Goal: Task Accomplishment & Management: Manage account settings

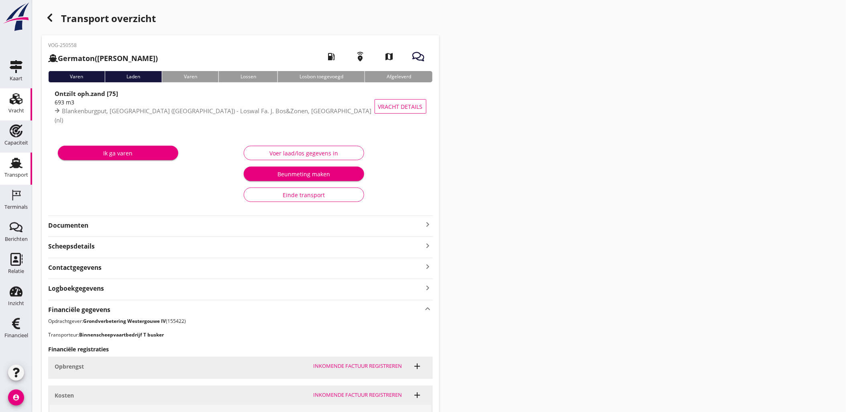
click at [14, 108] on div "Vracht" at bounding box center [16, 110] width 16 height 5
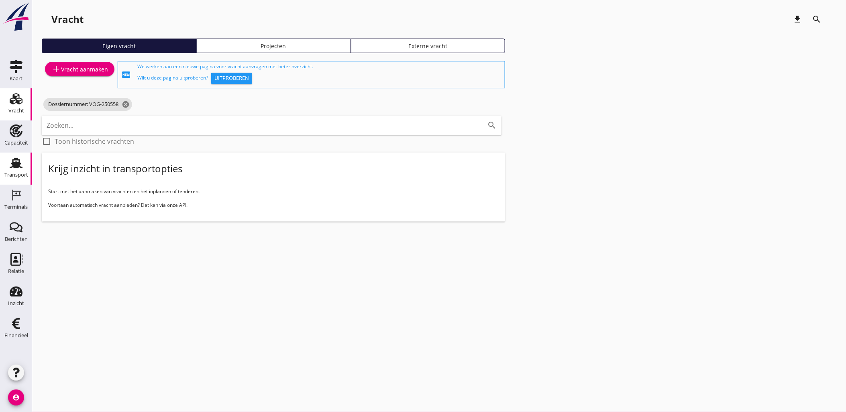
click at [21, 167] on use at bounding box center [16, 163] width 13 height 10
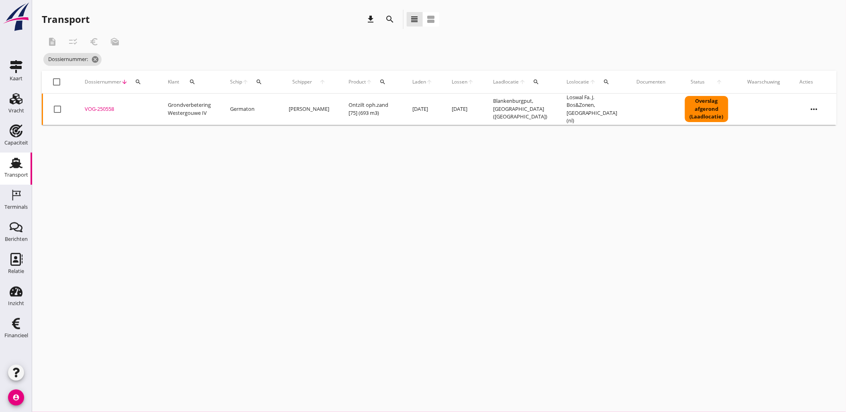
click at [141, 84] on div "search" at bounding box center [138, 82] width 14 height 6
click at [153, 98] on div "Zoeken op dossiernummer..." at bounding box center [181, 103] width 95 height 18
click at [158, 105] on input "Zoeken op dossiernummer..." at bounding box center [176, 105] width 84 height 13
paste input "VOG-250549"
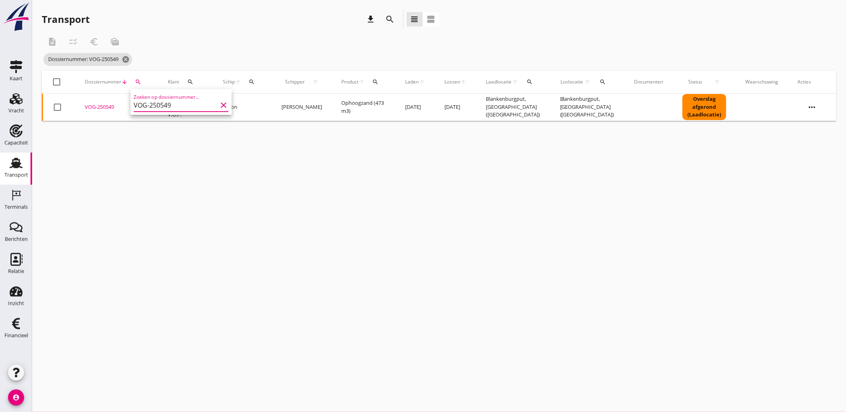
click at [104, 106] on div "VOG-250549" at bounding box center [117, 107] width 64 height 8
drag, startPoint x: 303, startPoint y: 274, endPoint x: 296, endPoint y: 267, distance: 10.2
click at [296, 267] on div "cancel You are impersonating another user. Transport download search view_headl…" at bounding box center [439, 206] width 814 height 412
click at [137, 85] on button "search" at bounding box center [138, 82] width 14 height 14
drag, startPoint x: 176, startPoint y: 105, endPoint x: 74, endPoint y: 104, distance: 101.6
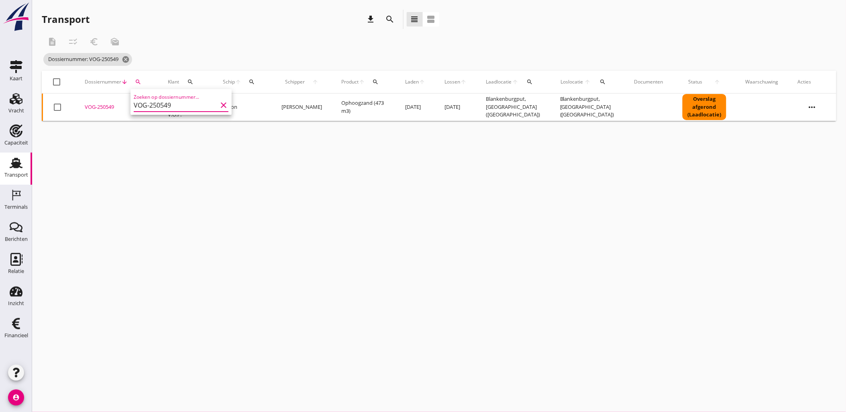
click at [74, 104] on div "Deel track en trace Vracht details Vracht aanpassen Schip wijzigen Vracht kopie…" at bounding box center [423, 206] width 846 height 412
paste input "3"
type input "VOG-250543"
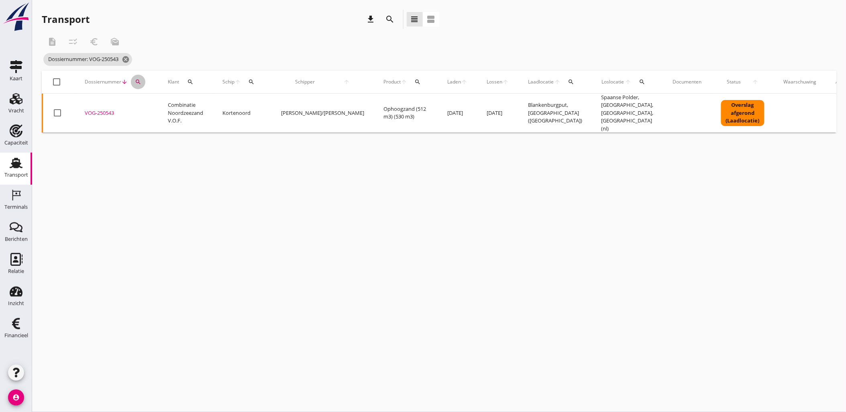
click at [143, 81] on div "search" at bounding box center [138, 82] width 14 height 6
drag, startPoint x: 167, startPoint y: 105, endPoint x: 177, endPoint y: 104, distance: 9.2
click at [167, 105] on input "VOG-250543" at bounding box center [176, 105] width 84 height 13
drag, startPoint x: 180, startPoint y: 104, endPoint x: 83, endPoint y: 102, distance: 96.4
click at [83, 102] on div "Deel track en trace Vracht details Vracht aanpassen Schip wijzigen Vracht kopie…" at bounding box center [423, 206] width 846 height 412
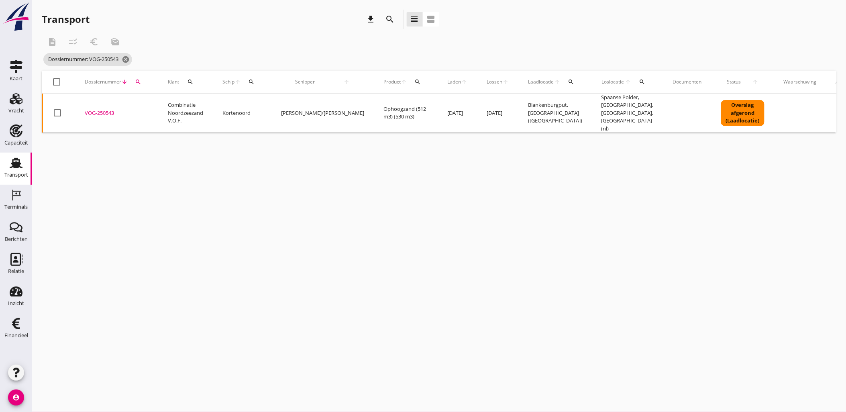
click at [139, 82] on icon "search" at bounding box center [138, 82] width 6 height 6
drag, startPoint x: 189, startPoint y: 108, endPoint x: 134, endPoint y: 105, distance: 55.1
click at [134, 105] on input "VOG-250543" at bounding box center [176, 105] width 84 height 13
click at [100, 110] on div "VOG-250543" at bounding box center [117, 113] width 64 height 8
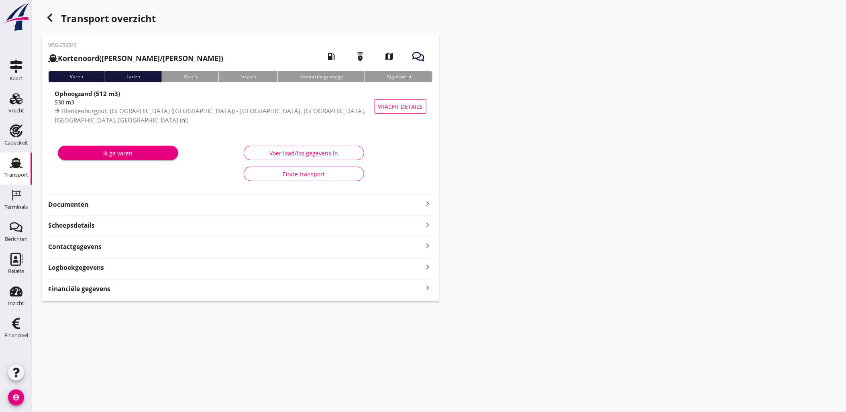
click at [96, 292] on strong "Financiële gegevens" at bounding box center [79, 288] width 62 height 9
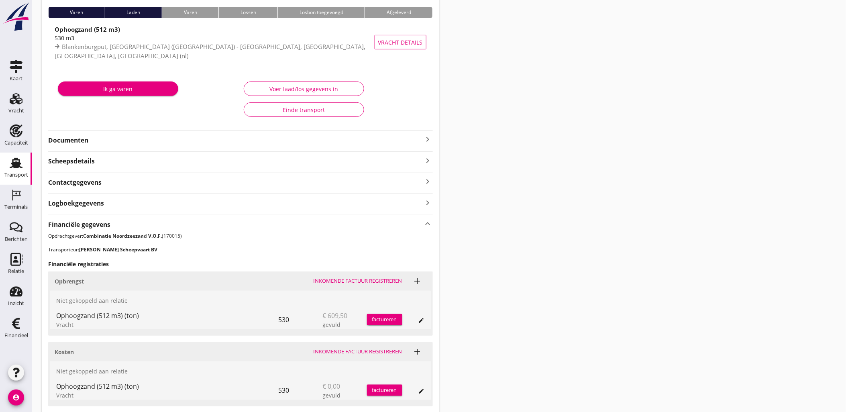
scroll to position [125, 0]
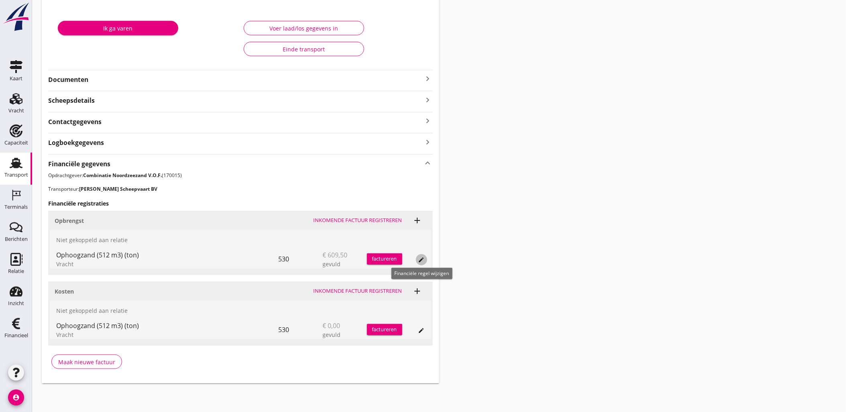
click at [424, 257] on icon "edit" at bounding box center [422, 260] width 6 height 6
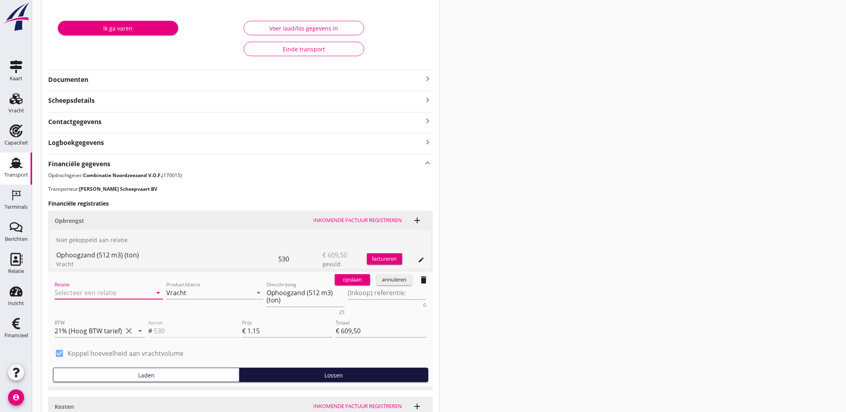
click at [74, 292] on input "Relatie" at bounding box center [98, 292] width 86 height 13
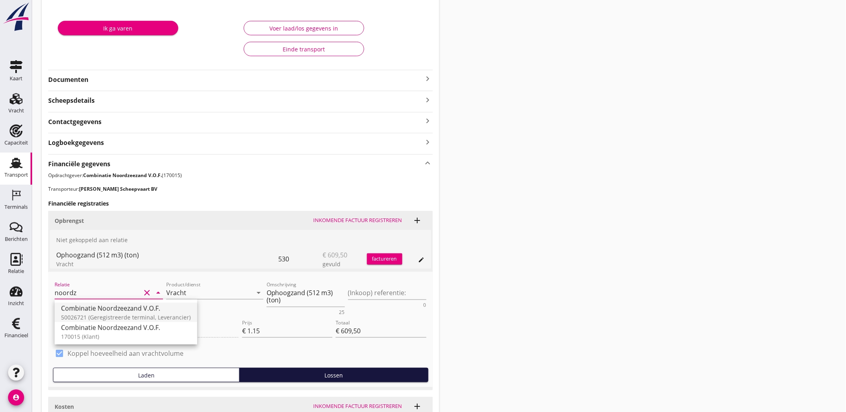
click at [99, 312] on div "Combinatie Noordzeezand V.O.F." at bounding box center [126, 309] width 130 height 10
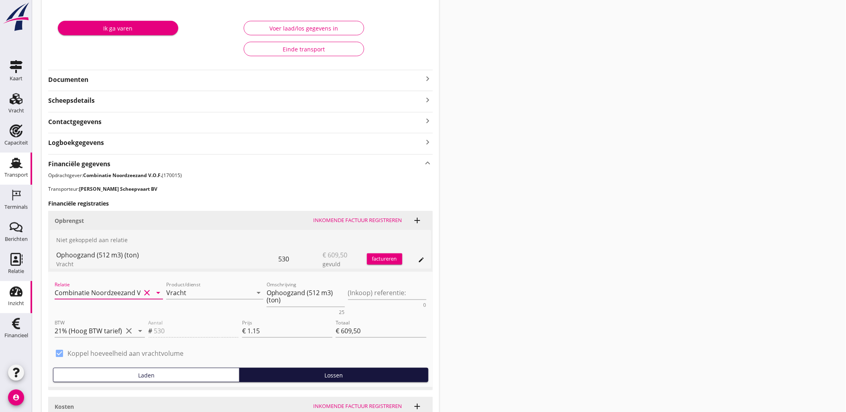
type input "Combinatie Noordzeezand V.O.F. (50026721)"
click at [217, 292] on input "Vracht" at bounding box center [209, 292] width 86 height 13
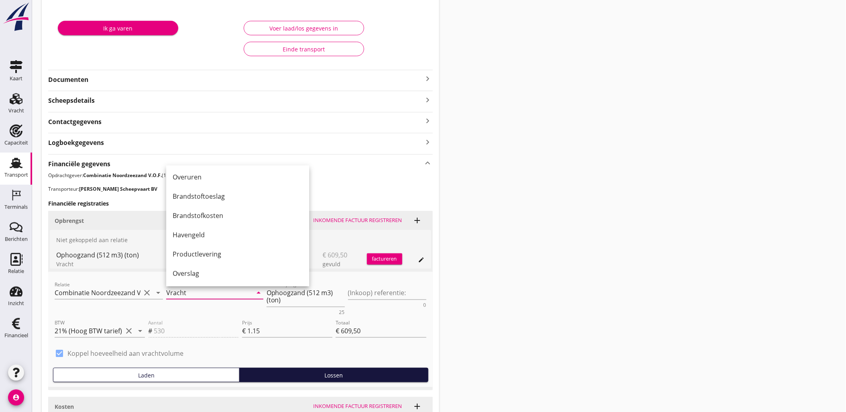
scroll to position [178, 0]
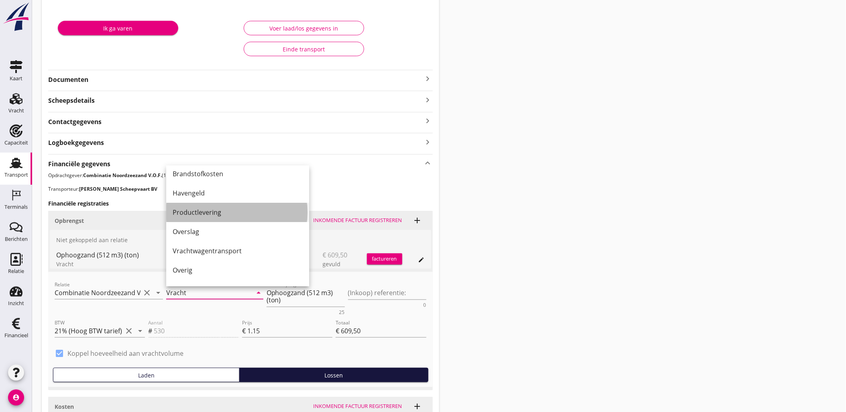
click at [218, 213] on div "Productlevering" at bounding box center [238, 213] width 130 height 10
type input "Productlevering"
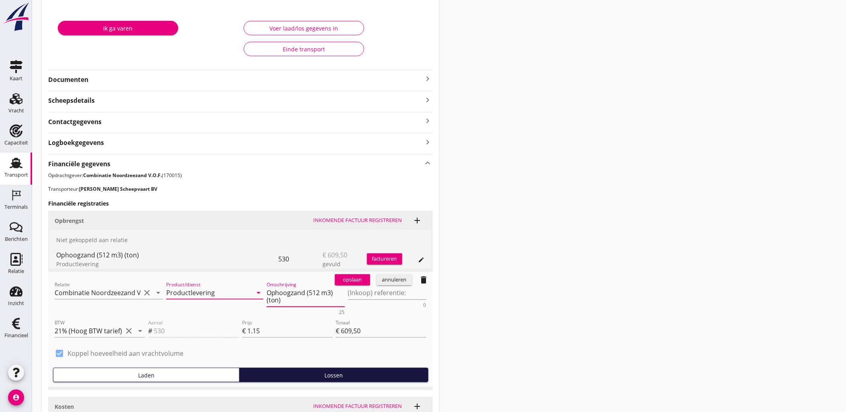
click at [306, 304] on textarea "Ophoogzand (512 m3) (ton)" at bounding box center [306, 296] width 78 height 20
click at [310, 299] on textarea "Ophoogzand (512 m3) (ton)" at bounding box center [306, 296] width 78 height 20
click at [308, 299] on textarea "Ophoogzand (512 m3) (ton)" at bounding box center [306, 296] width 78 height 20
paste textarea "m3"
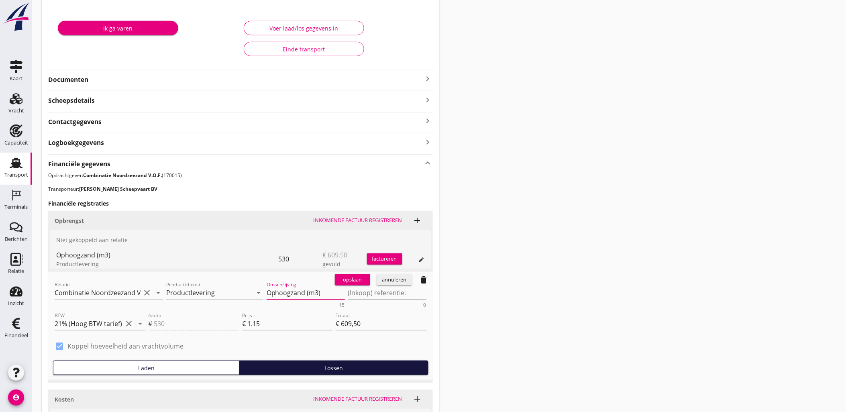
type textarea "Ophoogzand (m3)"
click at [359, 279] on div "opslaan" at bounding box center [352, 280] width 29 height 8
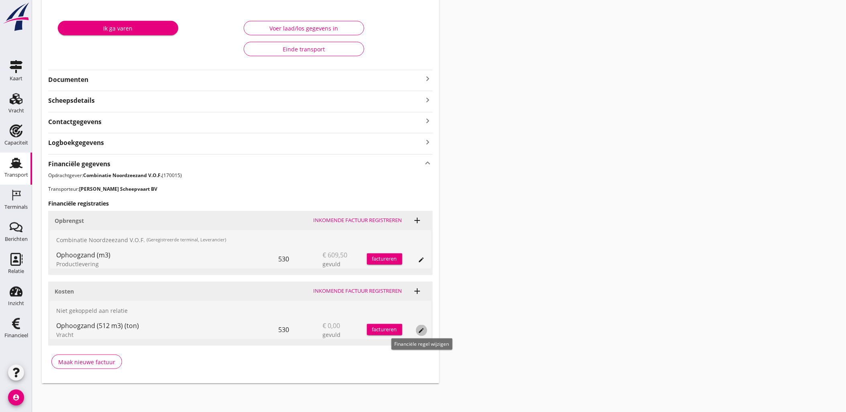
click at [425, 331] on div "edit" at bounding box center [421, 330] width 11 height 6
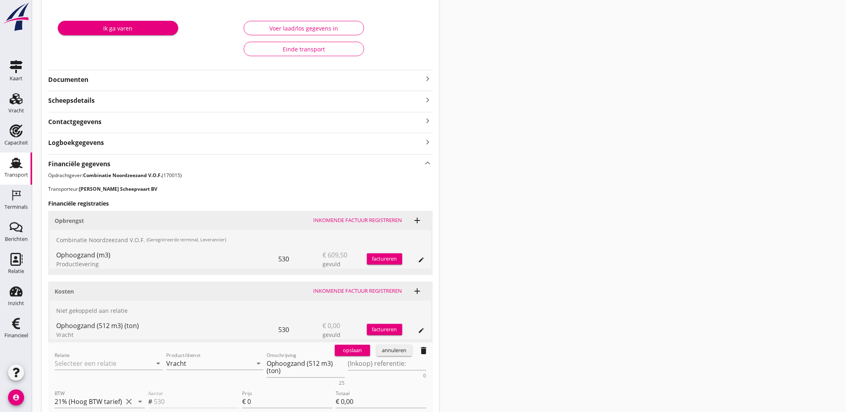
click at [84, 355] on div "Relatie arrow_drop_down" at bounding box center [109, 365] width 108 height 26
click at [87, 358] on input "Relatie" at bounding box center [98, 363] width 86 height 13
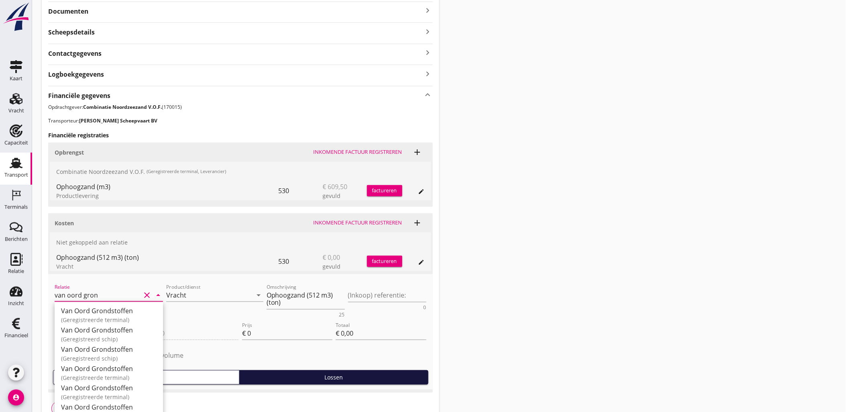
scroll to position [214, 0]
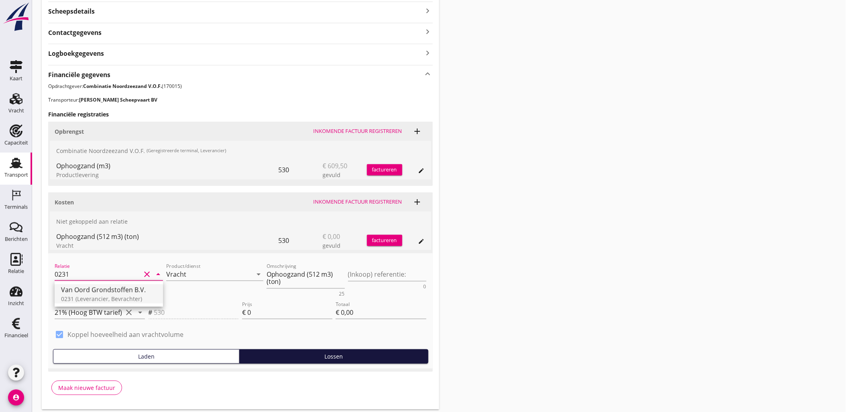
click at [123, 292] on div "Van Oord Grondstoffen B.V." at bounding box center [109, 290] width 96 height 10
type input "Van Oord Grondstoffen B.V. (0231)"
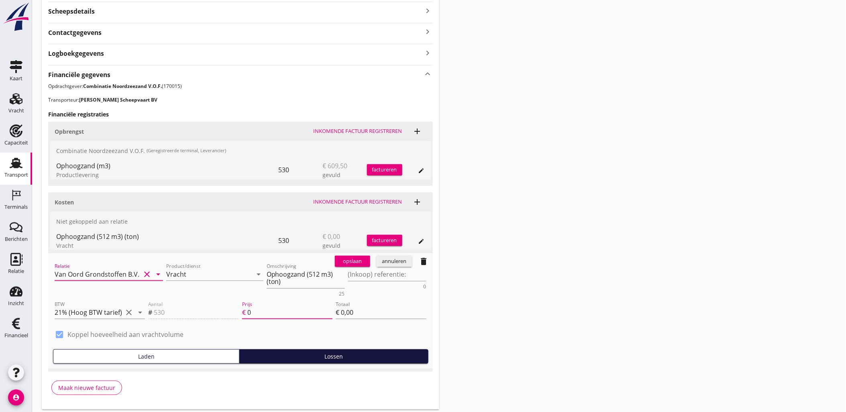
drag, startPoint x: 298, startPoint y: 311, endPoint x: 194, endPoint y: 312, distance: 103.6
click at [194, 312] on div "Aantal # 530 Prijs € 0 Totaal € 0,00" at bounding box center [287, 313] width 281 height 31
type input "1"
type input "€ 530,00"
type input "€ 0,00"
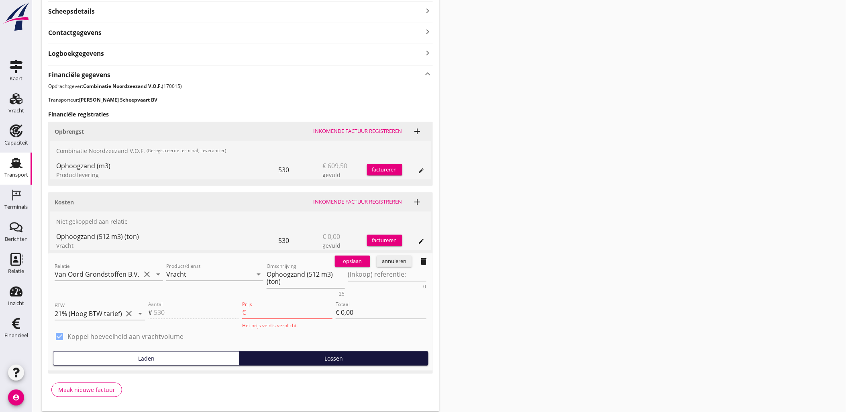
type input "1.1"
type input "€ 583,00"
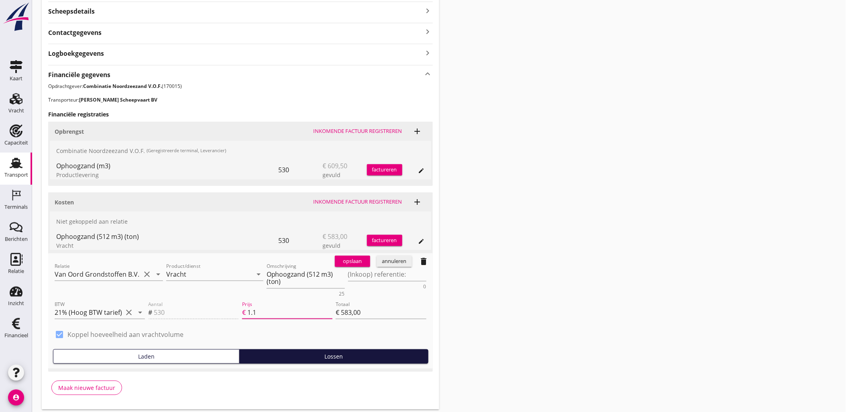
type input "1.15"
type input "€ 609,50"
type input "1.15"
click at [251, 309] on input "1.15" at bounding box center [289, 312] width 85 height 13
click at [347, 265] on div "opslaan" at bounding box center [352, 261] width 29 height 8
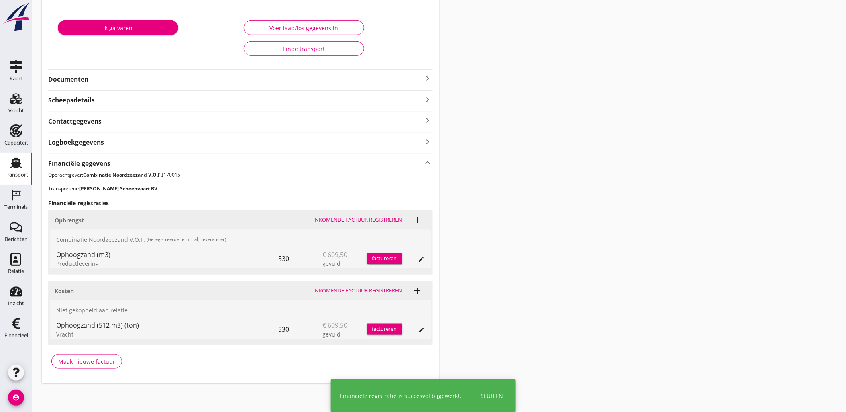
scroll to position [125, 0]
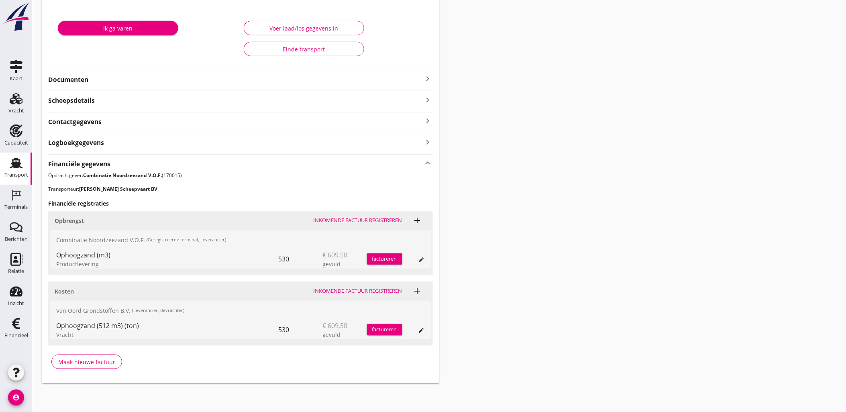
click at [453, 310] on div "Transport overzicht VOG-250543 Kortenoord (Abel/Fulco Vijfhuizen) local_gas_sta…" at bounding box center [439, 134] width 814 height 518
click at [418, 330] on div "edit" at bounding box center [421, 330] width 11 height 6
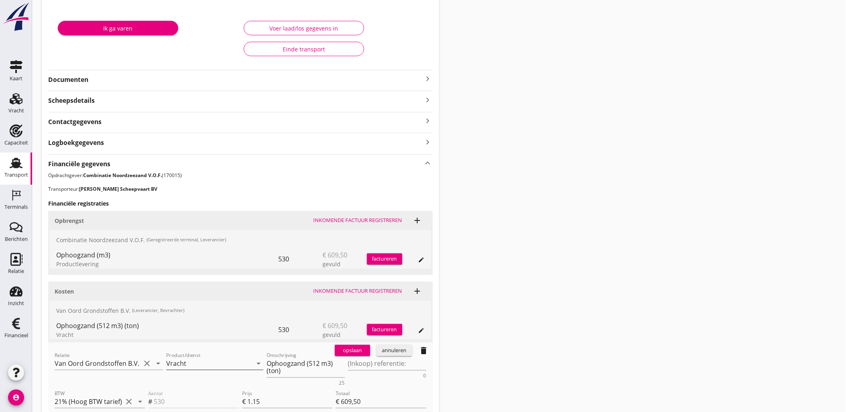
click at [226, 363] on input "Vracht" at bounding box center [209, 363] width 86 height 13
click at [235, 382] on div "Laden" at bounding box center [215, 383] width 84 height 10
type input "Laden"
click at [346, 355] on button "opslaan" at bounding box center [352, 350] width 35 height 11
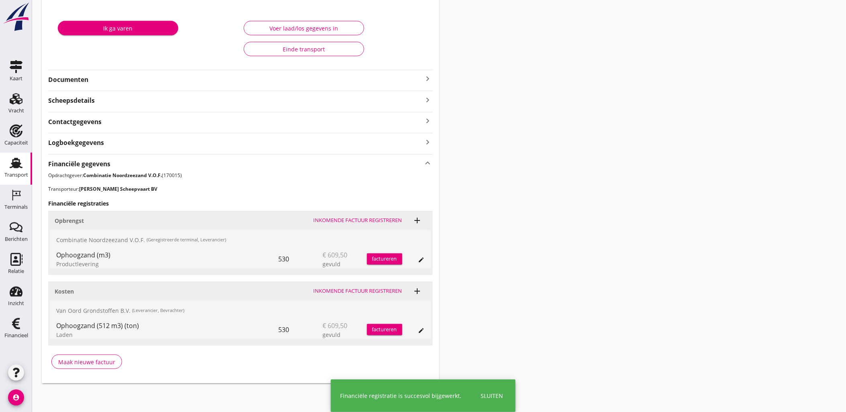
click at [420, 327] on icon "edit" at bounding box center [422, 330] width 6 height 6
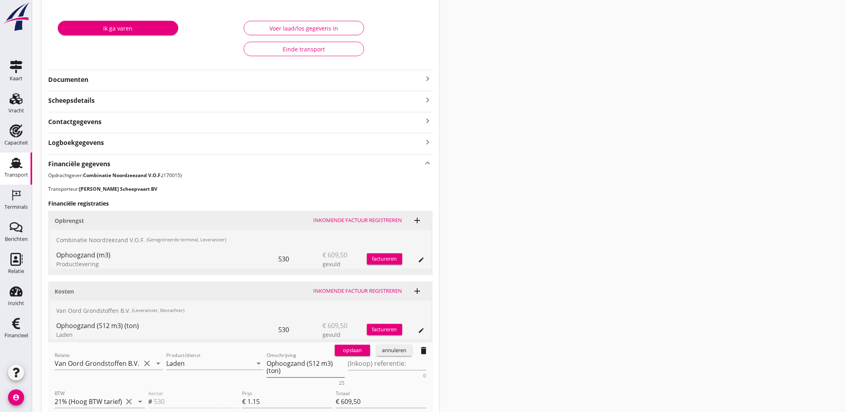
click at [290, 372] on textarea "Ophoogzand (512 m3) (ton)" at bounding box center [306, 367] width 78 height 20
paste textarea "Omschrijving"
type textarea "Ophoogzand"
click at [361, 349] on div "opslaan" at bounding box center [352, 351] width 29 height 8
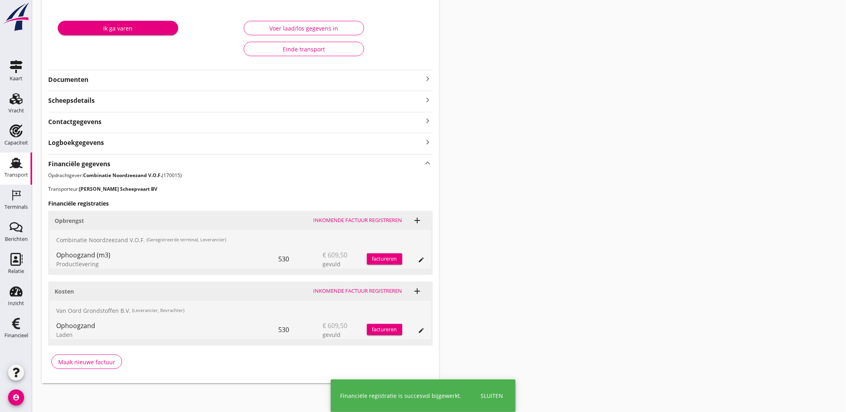
click at [423, 326] on button "edit" at bounding box center [421, 330] width 11 height 11
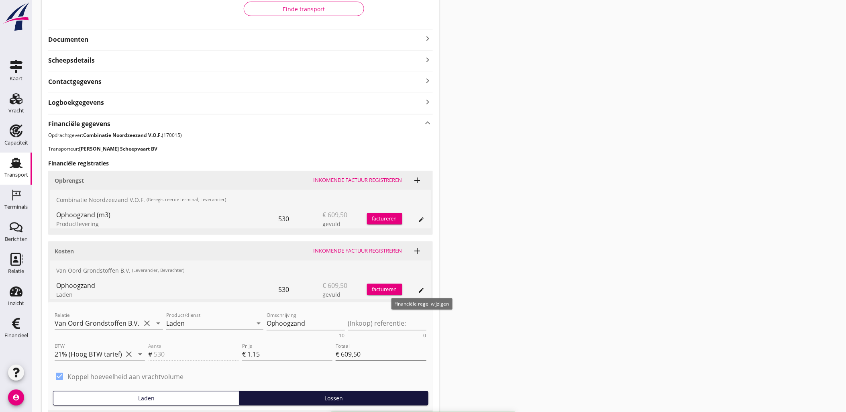
scroll to position [233, 0]
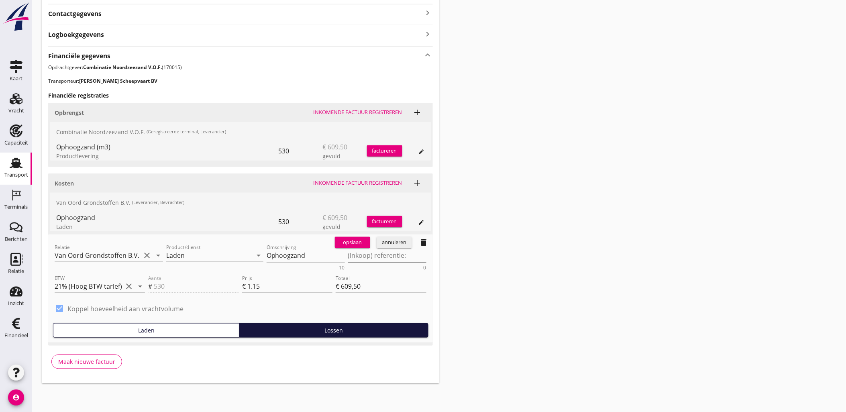
click at [365, 257] on textarea "(Inkoop) referentie:" at bounding box center [387, 255] width 78 height 13
type textarea "Rival"
click at [341, 242] on div "opslaan" at bounding box center [352, 243] width 29 height 8
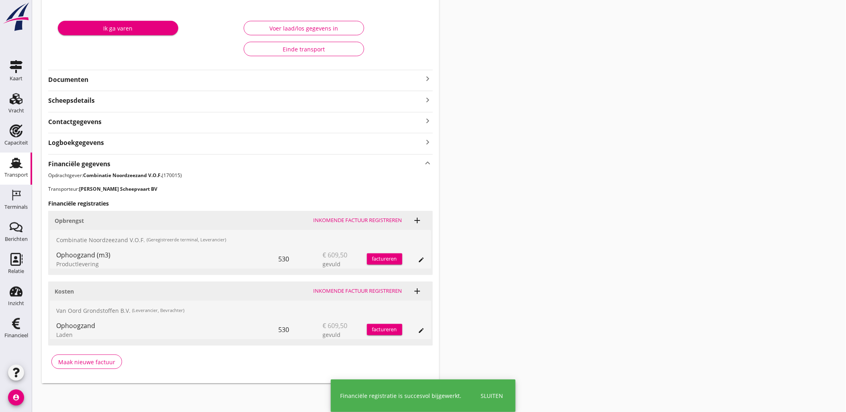
click at [556, 274] on div "Transport overzicht VOG-250543 Kortenoord (Abel/Fulco Vijfhuizen) local_gas_sta…" at bounding box center [439, 134] width 814 height 518
click at [424, 326] on button "edit" at bounding box center [421, 330] width 11 height 11
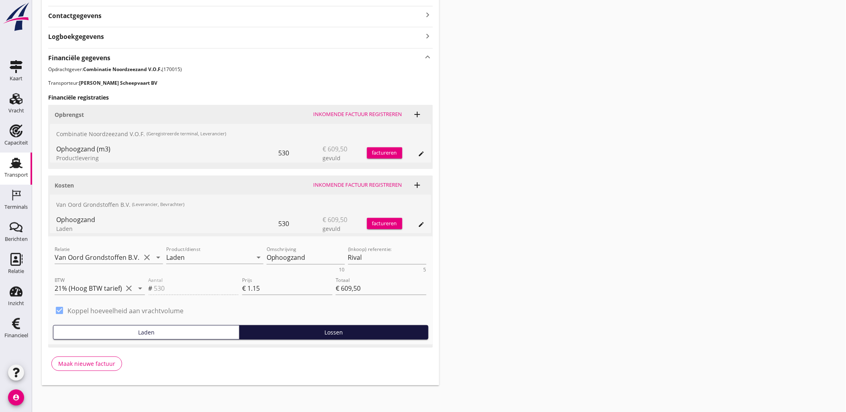
scroll to position [233, 0]
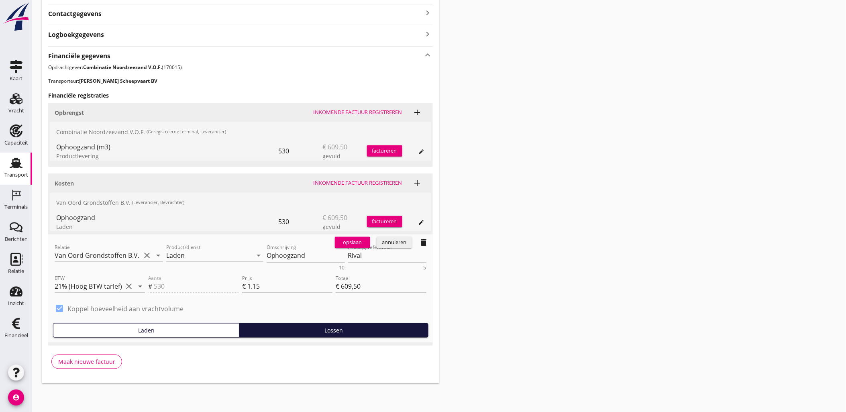
click at [411, 242] on button "annuleren" at bounding box center [394, 242] width 35 height 11
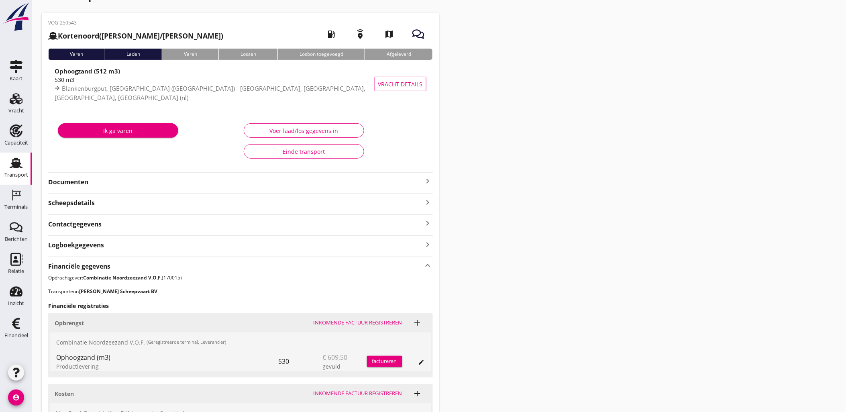
scroll to position [45, 0]
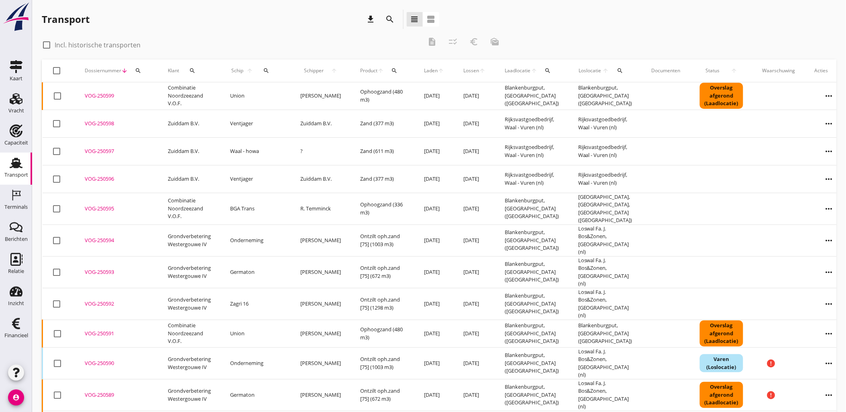
click at [139, 69] on icon "search" at bounding box center [138, 70] width 6 height 6
click at [161, 91] on input "Zoeken op dossiernummer..." at bounding box center [176, 94] width 84 height 13
paste input "VOG-250548"
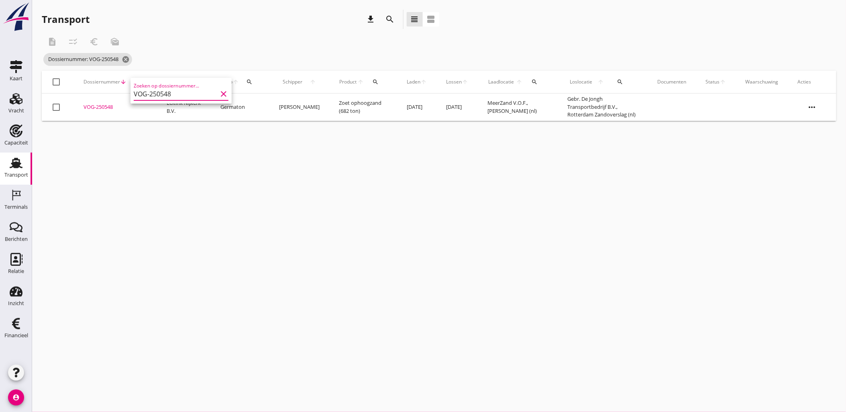
type input "VOG-250548"
click at [110, 108] on div "VOG-250548" at bounding box center [116, 107] width 64 height 8
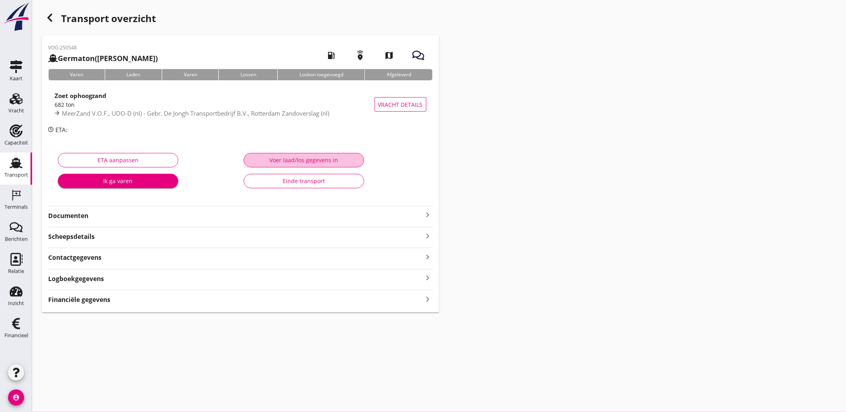
click at [348, 156] on div "Voer laad/los gegevens in" at bounding box center [304, 160] width 107 height 8
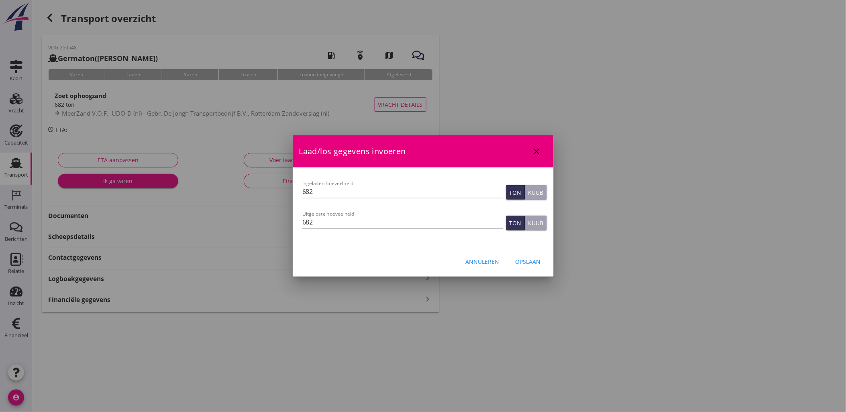
click at [540, 190] on div "Kuub" at bounding box center [536, 192] width 15 height 8
click at [544, 221] on button "Kuub" at bounding box center [536, 223] width 22 height 14
click at [531, 263] on div "Opslaan" at bounding box center [528, 261] width 25 height 8
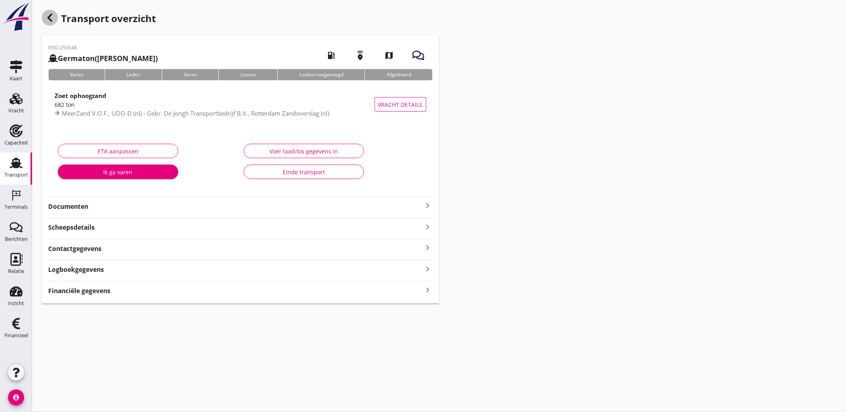
click at [51, 20] on use "button" at bounding box center [49, 18] width 5 height 8
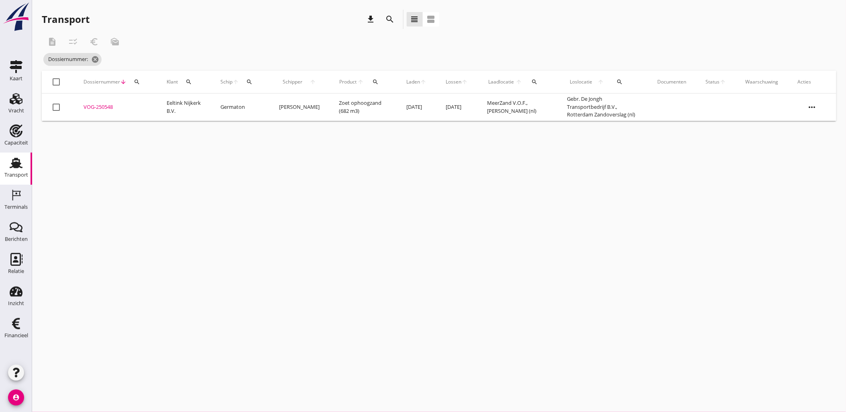
click at [103, 106] on div "VOG-250548" at bounding box center [116, 107] width 64 height 8
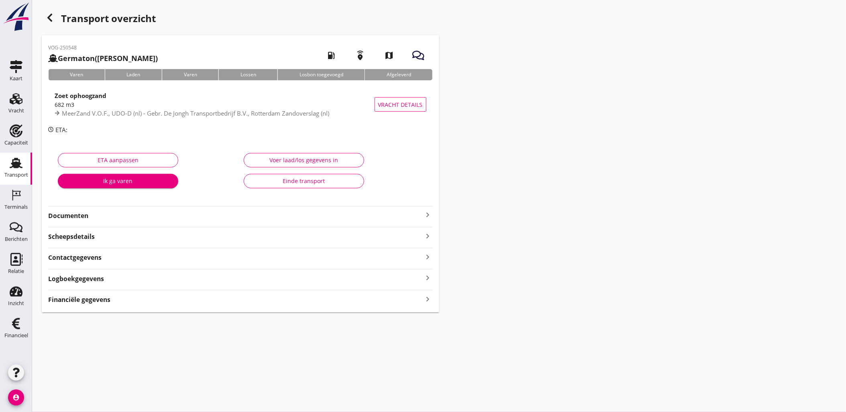
click at [111, 298] on div "Financiële gegevens keyboard_arrow_right" at bounding box center [240, 299] width 385 height 11
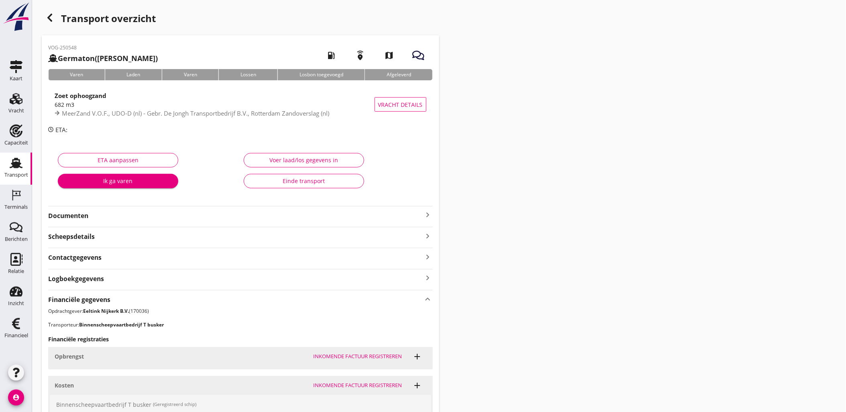
click at [46, 14] on icon "button" at bounding box center [50, 18] width 10 height 10
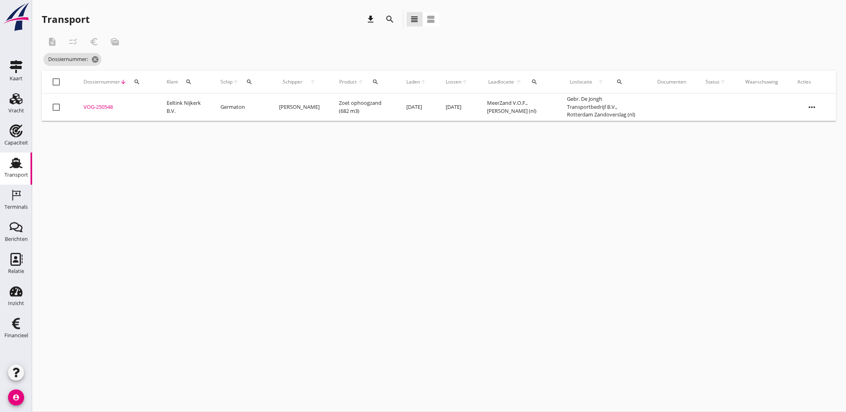
drag, startPoint x: 485, startPoint y: 207, endPoint x: 480, endPoint y: 209, distance: 5.0
click at [485, 207] on div "cancel You are impersonating another user. Transport download search view_headl…" at bounding box center [439, 206] width 814 height 412
click at [468, 239] on div "cancel You are impersonating another user. Transport download search view_headl…" at bounding box center [439, 206] width 814 height 412
click at [137, 82] on icon "search" at bounding box center [137, 82] width 6 height 6
click at [146, 104] on input "Zoeken op dossiernummer..." at bounding box center [175, 105] width 84 height 13
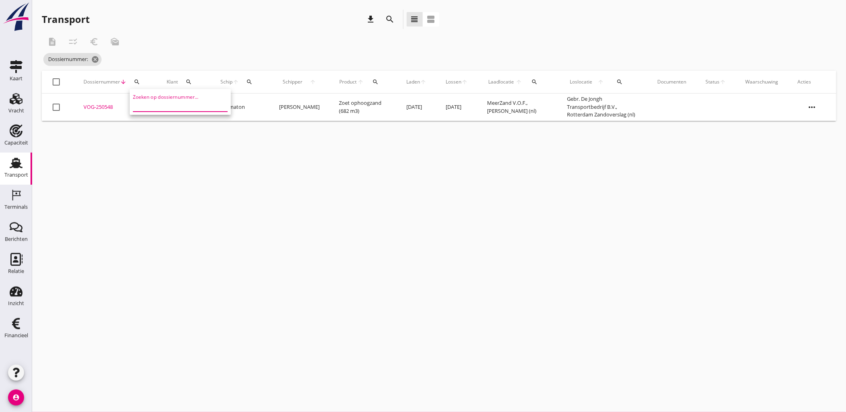
paste input "VOG-250559"
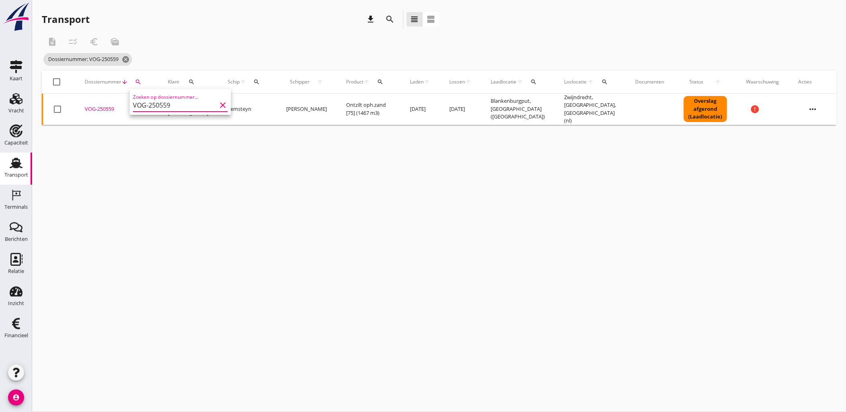
type input "VOG-250559"
click at [98, 109] on div "VOG-250559" at bounding box center [117, 109] width 64 height 8
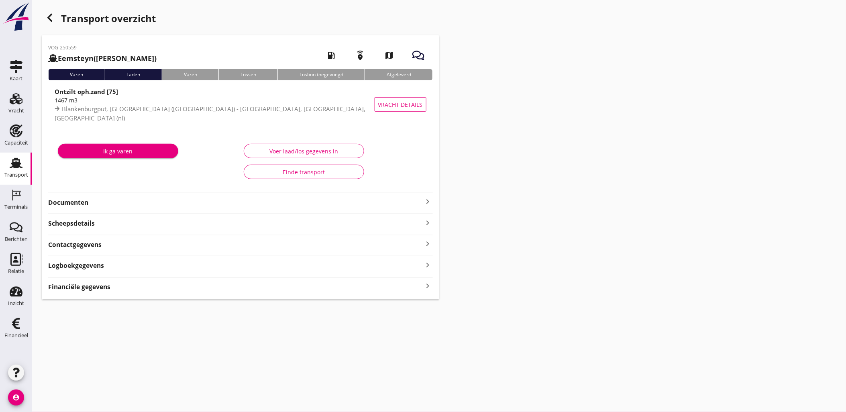
click at [120, 286] on div "Financiële gegevens keyboard_arrow_right" at bounding box center [240, 286] width 385 height 11
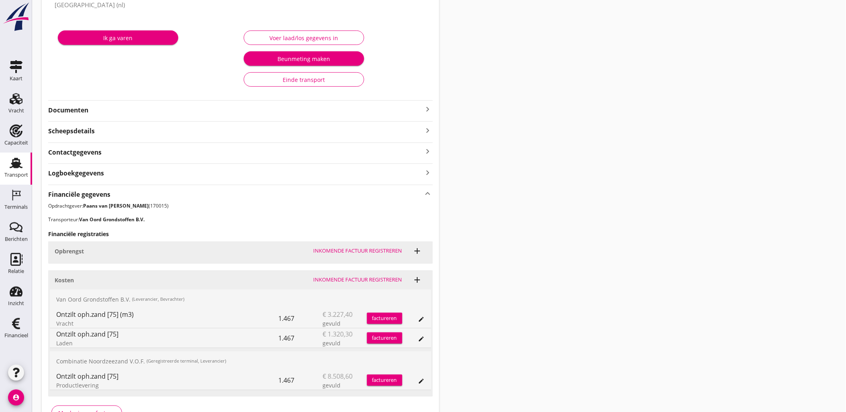
scroll to position [165, 0]
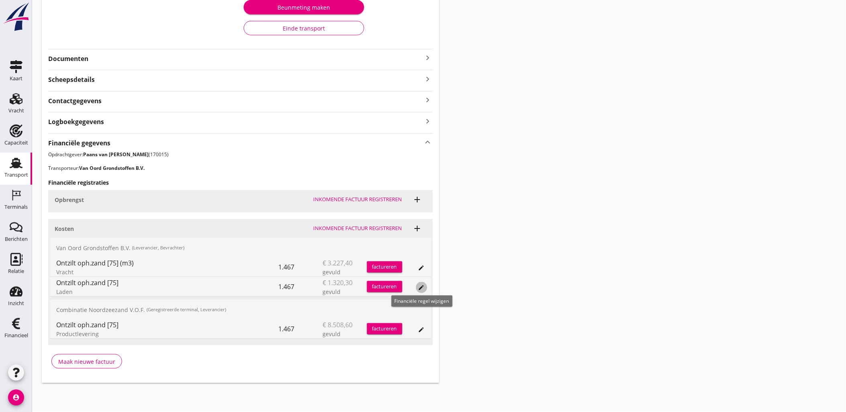
click at [420, 288] on icon "edit" at bounding box center [422, 287] width 6 height 6
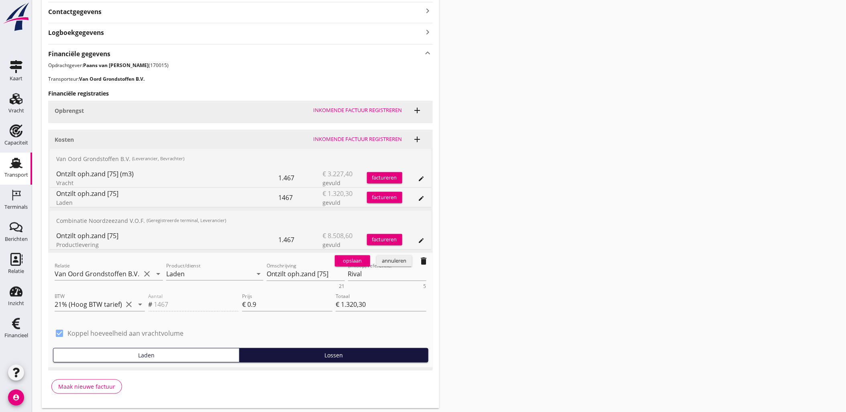
click at [398, 265] on button "annuleren" at bounding box center [394, 260] width 35 height 11
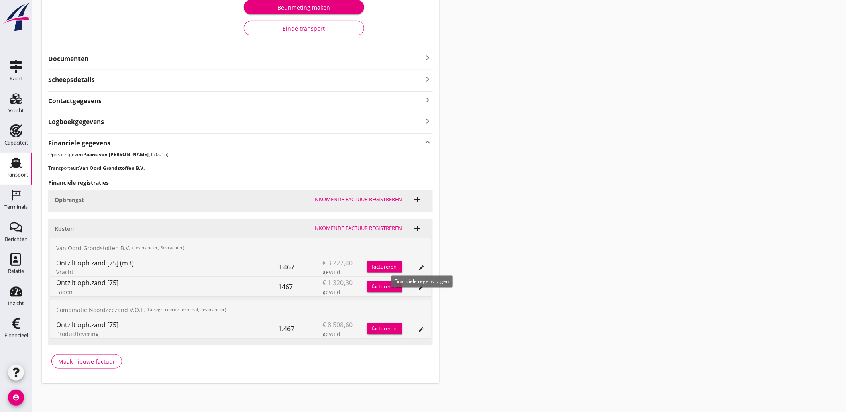
click at [423, 270] on icon "edit" at bounding box center [422, 268] width 6 height 6
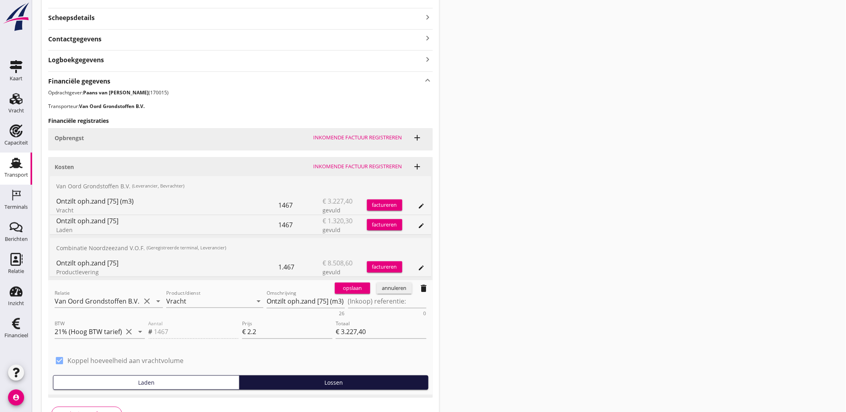
scroll to position [254, 0]
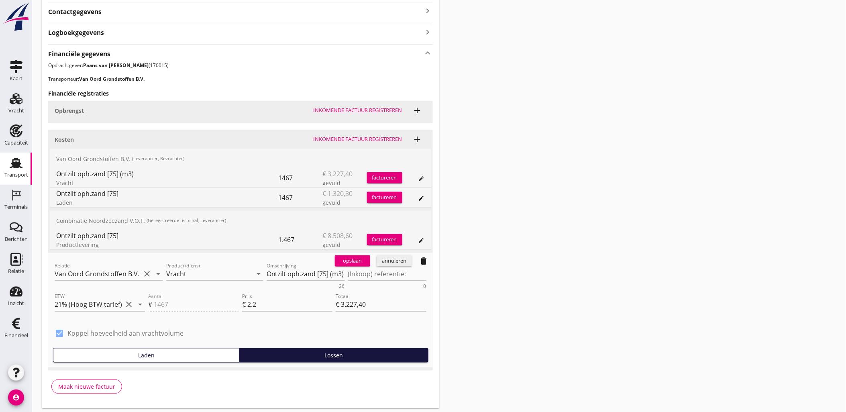
click at [390, 258] on div "annuleren" at bounding box center [394, 261] width 29 height 8
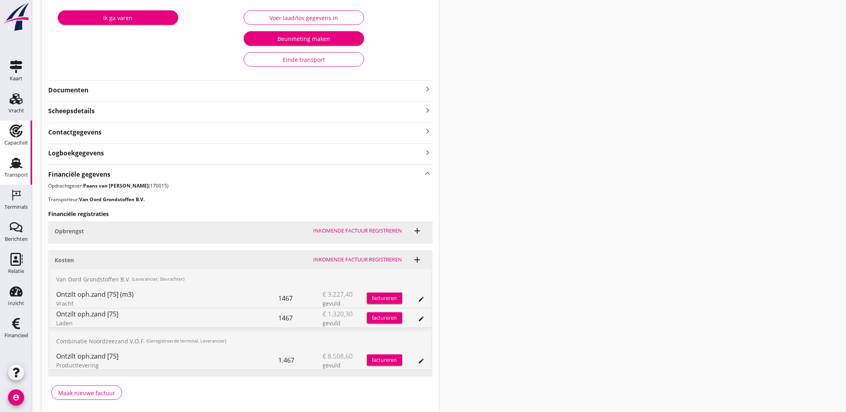
scroll to position [120, 0]
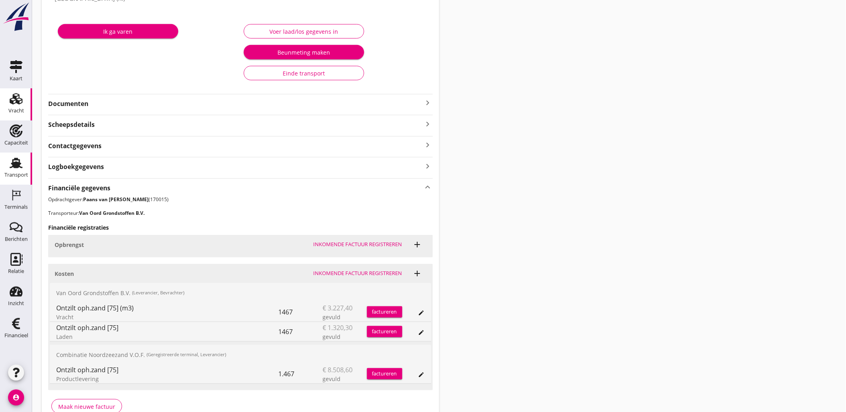
click at [21, 104] on icon "Vracht" at bounding box center [16, 98] width 13 height 13
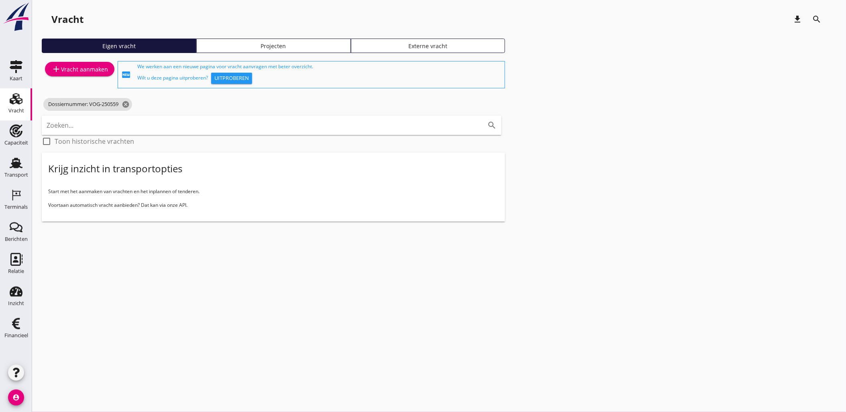
drag, startPoint x: 19, startPoint y: 163, endPoint x: 41, endPoint y: 163, distance: 22.1
click at [19, 163] on use at bounding box center [16, 163] width 13 height 10
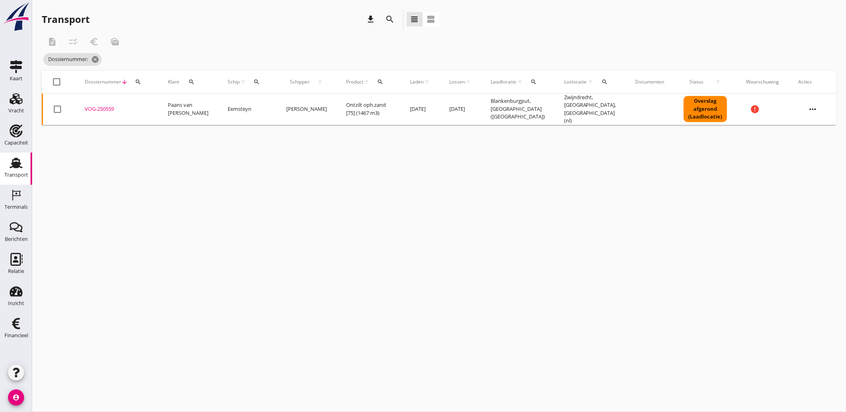
click at [135, 82] on icon "search" at bounding box center [138, 82] width 6 height 6
click at [157, 99] on input "Zoeken op dossiernummer..." at bounding box center [176, 105] width 84 height 13
paste input "VOG-250580"
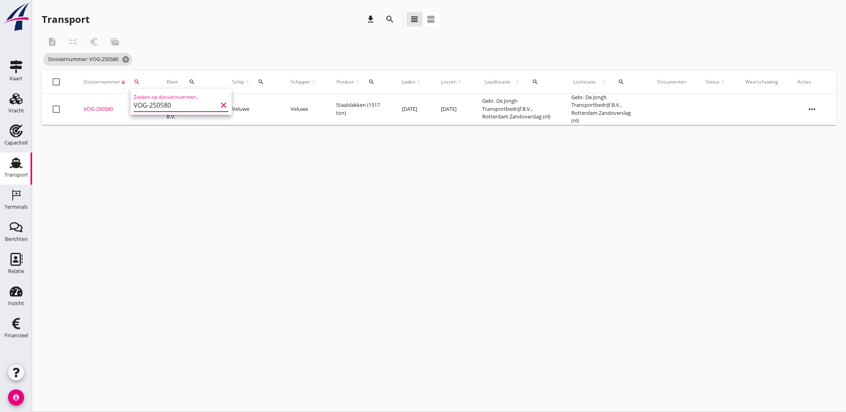
type input "VOG-250580"
click at [105, 110] on div "VOG-250580" at bounding box center [116, 109] width 64 height 8
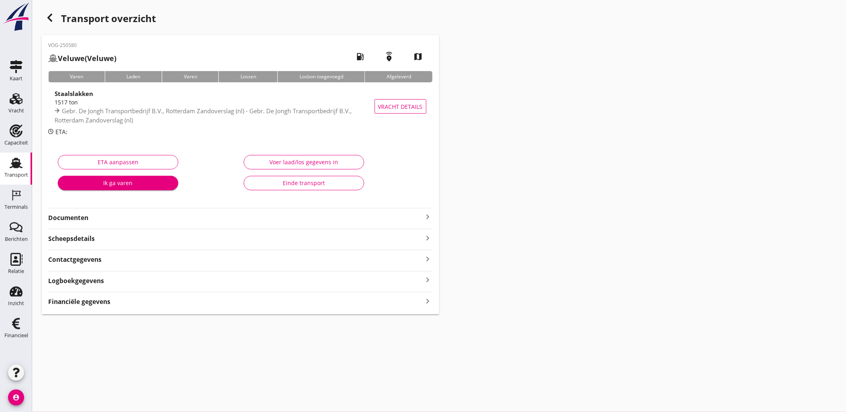
click at [223, 300] on div "Financiële gegevens keyboard_arrow_right" at bounding box center [240, 301] width 385 height 11
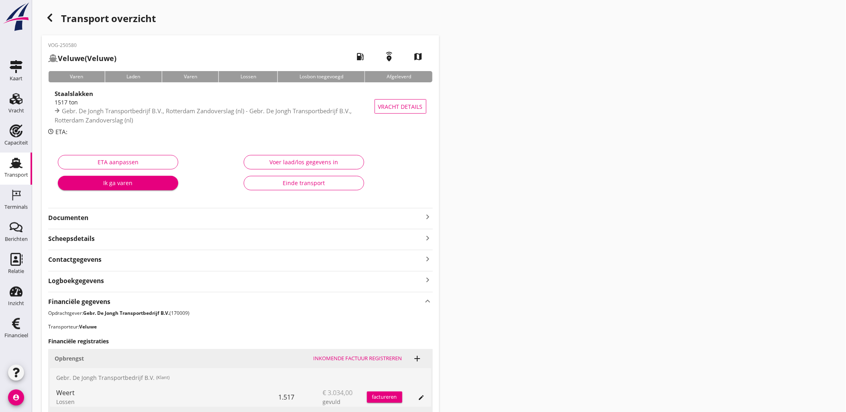
scroll to position [158, 0]
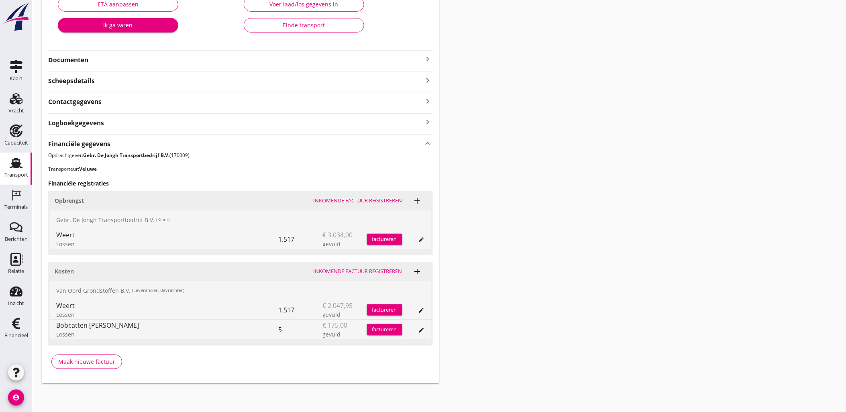
click at [424, 329] on icon "edit" at bounding box center [422, 330] width 6 height 6
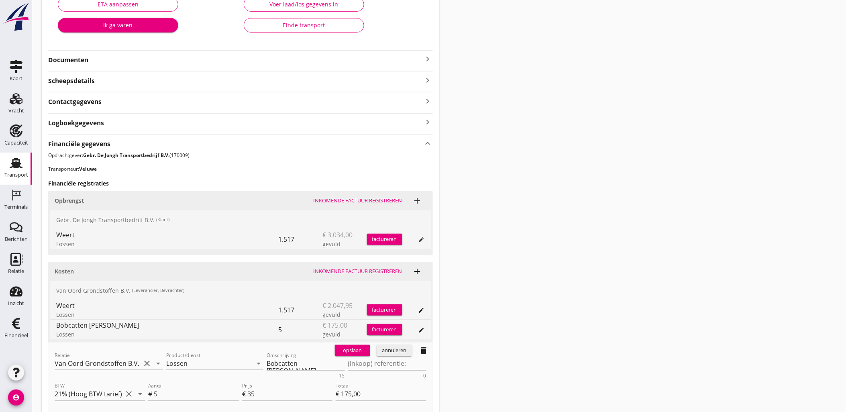
click at [388, 353] on div "annuleren" at bounding box center [394, 351] width 29 height 8
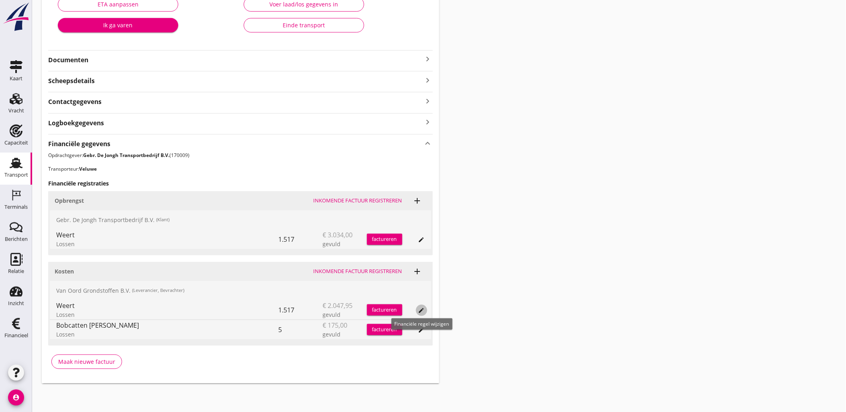
click at [419, 313] on icon "edit" at bounding box center [422, 310] width 6 height 6
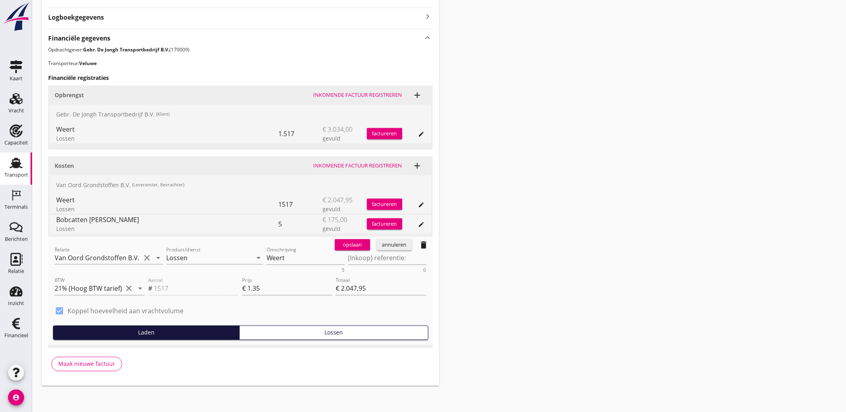
scroll to position [266, 0]
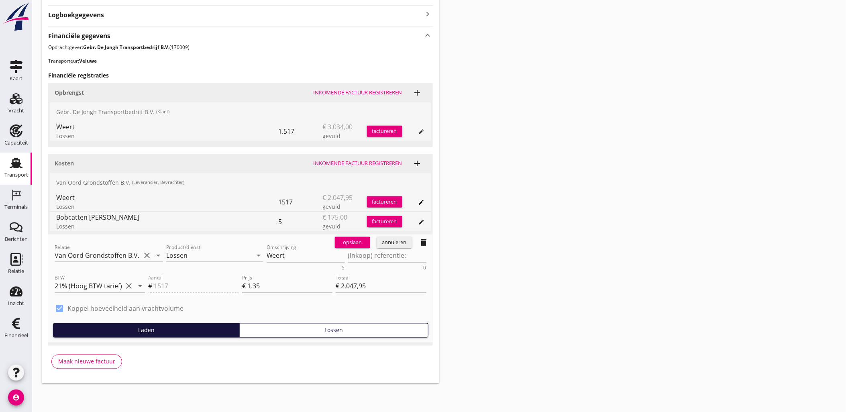
click at [404, 239] on div "annuleren" at bounding box center [394, 243] width 29 height 8
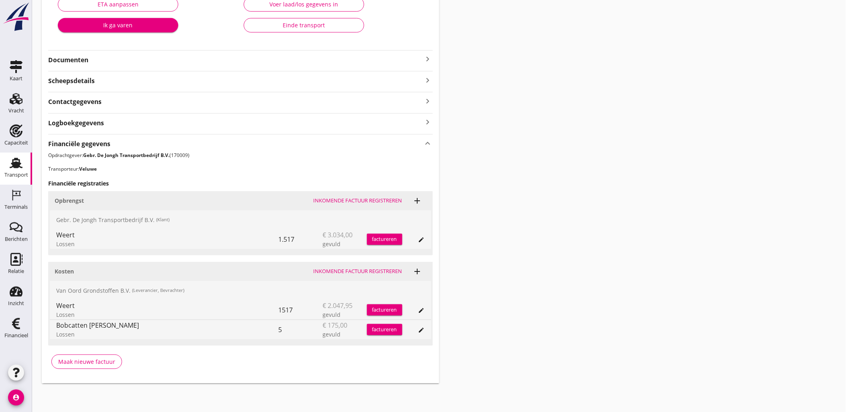
click at [412, 306] on div "edit" at bounding box center [413, 309] width 22 height 19
click at [422, 306] on button "edit" at bounding box center [421, 310] width 11 height 11
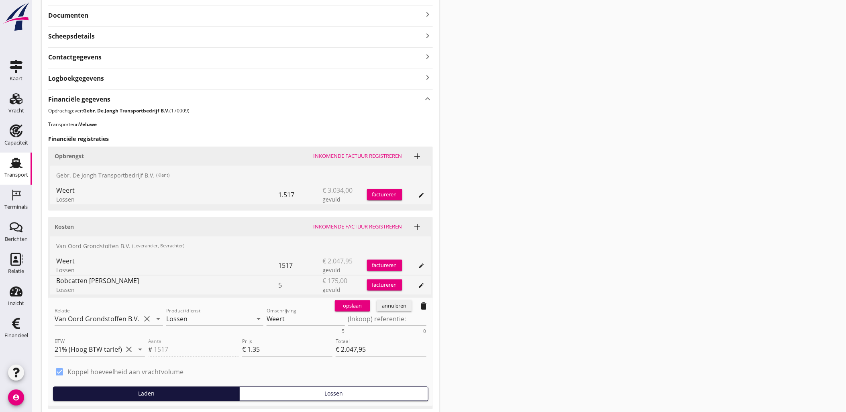
click at [398, 300] on button "annuleren" at bounding box center [394, 305] width 35 height 11
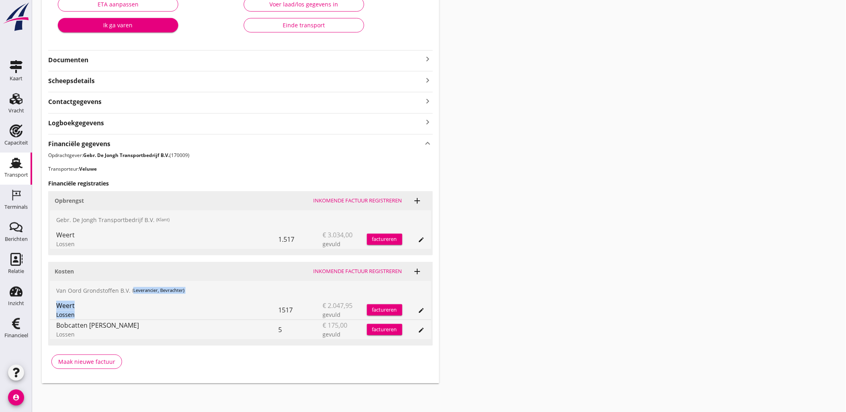
drag, startPoint x: 72, startPoint y: 314, endPoint x: 55, endPoint y: 297, distance: 23.9
click at [55, 297] on div "Van Oord Grondstoffen B.V. (Leverancier, Bevrachter) Weert Lossen 1517 € 2.047,…" at bounding box center [241, 310] width 382 height 58
click at [600, 290] on div "Transport overzicht VOG-250580 Veluwe (Veluwe) local_gas_station emergency_shar…" at bounding box center [439, 117] width 814 height 551
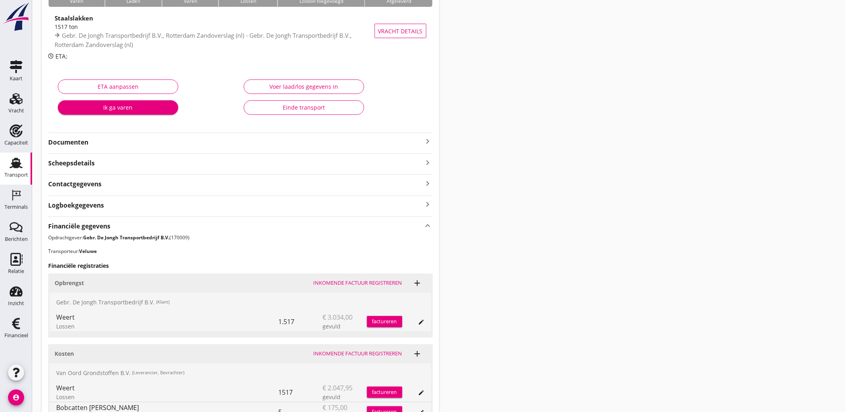
scroll to position [0, 0]
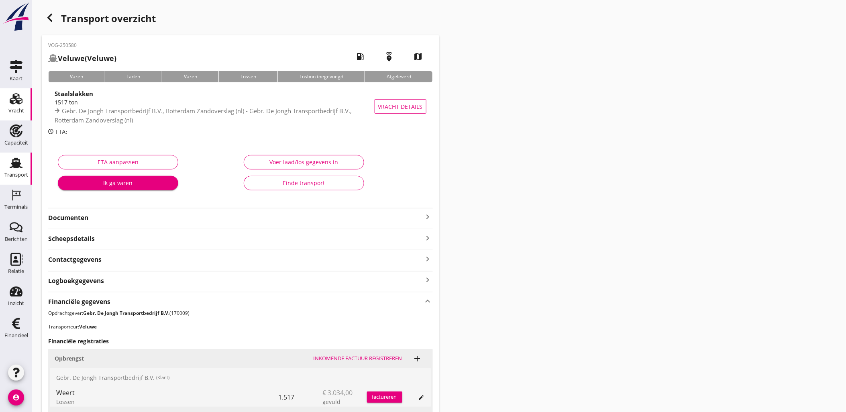
click at [20, 104] on use at bounding box center [16, 98] width 13 height 11
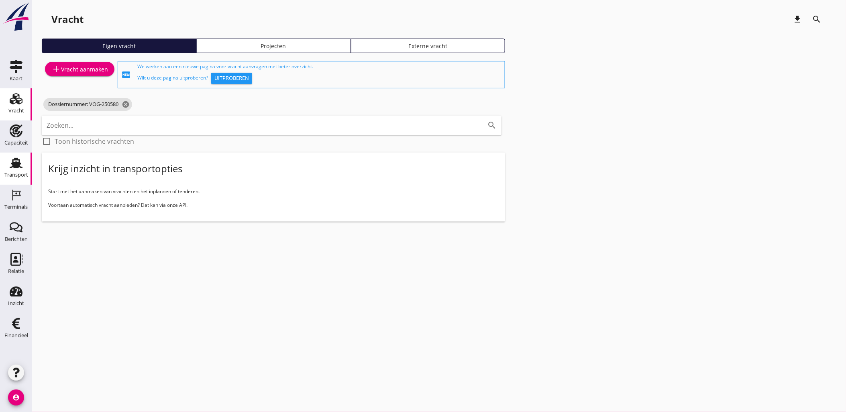
click at [17, 165] on use at bounding box center [16, 163] width 13 height 10
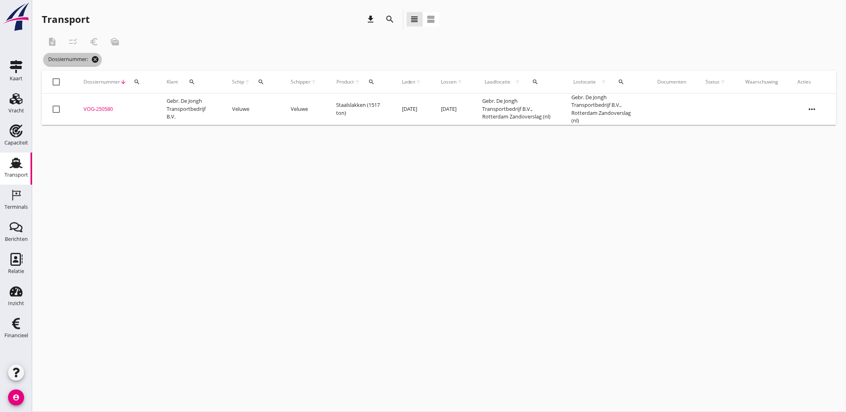
click at [94, 59] on icon "cancel" at bounding box center [95, 59] width 8 height 8
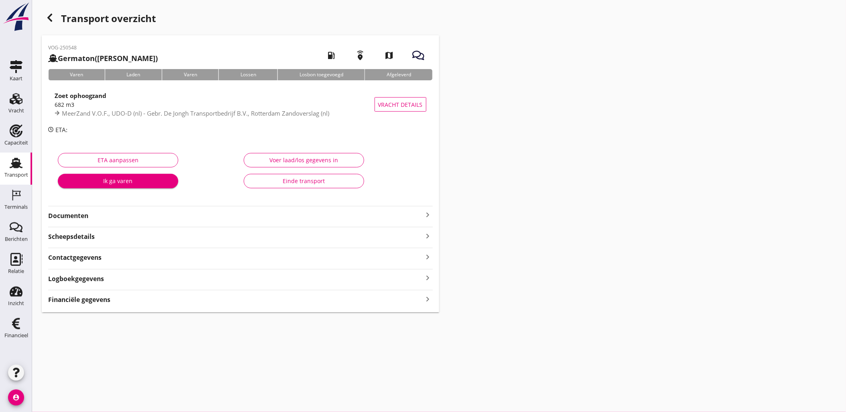
click at [321, 313] on div "Transport overzicht VOG-250548 Germaton (Tonny Busker) local_gas_station emerge…" at bounding box center [439, 161] width 814 height 322
click at [322, 303] on div "Financiële gegevens keyboard_arrow_right" at bounding box center [240, 299] width 385 height 11
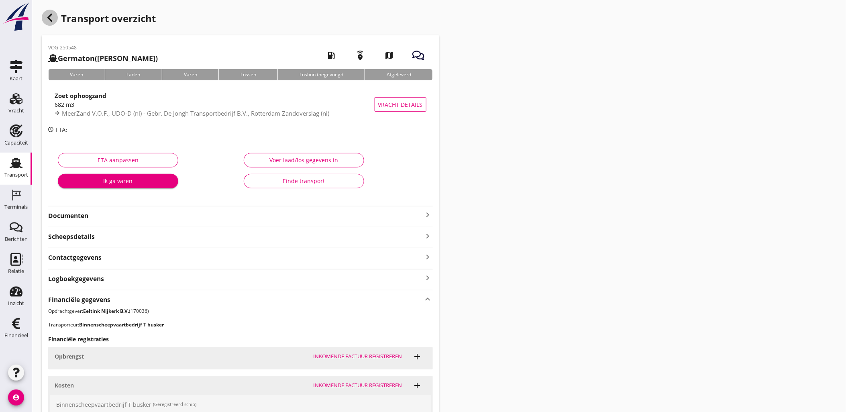
click at [50, 14] on icon "button" at bounding box center [50, 18] width 10 height 10
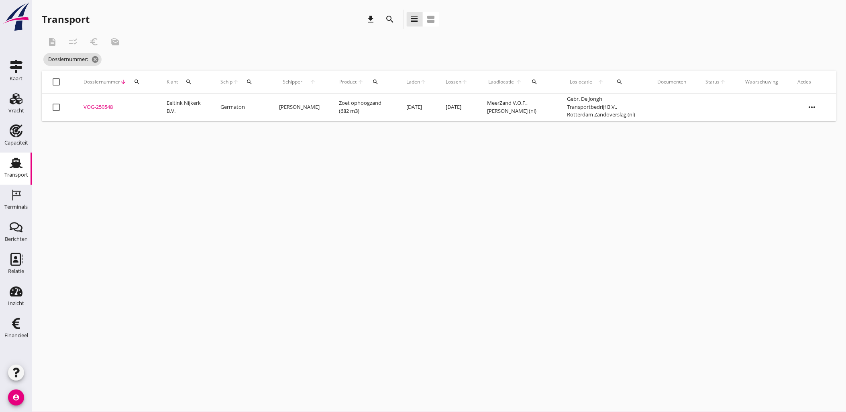
click at [175, 192] on div "cancel You are impersonating another user. Transport download search view_headl…" at bounding box center [439, 206] width 814 height 412
click at [131, 81] on div "search" at bounding box center [137, 82] width 14 height 6
click at [150, 99] on input "Zoeken op dossiernummer..." at bounding box center [175, 105] width 84 height 13
paste input "VOG-250548"
type input "VOG-250548"
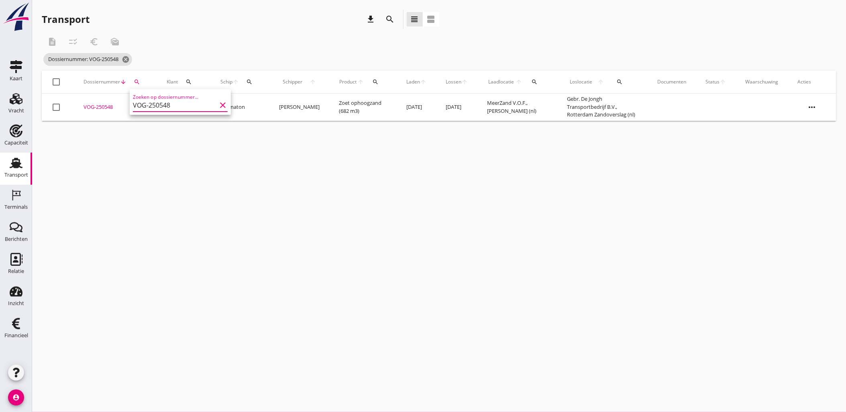
click at [107, 107] on div "VOG-250548" at bounding box center [116, 107] width 64 height 8
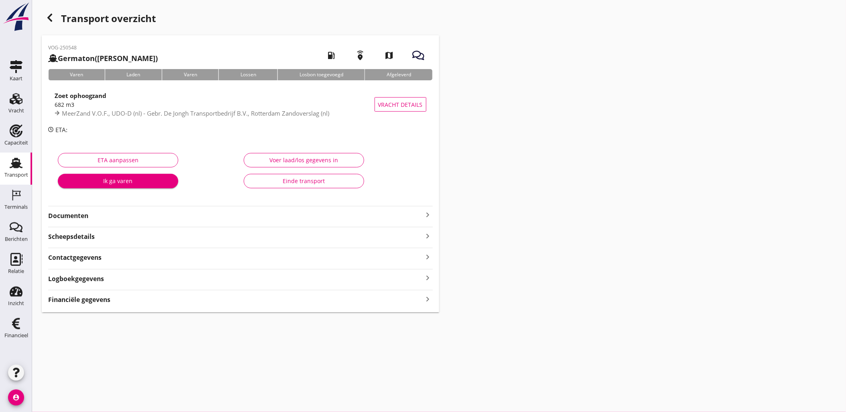
click at [192, 304] on div "VOG-250548 Germaton (Tonny Busker) local_gas_station emergency_share map Varen …" at bounding box center [241, 173] width 398 height 277
click at [192, 302] on div "Financiële gegevens keyboard_arrow_right" at bounding box center [240, 299] width 385 height 11
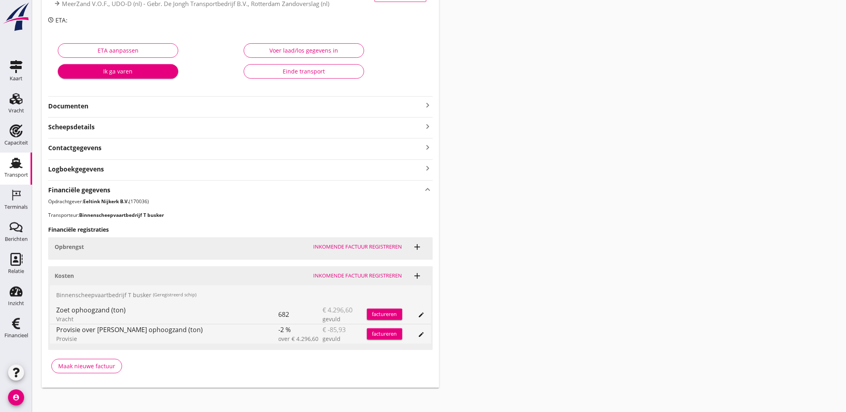
scroll to position [114, 0]
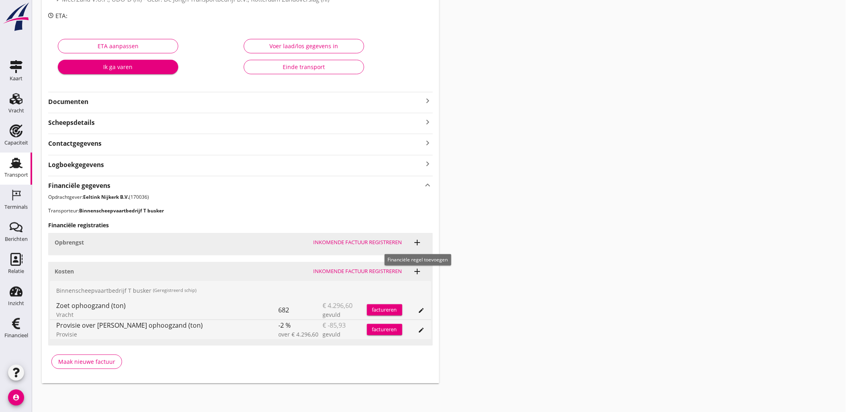
click at [420, 241] on icon "add" at bounding box center [418, 243] width 10 height 10
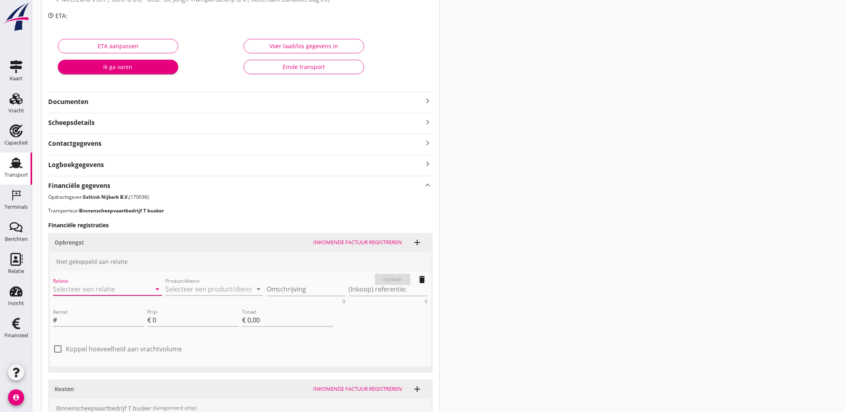
click at [113, 290] on input "Relatie" at bounding box center [96, 289] width 87 height 13
type input "G"
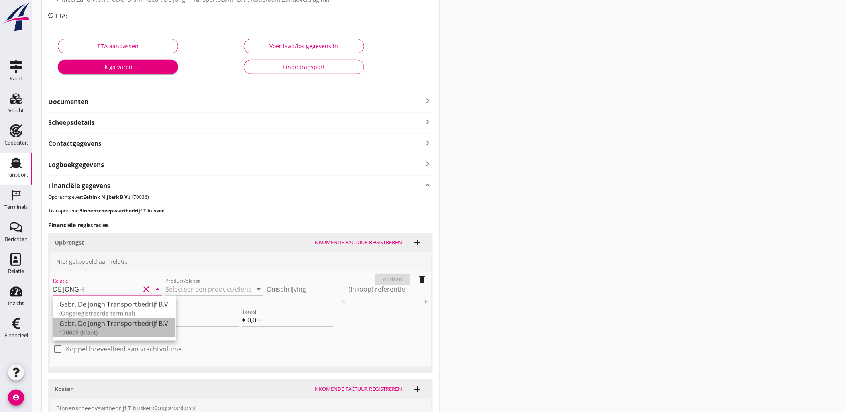
click at [135, 331] on div "170009 (Klant)" at bounding box center [114, 333] width 110 height 8
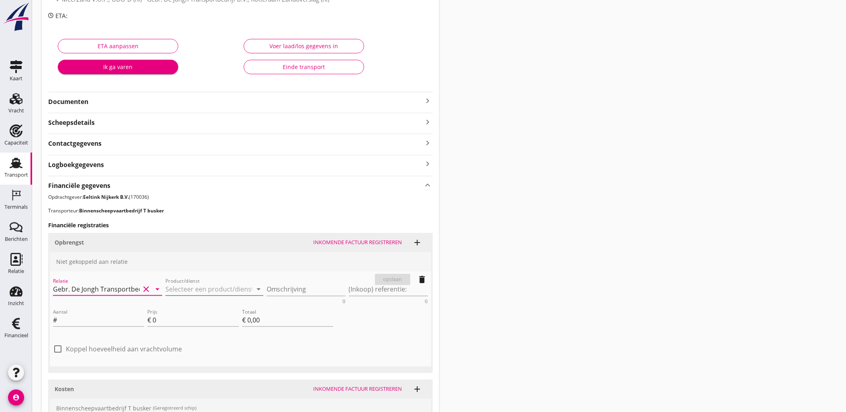
type input "Gebr. De Jongh Transportbedrijf B.V. (170009)"
click at [197, 292] on input "Product/dienst" at bounding box center [208, 289] width 87 height 13
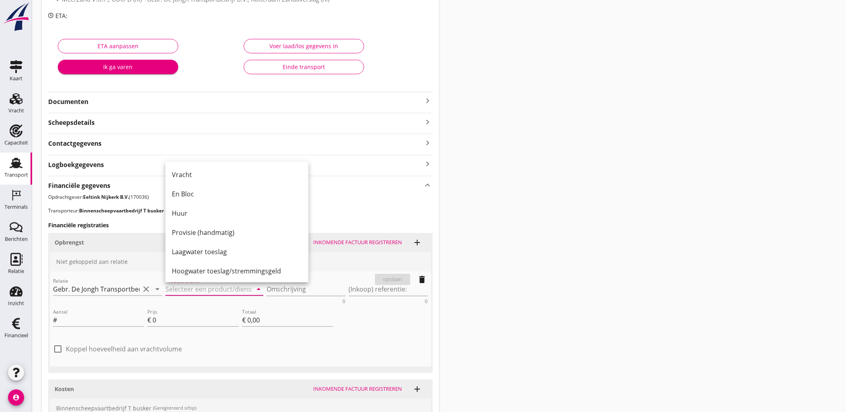
click at [202, 290] on input "Product/dienst" at bounding box center [208, 289] width 87 height 13
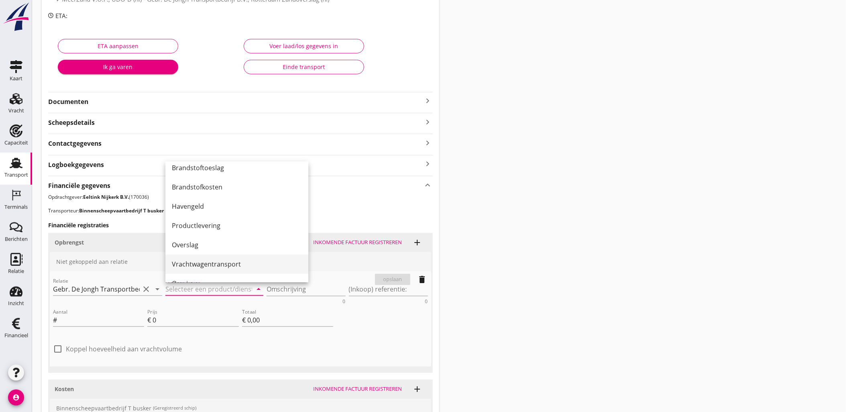
scroll to position [178, 0]
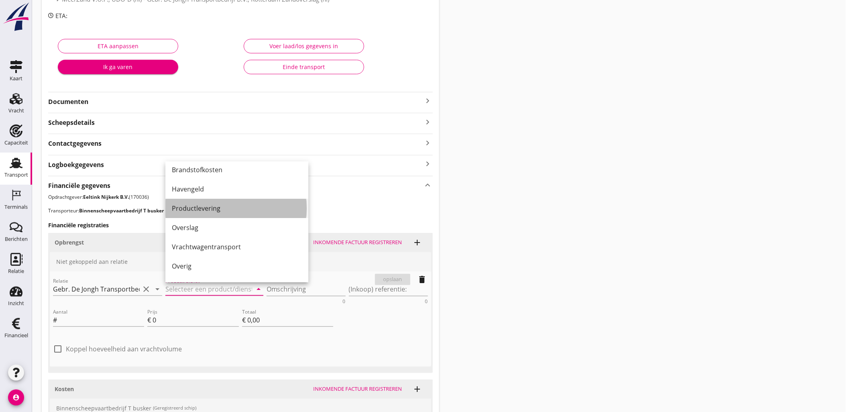
click at [231, 214] on div "Productlevering" at bounding box center [237, 208] width 130 height 19
type input "Productlevering"
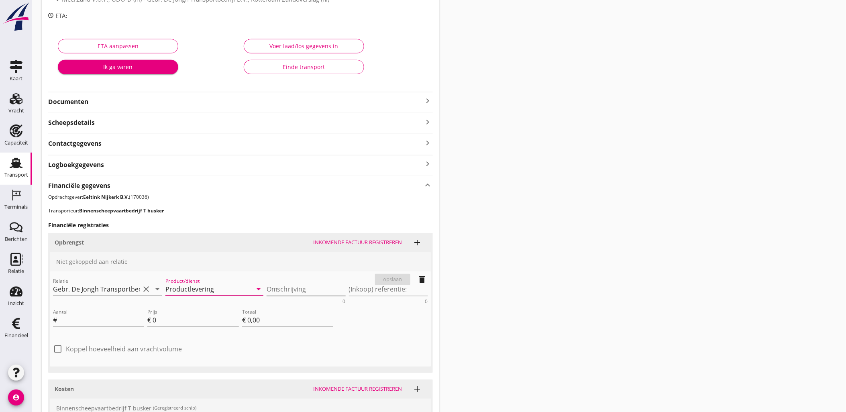
click at [294, 286] on textarea "Omschrijving" at bounding box center [306, 289] width 79 height 13
click at [377, 290] on textarea "(Inkoop) referentie:" at bounding box center [388, 289] width 79 height 13
click at [110, 319] on input "Aantal" at bounding box center [102, 320] width 86 height 13
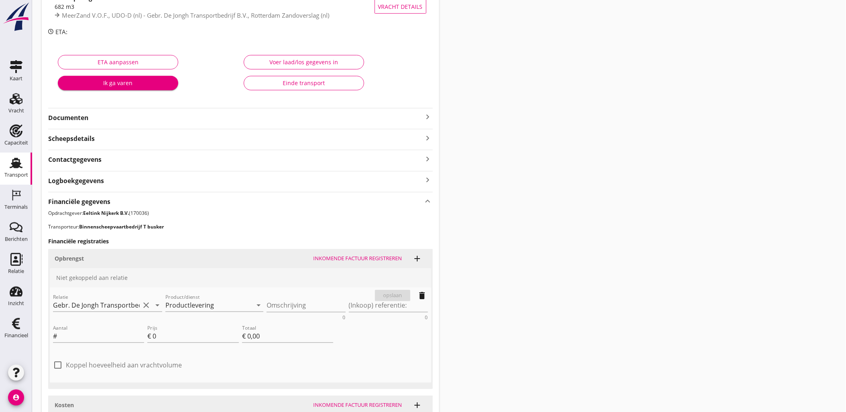
scroll to position [114, 0]
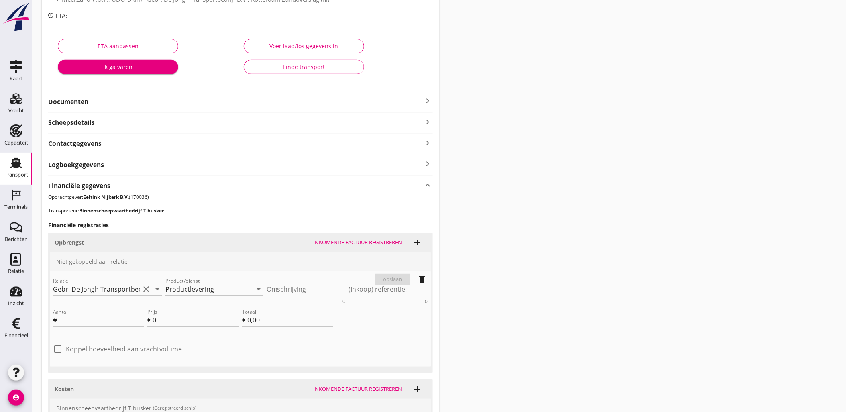
click at [114, 354] on div "check_box_outline_blank Koppel hoeveelheid aan vrachtvolume" at bounding box center [117, 353] width 129 height 19
click at [116, 350] on label "Koppel hoeveelheid aan vrachtvolume" at bounding box center [124, 349] width 116 height 8
checkbox input "true"
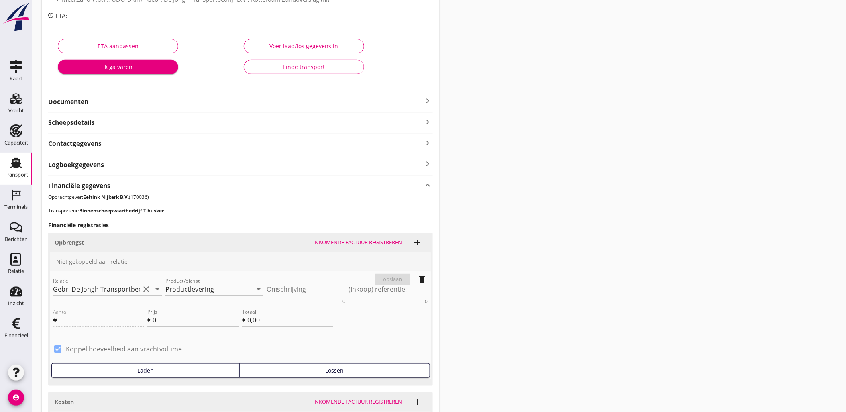
click at [145, 370] on div "Laden" at bounding box center [145, 370] width 181 height 8
type input "682"
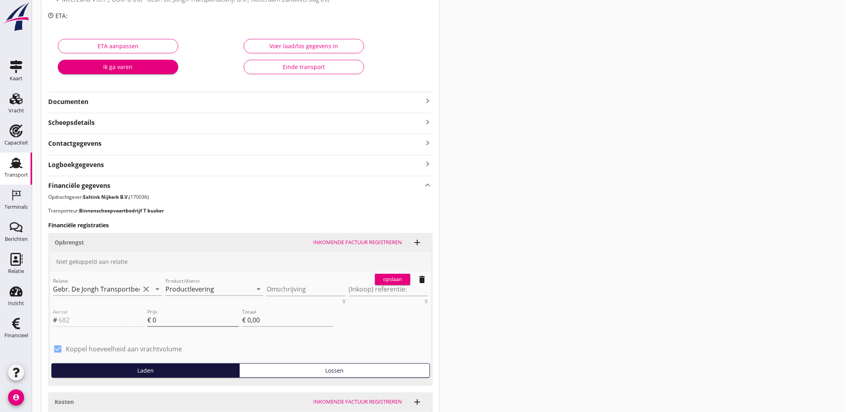
click at [171, 319] on input "0" at bounding box center [196, 320] width 86 height 13
click at [527, 227] on div "Transport overzicht VOG-250548 Germaton (Tonny Busker) local_gas_station emerge…" at bounding box center [439, 205] width 814 height 638
drag, startPoint x: 189, startPoint y: 325, endPoint x: 123, endPoint y: 323, distance: 66.3
click at [123, 323] on div "Aantal # 682 Prijs € 0 Totaal € 0,00" at bounding box center [193, 321] width 284 height 31
type input "1"
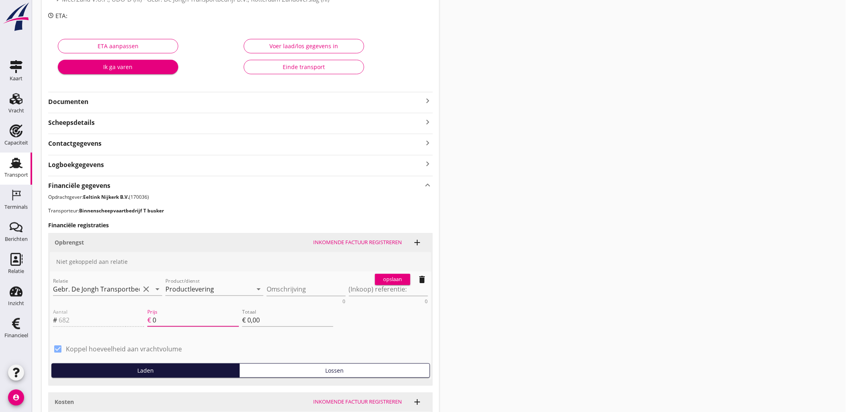
type input "€ 682,00"
type input "11"
type input "€ 7.502,00"
type input "11.7"
type input "€ 7.979,40"
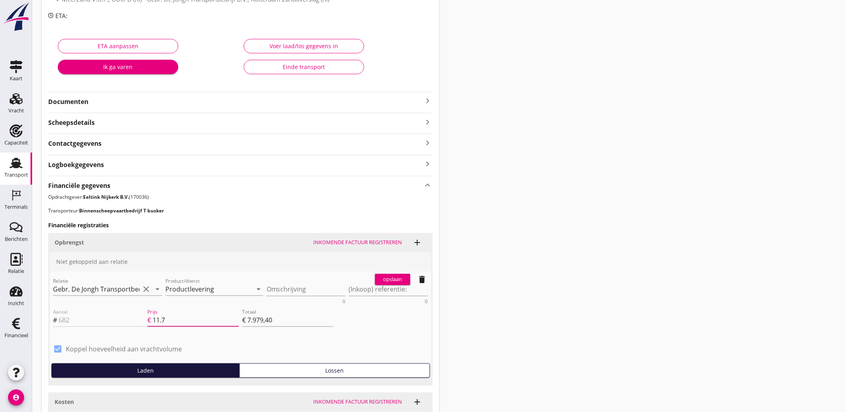
type input "11.75"
type input "€ 8.013,50"
type input "11.75"
click at [380, 279] on div "opslaan" at bounding box center [392, 280] width 29 height 8
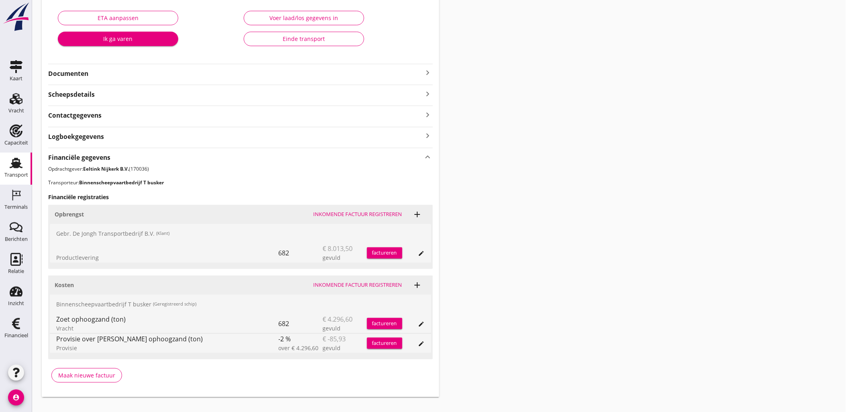
scroll to position [155, 0]
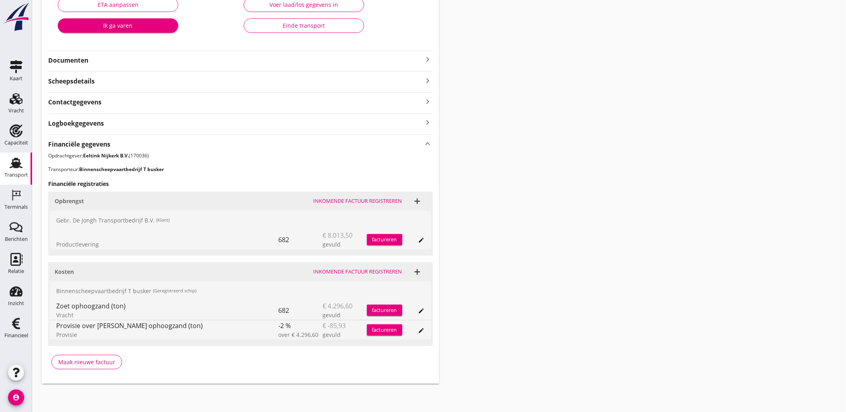
click at [423, 311] on icon "edit" at bounding box center [422, 311] width 6 height 6
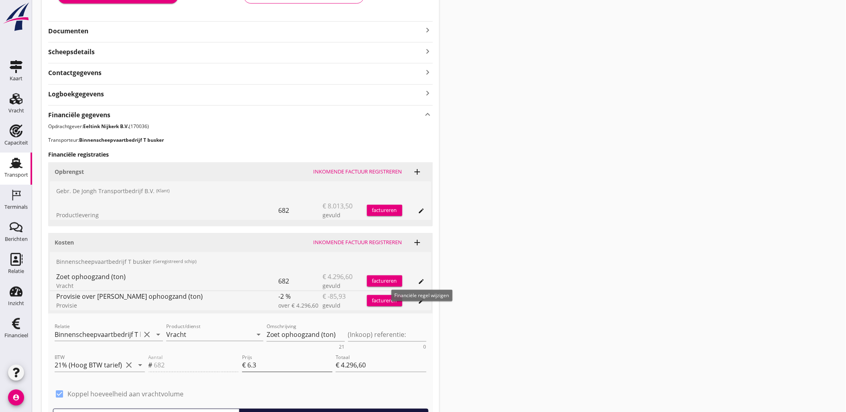
scroll to position [200, 0]
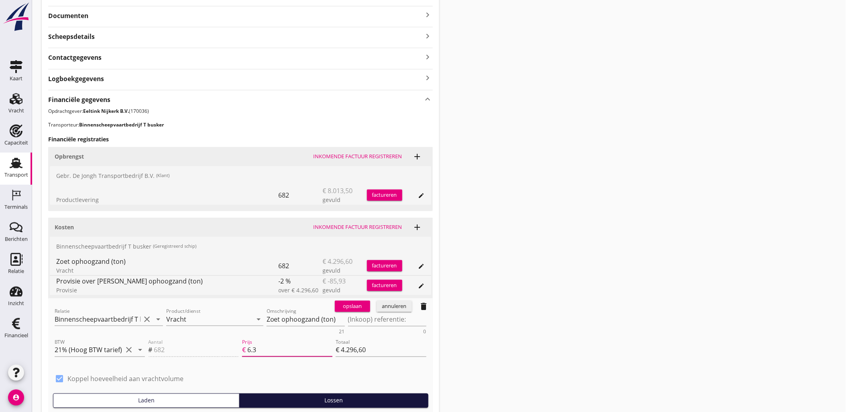
click at [265, 344] on input "6.3" at bounding box center [289, 350] width 85 height 13
drag, startPoint x: 266, startPoint y: 345, endPoint x: 234, endPoint y: 339, distance: 32.7
click at [234, 344] on div "Aantal # 682 Prijs € 6.3 Totaal € 4.296,60" at bounding box center [287, 351] width 281 height 31
type input "4"
type input "€ 2.728,00"
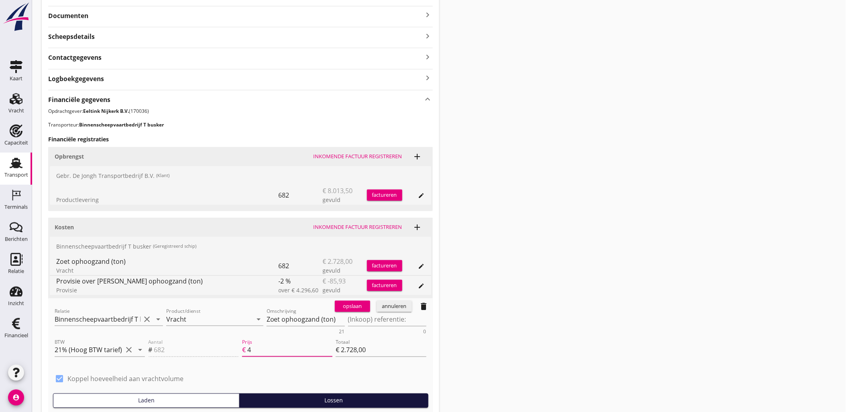
type input "4.5"
type input "€ 3.069,00"
type input "4.50"
click at [359, 306] on div "opslaan" at bounding box center [352, 306] width 29 height 8
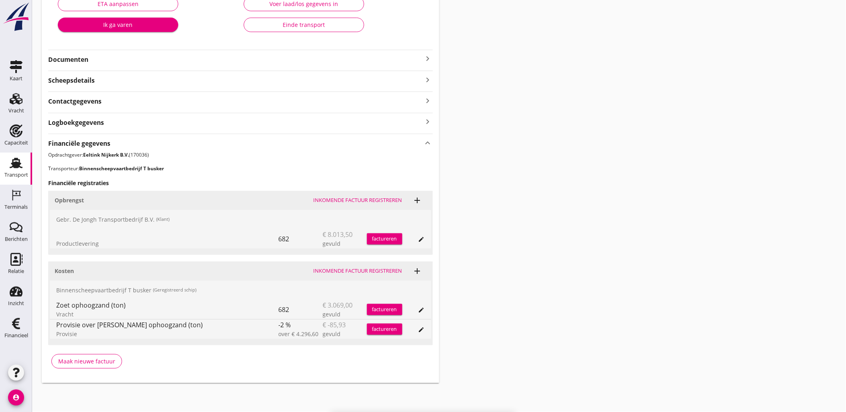
scroll to position [155, 0]
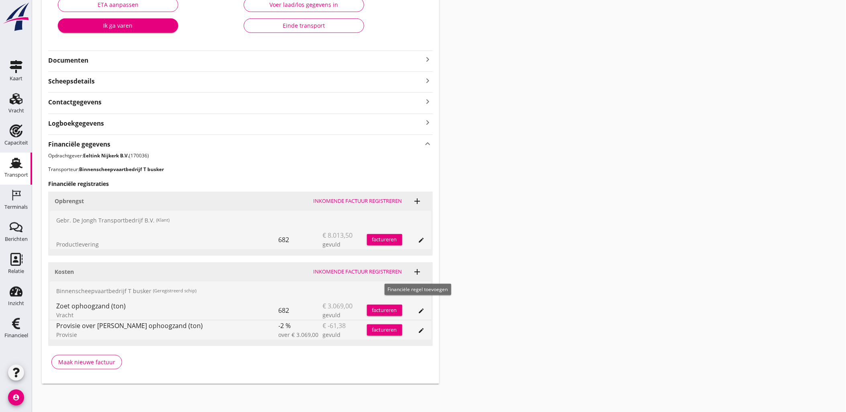
click at [510, 261] on div "Transport overzicht VOG-250548 Germaton (Tonny Busker) local_gas_station emerge…" at bounding box center [439, 119] width 814 height 549
click at [419, 273] on icon "add" at bounding box center [418, 272] width 10 height 10
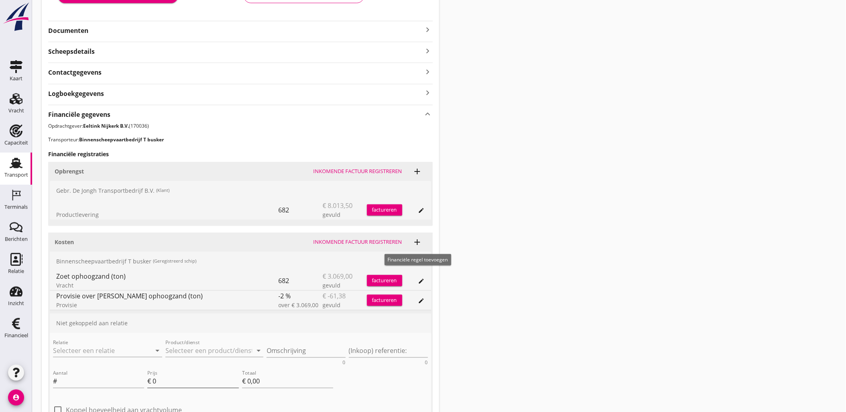
scroll to position [274, 0]
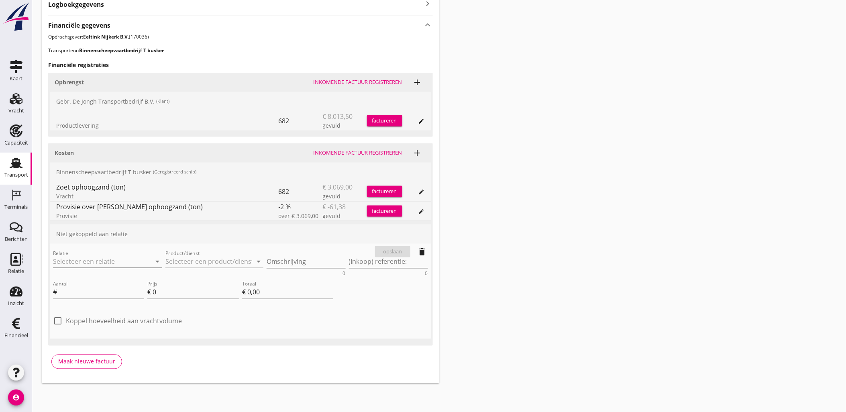
click at [117, 259] on input "Relatie" at bounding box center [96, 261] width 87 height 13
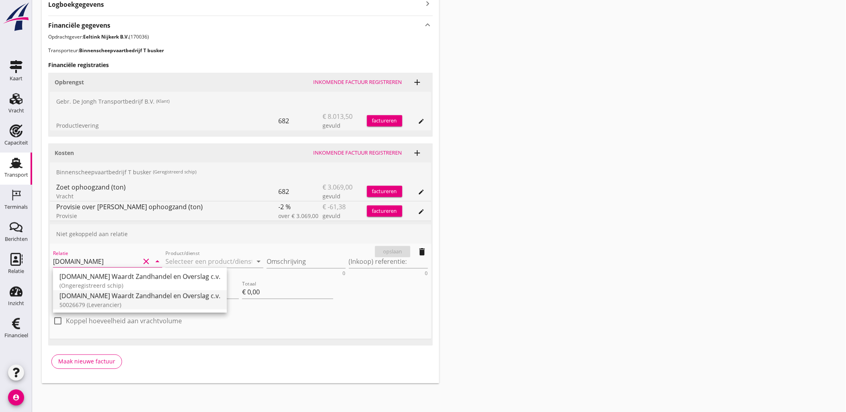
click at [126, 303] on div "50026679 (Leverancier)" at bounding box center [139, 305] width 161 height 8
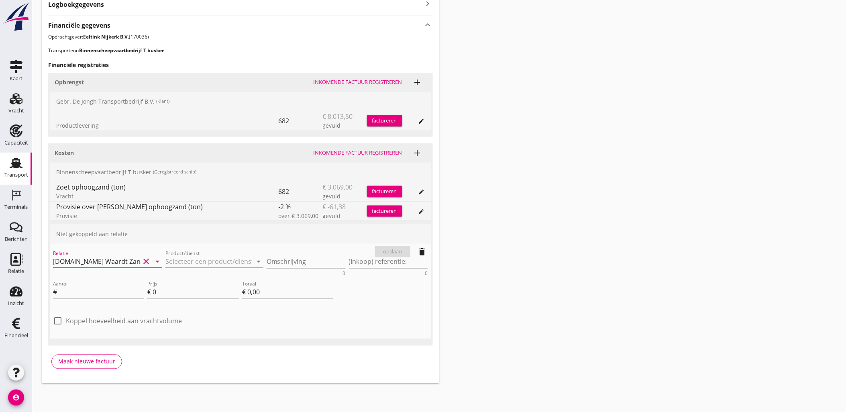
type input "[DOMAIN_NAME] Waardt Zandhandel en Overslag c.v. (50026679)"
click at [203, 262] on input "Product/dienst" at bounding box center [208, 261] width 87 height 13
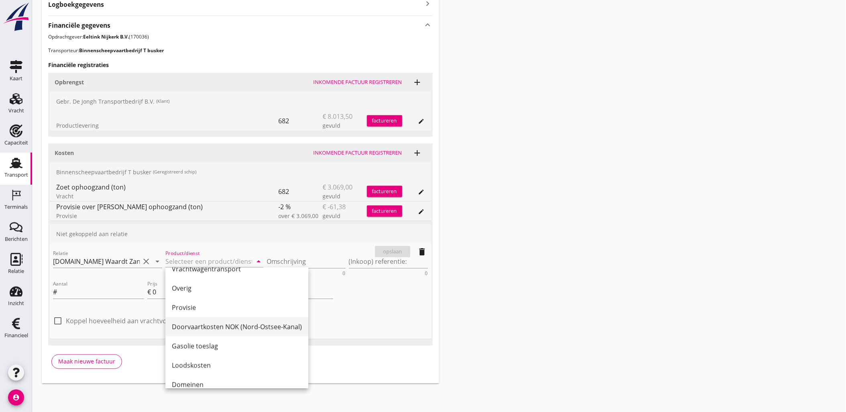
scroll to position [312, 0]
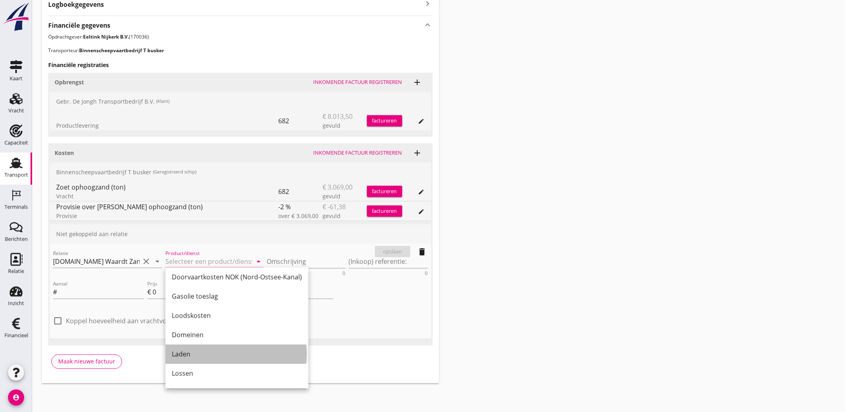
click at [210, 356] on div "Laden" at bounding box center [237, 354] width 130 height 10
type input "Laden"
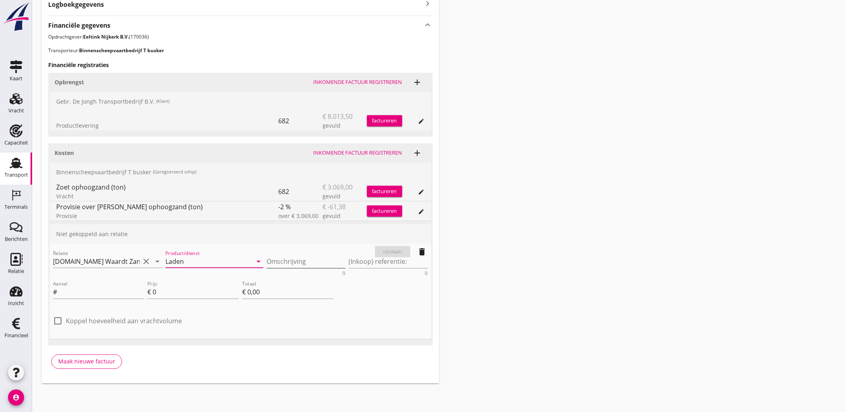
click at [279, 264] on textarea "Omschrijving" at bounding box center [306, 261] width 79 height 13
type textarea "z"
type textarea "Linda"
drag, startPoint x: 182, startPoint y: 295, endPoint x: 146, endPoint y: 294, distance: 36.2
click at [146, 294] on div "Prijs € 0" at bounding box center [193, 293] width 94 height 31
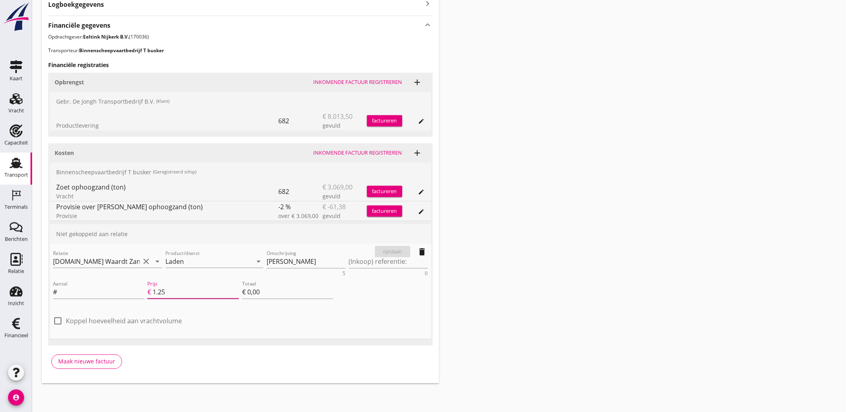
type input "1.25"
click at [90, 316] on div "check_box_outline_blank Koppel hoeveelheid aan vrachtvolume" at bounding box center [117, 321] width 129 height 10
click at [96, 321] on label "Koppel hoeveelheid aan vrachtvolume" at bounding box center [124, 321] width 116 height 8
checkbox input "true"
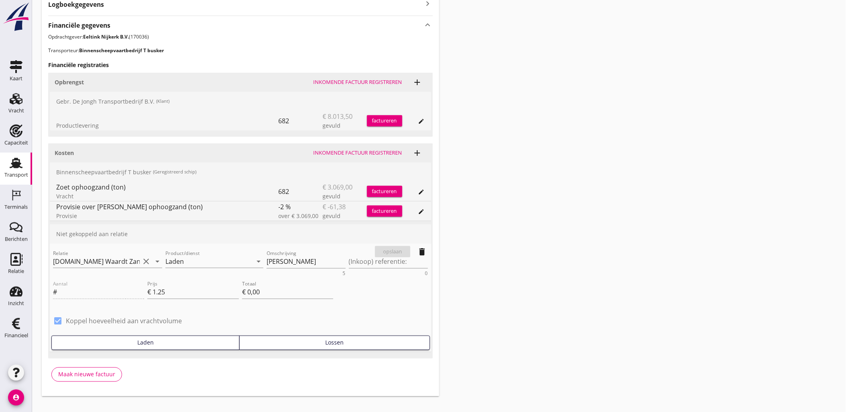
click at [125, 340] on div "Laden" at bounding box center [145, 343] width 181 height 8
type input "682"
type input "€ 852,50"
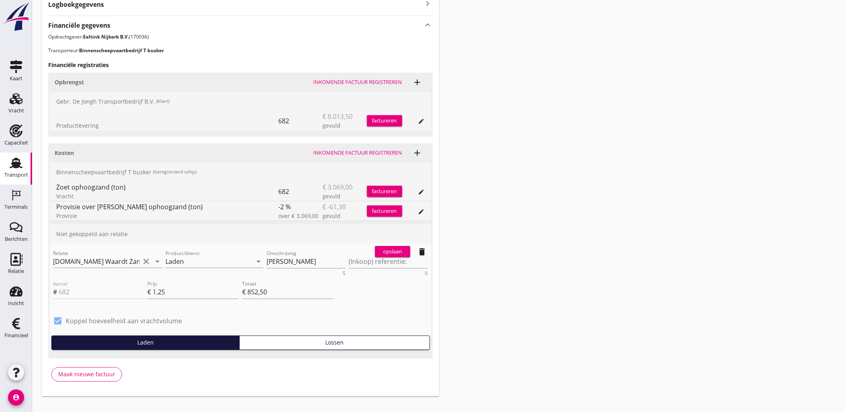
click at [395, 244] on div "opslaan delete" at bounding box center [401, 252] width 59 height 16
click at [398, 249] on div "opslaan" at bounding box center [392, 252] width 29 height 8
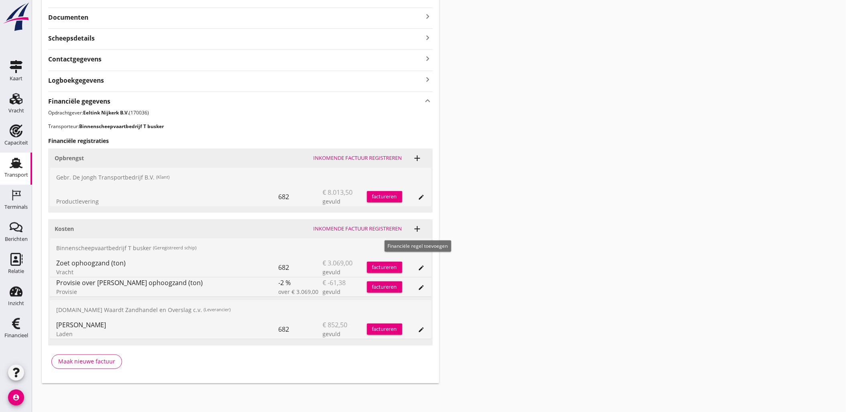
click at [414, 227] on icon "add" at bounding box center [418, 229] width 10 height 10
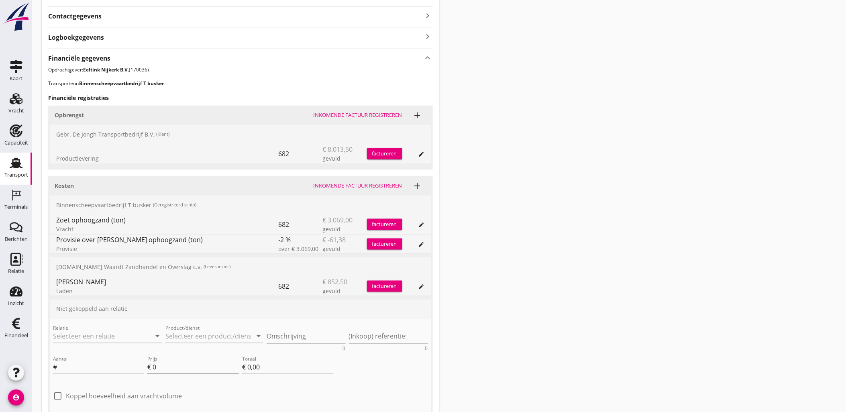
scroll to position [316, 0]
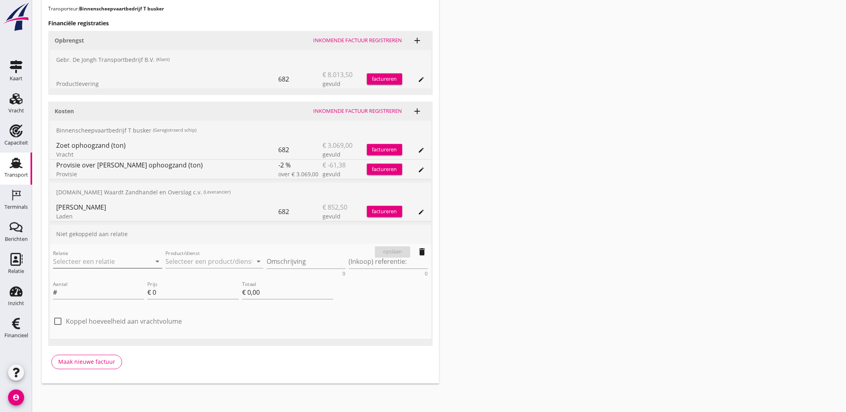
click at [120, 263] on input "Relatie" at bounding box center [96, 261] width 87 height 13
click at [75, 283] on div "50026690 (Leverancier)" at bounding box center [107, 286] width 96 height 8
type input "MeerZand V.O.F. (50026690)"
click at [212, 263] on input "Product/dienst" at bounding box center [208, 261] width 87 height 13
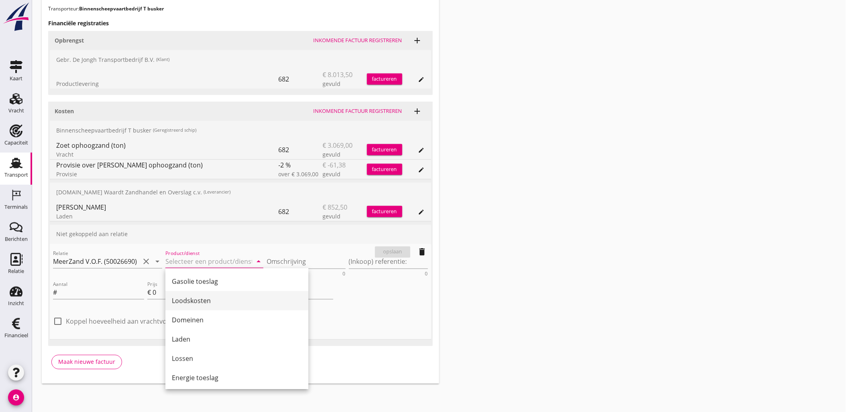
scroll to position [329, 0]
click at [214, 316] on div "Domeinen" at bounding box center [237, 319] width 130 height 10
type input "Domeinen"
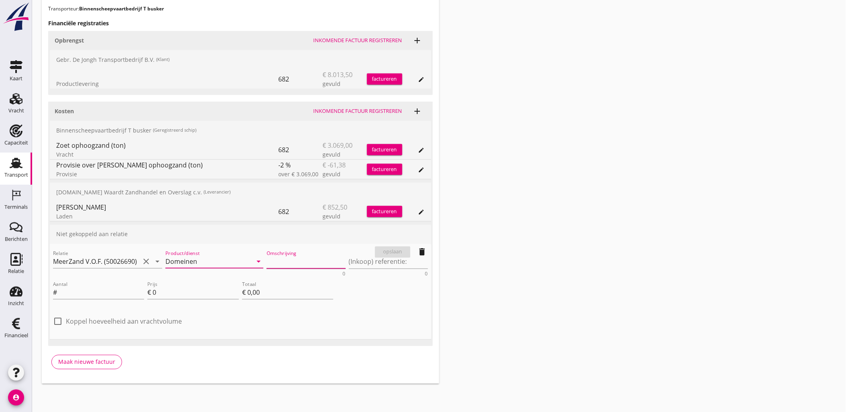
click at [292, 260] on textarea "Omschrijving" at bounding box center [306, 261] width 79 height 13
drag, startPoint x: 175, startPoint y: 292, endPoint x: 125, endPoint y: 291, distance: 49.8
click at [125, 291] on div "Aantal # Prijs € 0 Totaal € 0,00" at bounding box center [193, 293] width 284 height 31
click at [95, 295] on input "Aantal" at bounding box center [102, 292] width 86 height 13
drag, startPoint x: 161, startPoint y: 290, endPoint x: 143, endPoint y: 290, distance: 17.7
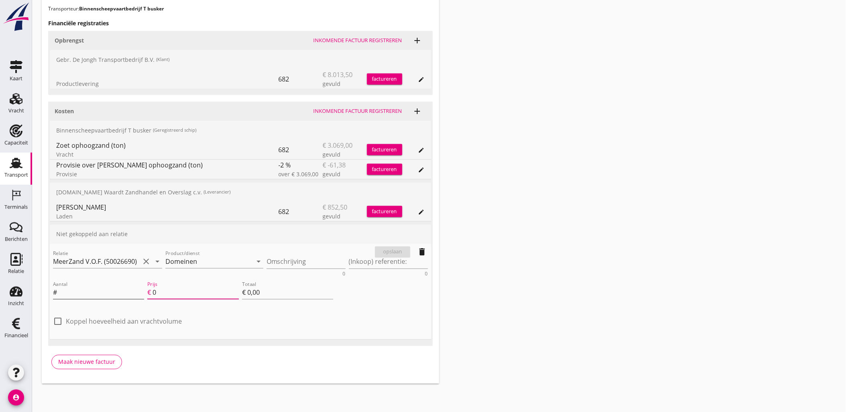
click at [143, 290] on div "Aantal # Prijs € 0 Totaal € 0,00" at bounding box center [193, 293] width 284 height 31
type input "2"
type input "2.91"
click at [70, 291] on input "Aantal" at bounding box center [102, 292] width 86 height 13
click at [77, 327] on div "check_box_outline_blank Koppel hoeveelheid aan vrachtvolume" at bounding box center [117, 326] width 129 height 19
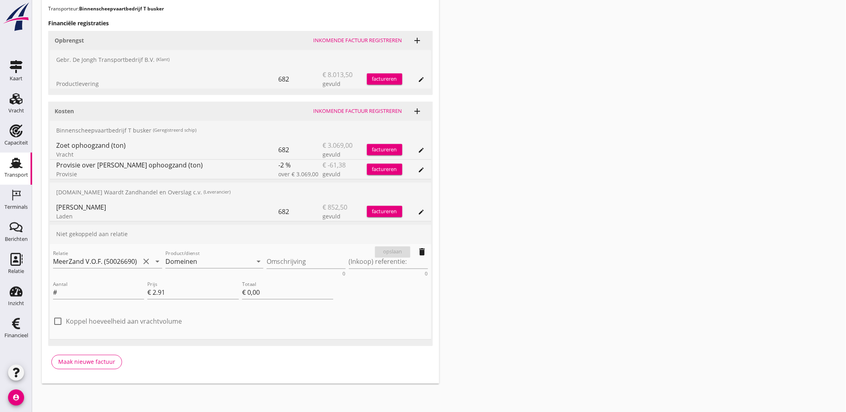
click at [78, 322] on label "Koppel hoeveelheid aan vrachtvolume" at bounding box center [124, 322] width 116 height 8
checkbox input "true"
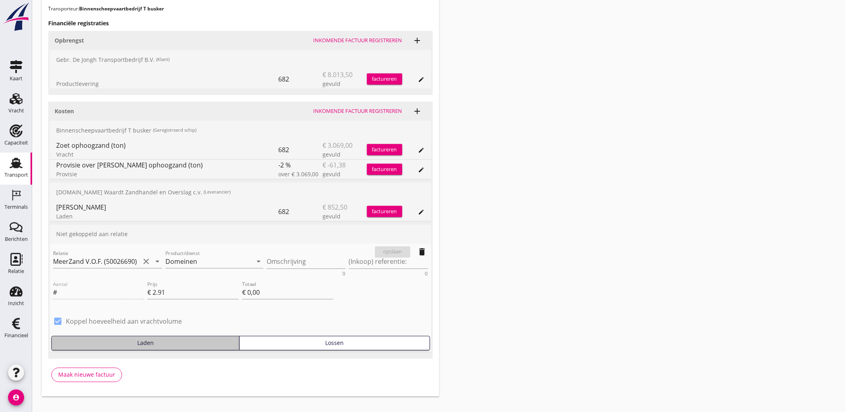
click at [170, 343] on div "Laden" at bounding box center [145, 343] width 181 height 8
type input "682"
type input "€ 1.984,62"
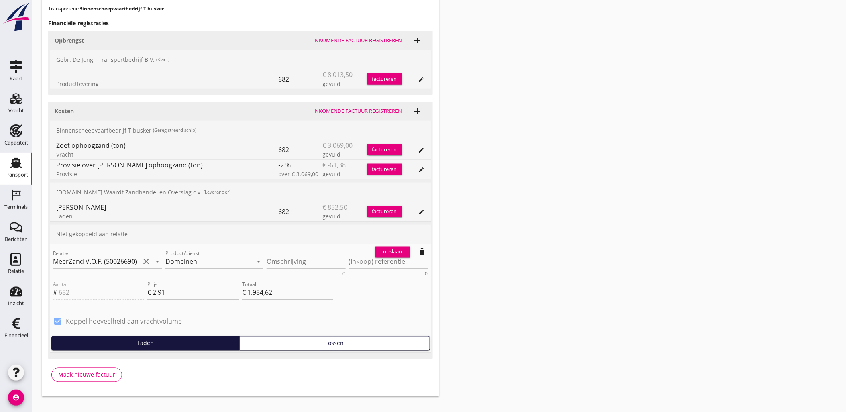
click at [392, 252] on div "opslaan" at bounding box center [392, 252] width 29 height 8
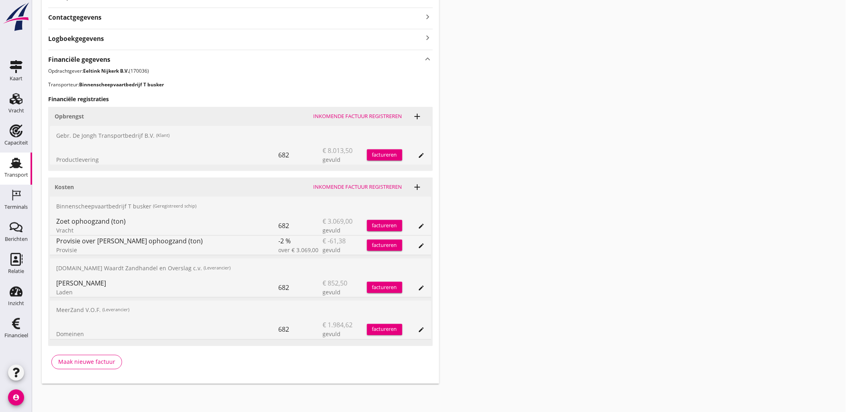
click at [93, 362] on div "Maak nieuwe factuur" at bounding box center [86, 362] width 57 height 8
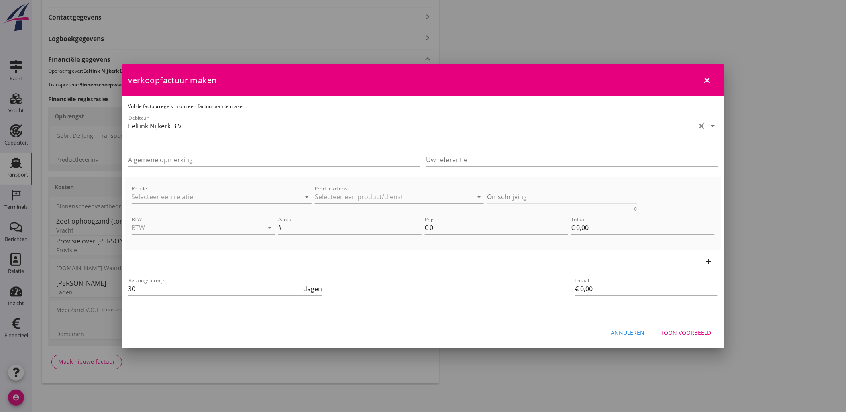
click at [710, 79] on icon "close" at bounding box center [708, 81] width 10 height 10
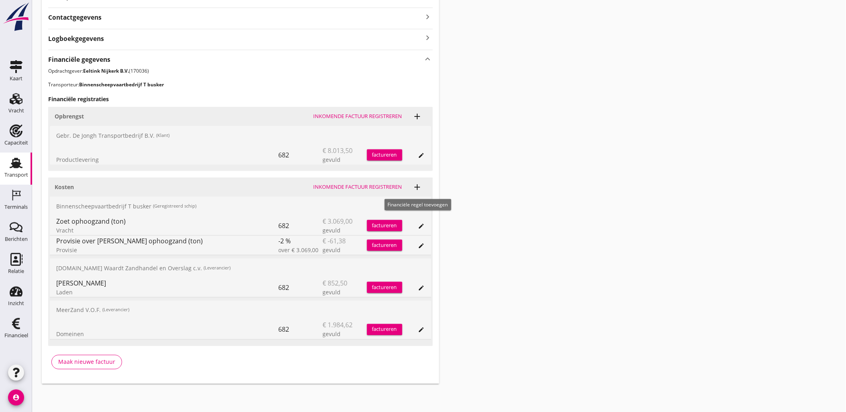
click at [419, 182] on icon "add" at bounding box center [418, 187] width 10 height 10
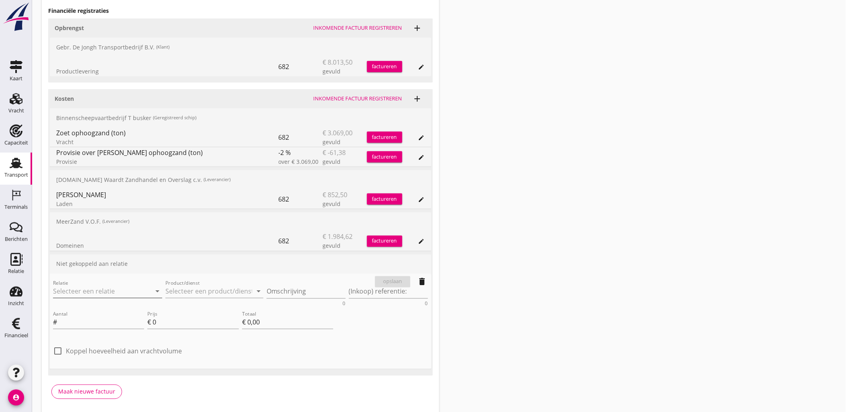
scroll to position [330, 0]
click at [127, 289] on input "Relatie" at bounding box center [96, 290] width 87 height 13
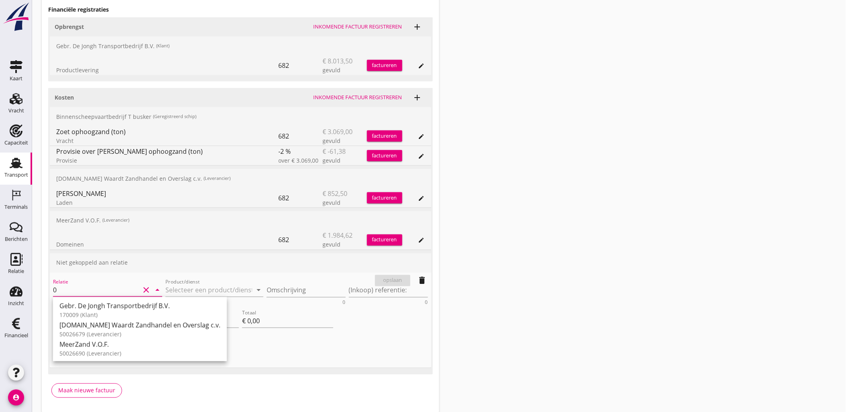
scroll to position [0, 0]
click at [103, 310] on div "Van Oord Grondstoffen B.V." at bounding box center [107, 306] width 96 height 10
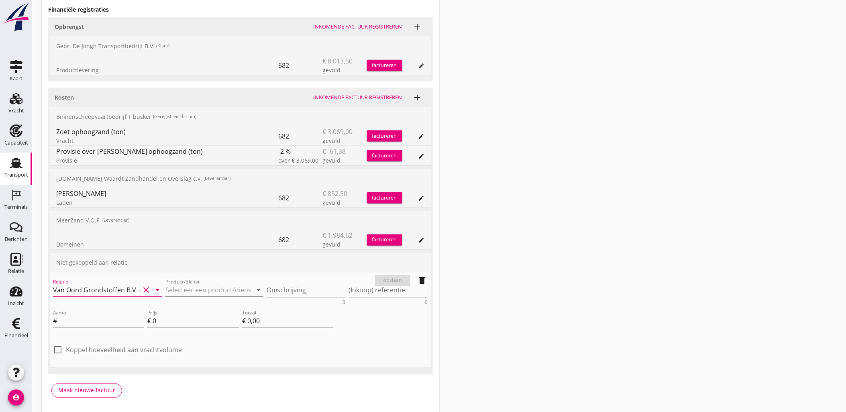
type input "Van Oord Grondstoffen B.V. (0231)"
click at [194, 291] on input "Product/dienst" at bounding box center [208, 290] width 87 height 13
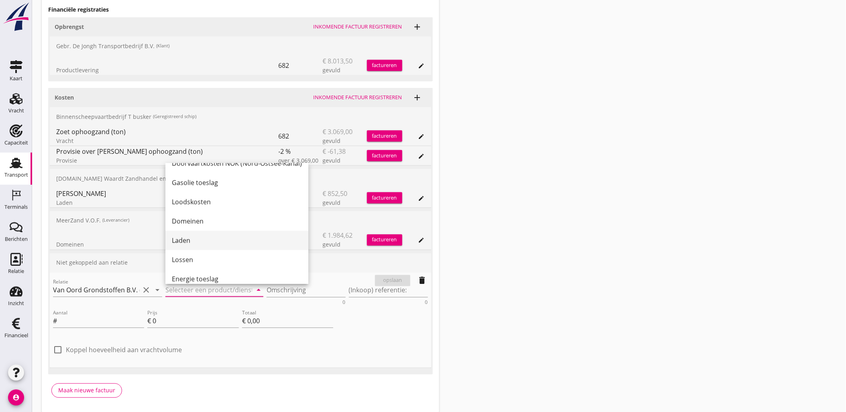
scroll to position [329, 0]
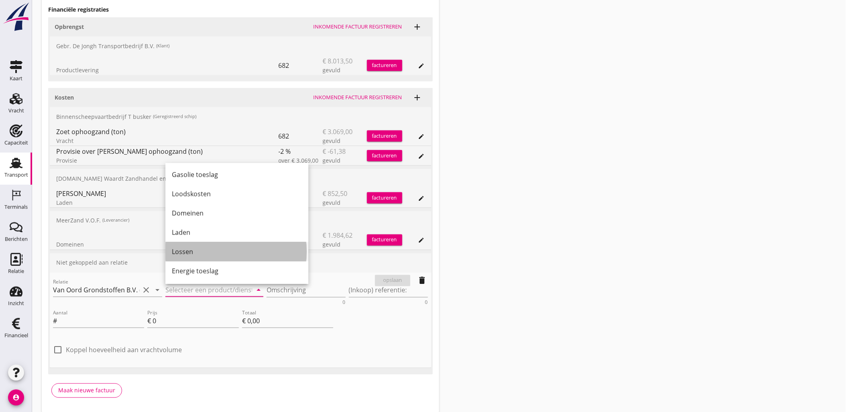
click at [201, 244] on div "Lossen" at bounding box center [237, 251] width 130 height 19
type input "Lossen"
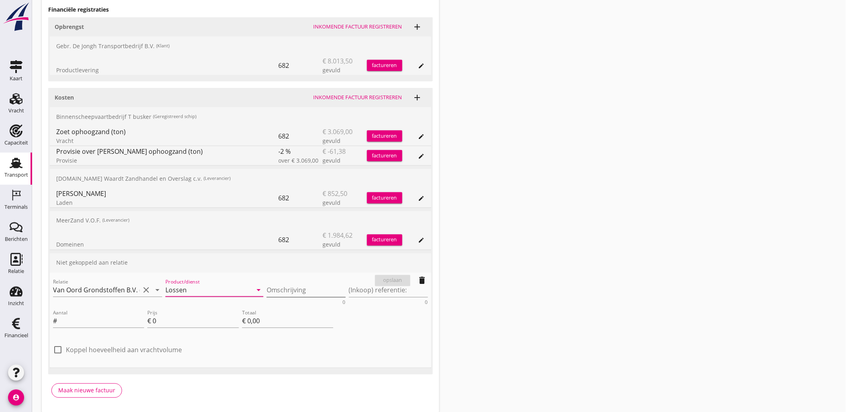
click at [297, 292] on textarea "Omschrijving" at bounding box center [306, 290] width 79 height 13
type textarea "Weert"
click at [87, 348] on label "Koppel hoeveelheid aan vrachtvolume" at bounding box center [124, 350] width 116 height 8
checkbox input "true"
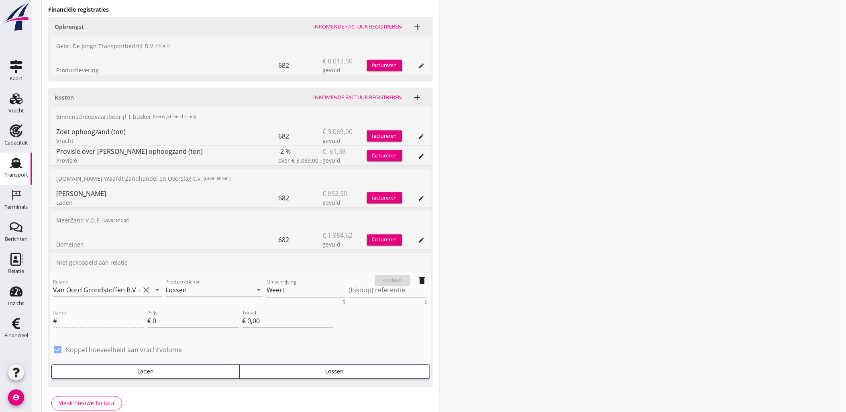
click at [200, 365] on button "Laden" at bounding box center [145, 372] width 188 height 14
type input "682"
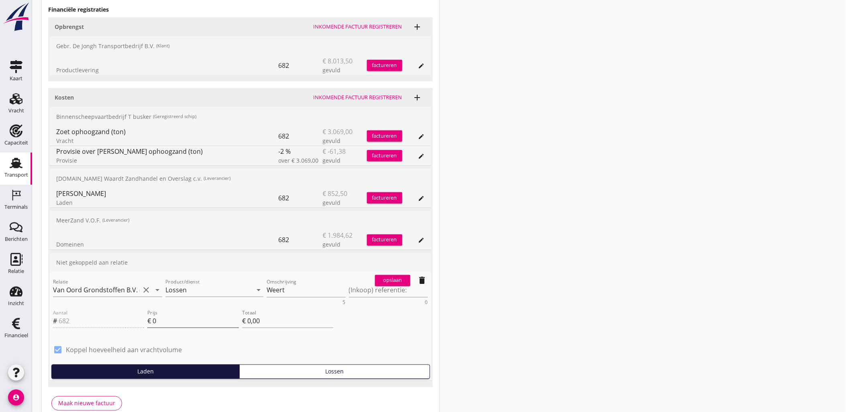
click at [186, 323] on input "0" at bounding box center [196, 321] width 86 height 13
drag, startPoint x: 176, startPoint y: 323, endPoint x: 135, endPoint y: 322, distance: 41.0
click at [135, 322] on div "Aantal # 682 Prijs € 0 Totaal € 0,00" at bounding box center [193, 322] width 284 height 31
type input "1"
type input "€ 682,00"
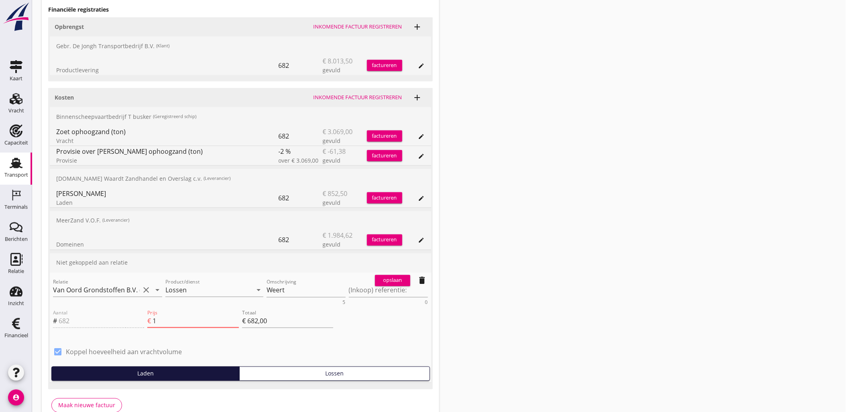
type input "€ 0,00"
type input "1.3"
type input "€ 886,60"
type input "1.35"
type input "€ 920,70"
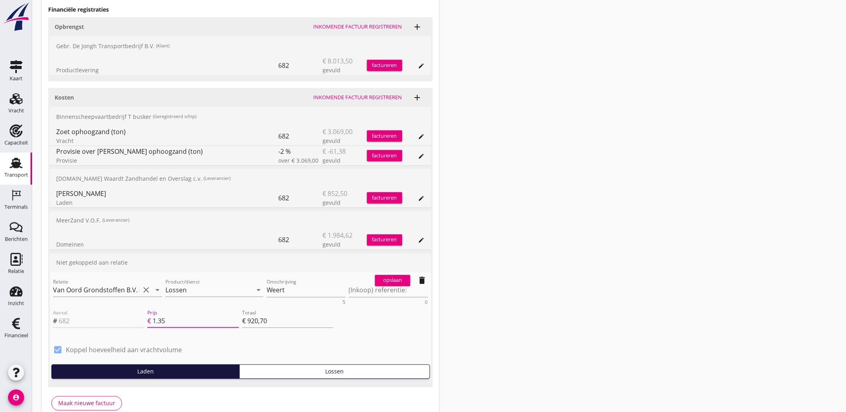
type input "1.35"
click at [394, 279] on div "opslaan" at bounding box center [392, 281] width 29 height 8
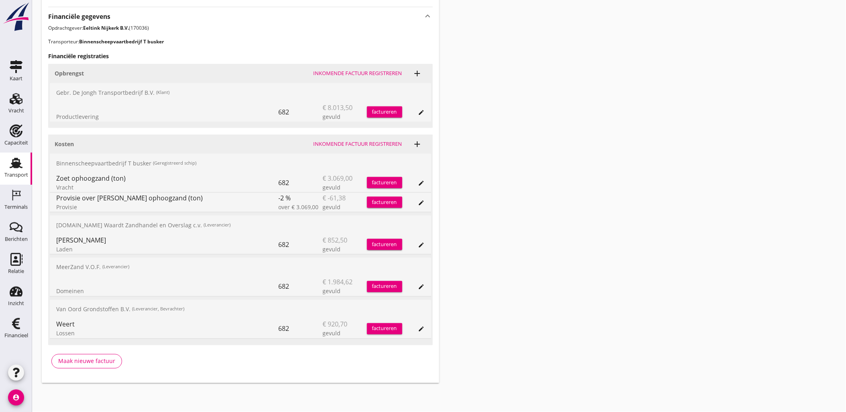
scroll to position [283, 0]
click at [419, 242] on icon "edit" at bounding box center [422, 245] width 6 height 6
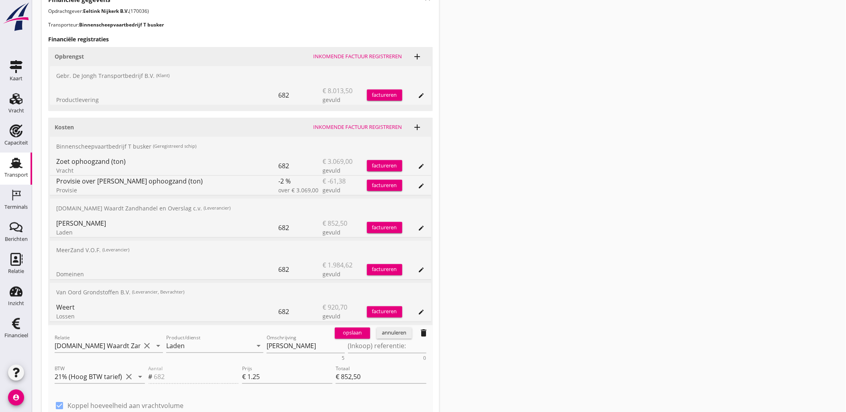
scroll to position [327, 0]
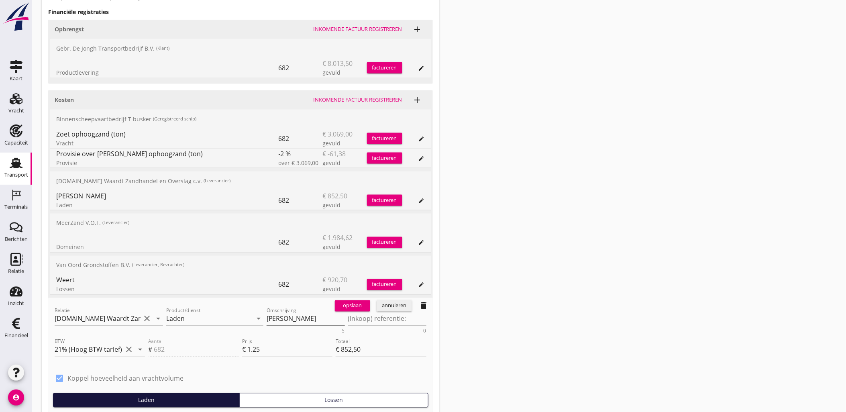
click at [280, 312] on textarea "[PERSON_NAME]" at bounding box center [306, 318] width 78 height 13
click at [394, 321] on textarea "(Inkoop) referentie:" at bounding box center [387, 318] width 78 height 13
paste textarea "[PERSON_NAME]"
type textarea "[PERSON_NAME]"
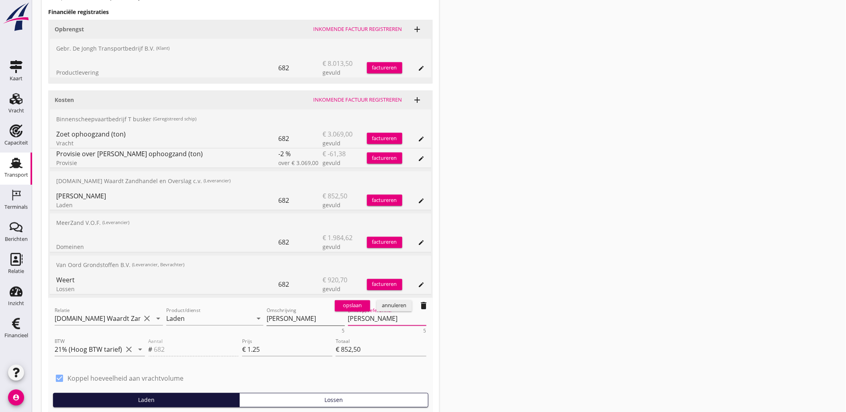
click at [274, 318] on textarea "[PERSON_NAME]" at bounding box center [306, 318] width 78 height 13
type textarea "Zoet ophoogzand (m3)"
drag, startPoint x: 334, startPoint y: 317, endPoint x: 239, endPoint y: 319, distance: 94.8
click at [239, 319] on div "Relatie A.de Waardt Zandhandel en Overslag c.v. (50026679) clear arrow_drop_dow…" at bounding box center [240, 319] width 375 height 31
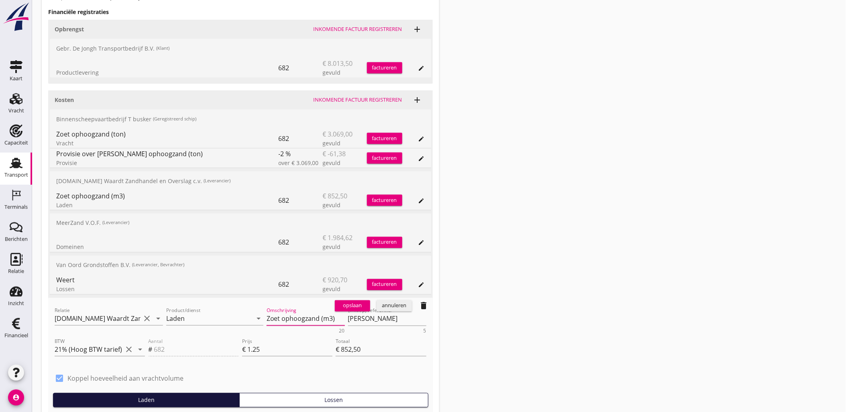
click at [343, 309] on div "opslaan" at bounding box center [352, 306] width 29 height 8
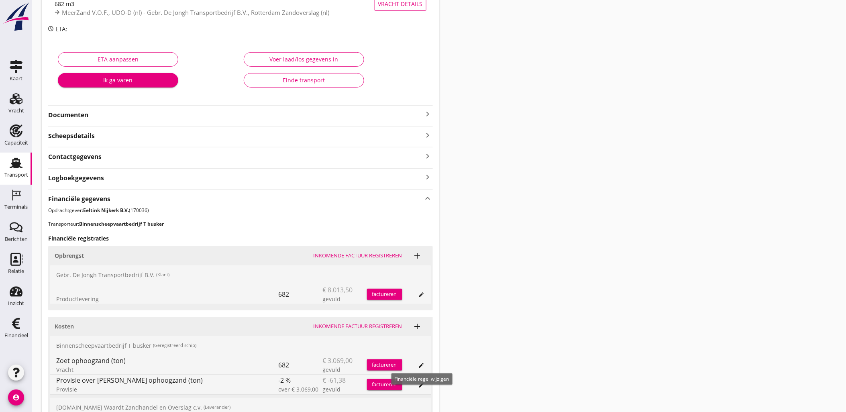
scroll to position [0, 0]
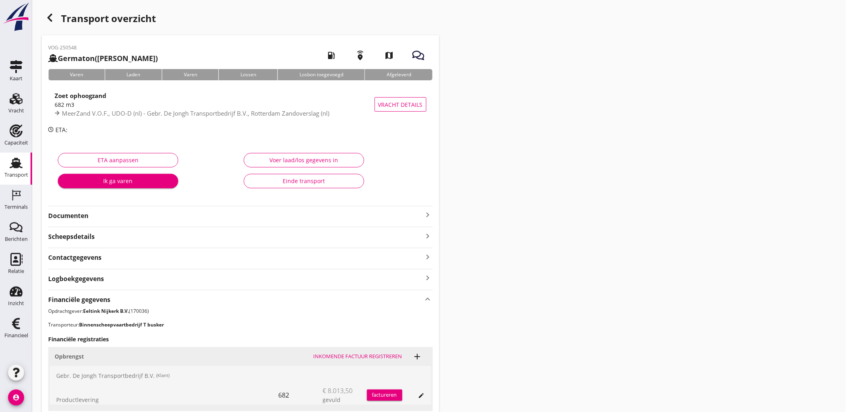
click at [309, 159] on div "Voer laad/los gegevens in" at bounding box center [304, 160] width 107 height 8
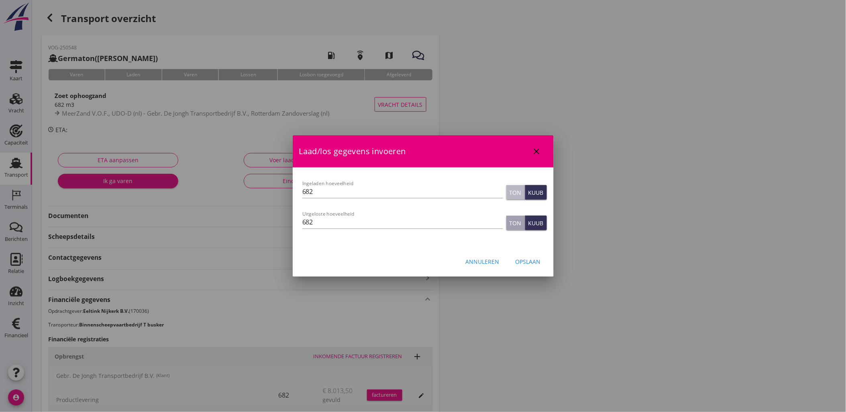
click at [519, 194] on div "Ton" at bounding box center [516, 192] width 12 height 8
click at [531, 194] on div "Kuub" at bounding box center [536, 192] width 15 height 8
click at [536, 150] on icon "close" at bounding box center [537, 152] width 10 height 10
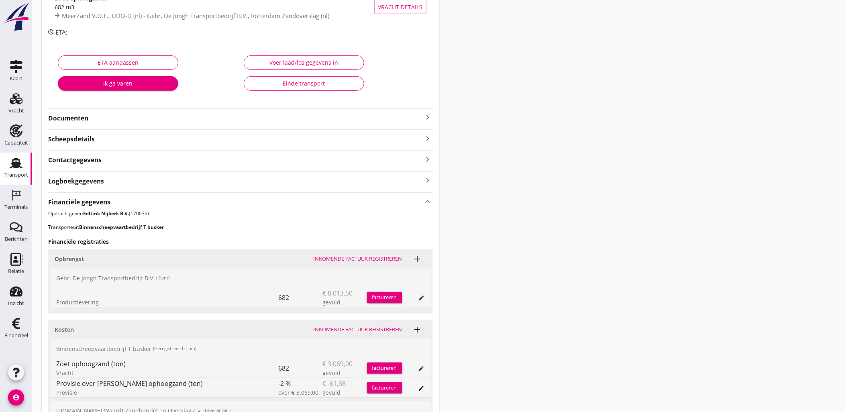
scroll to position [223, 0]
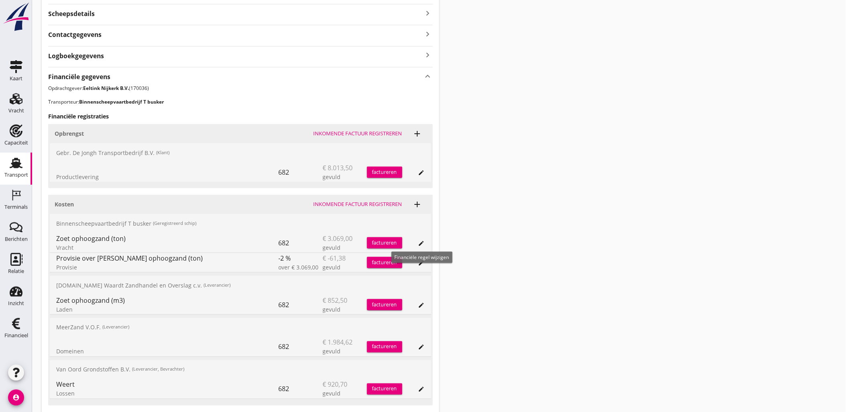
click at [422, 241] on icon "edit" at bounding box center [422, 243] width 6 height 6
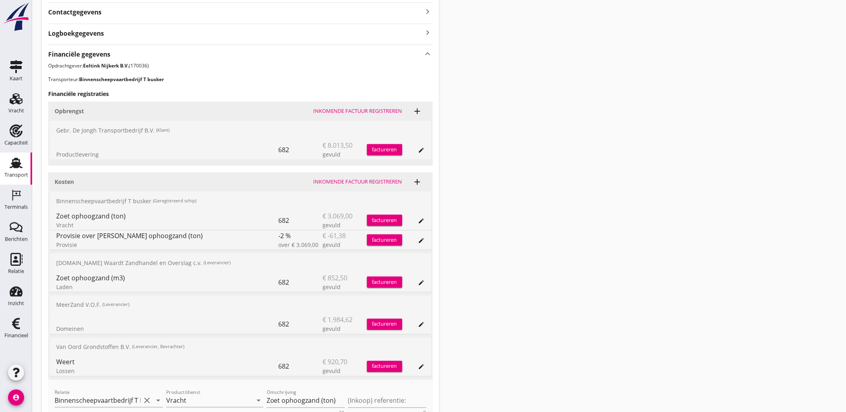
scroll to position [267, 0]
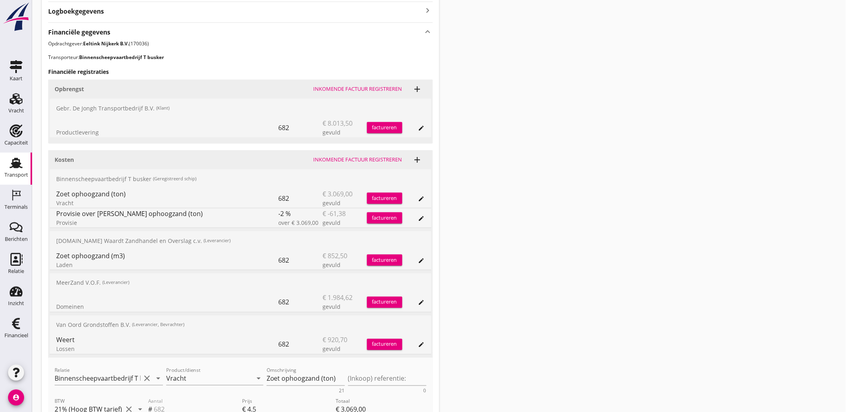
click at [418, 199] on div "edit" at bounding box center [421, 199] width 11 height 6
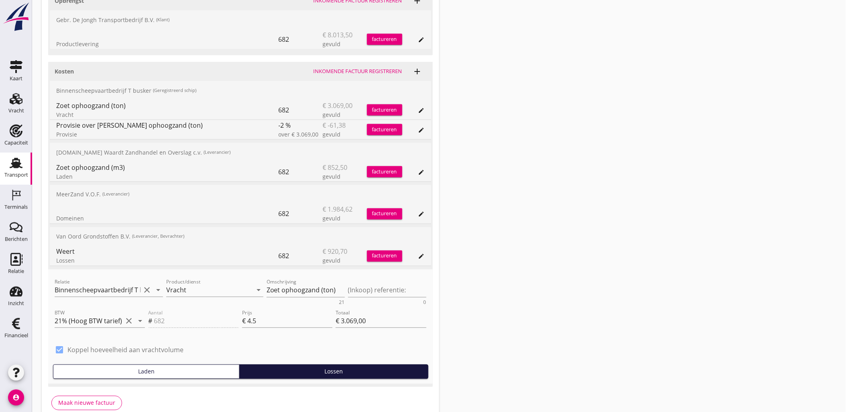
scroll to position [357, 0]
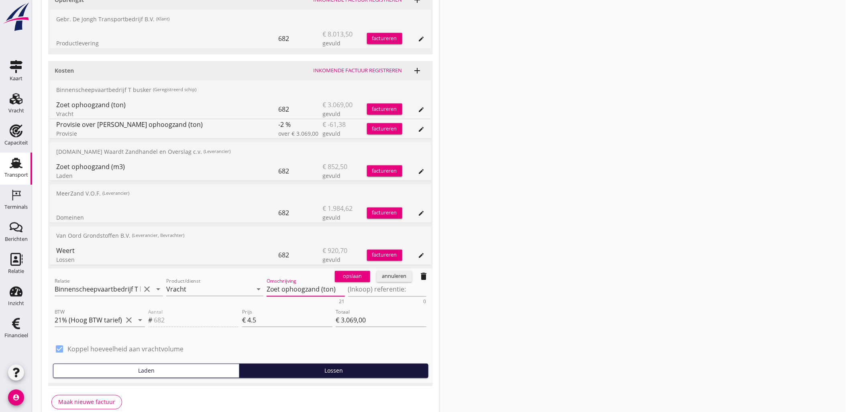
click at [313, 285] on textarea "Zoet ophoogzand (ton)" at bounding box center [306, 289] width 78 height 13
paste textarea "m3"
type textarea "Zoet ophoogzand (m3)"
click at [352, 274] on div "opslaan" at bounding box center [352, 277] width 29 height 8
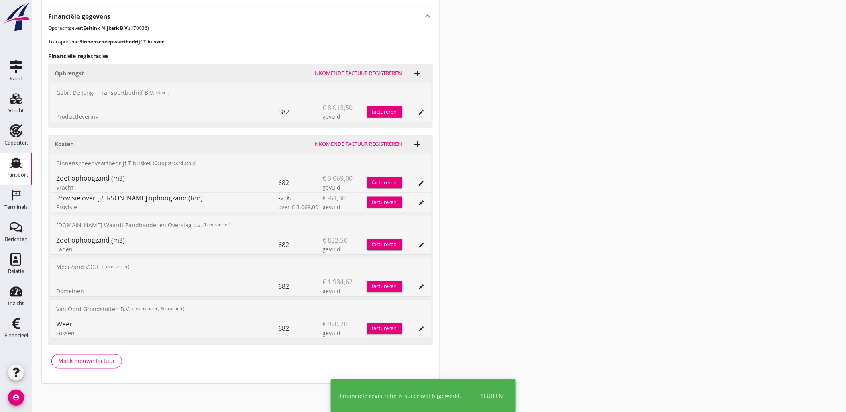
scroll to position [283, 0]
click at [417, 203] on div "edit" at bounding box center [421, 203] width 11 height 6
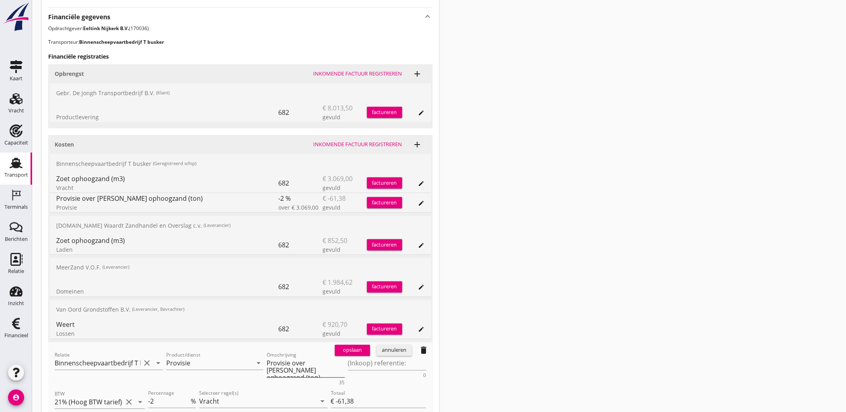
click at [304, 368] on textarea "Provisie over Zoet ophoogzand (ton)" at bounding box center [306, 367] width 78 height 20
paste textarea "Zoet ophoogzand (m3"
type textarea "Zoet ophoogzand (m3)"
click at [351, 347] on div "opslaan" at bounding box center [352, 351] width 29 height 8
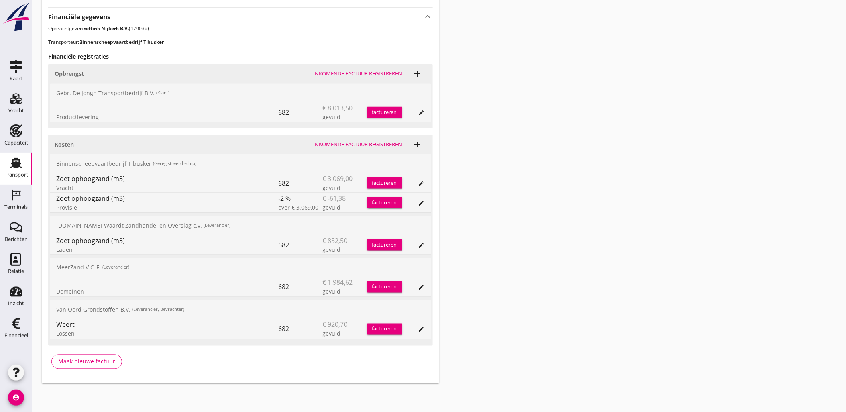
click at [423, 291] on button "edit" at bounding box center [421, 287] width 11 height 11
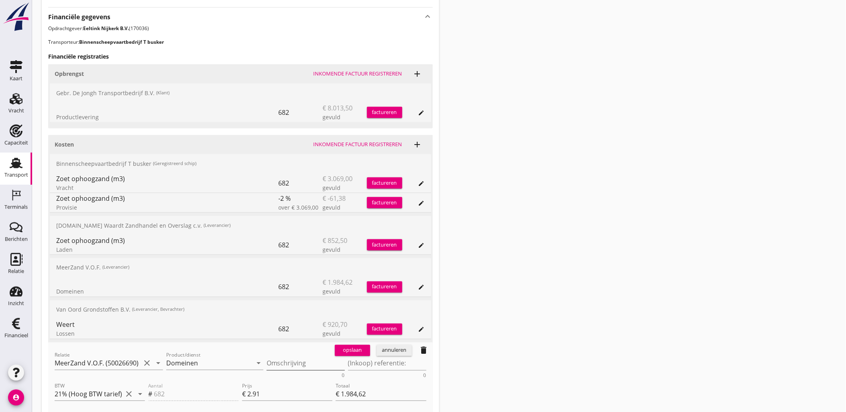
click at [282, 360] on textarea "Omschrijving" at bounding box center [306, 363] width 78 height 13
paste textarea "Zoet ophoogzand (m3)"
type textarea "Zoet ophoogzand (m3)"
click at [344, 352] on div "opslaan" at bounding box center [352, 351] width 29 height 8
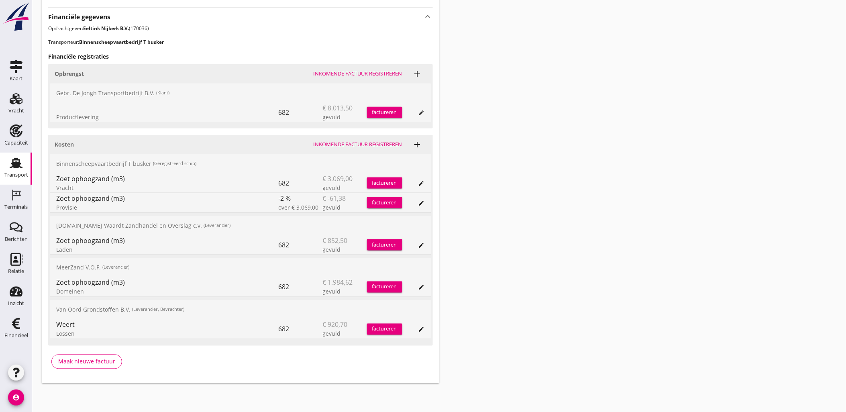
click at [425, 329] on icon "edit" at bounding box center [422, 330] width 6 height 6
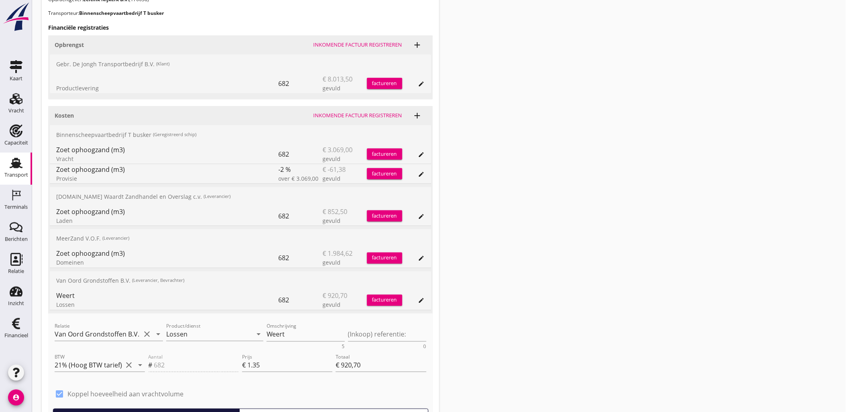
scroll to position [327, 0]
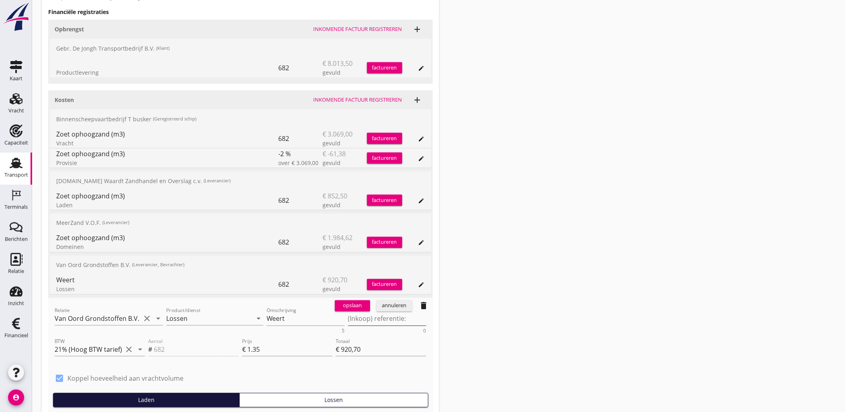
click at [382, 321] on textarea "(Inkoop) referentie:" at bounding box center [387, 318] width 78 height 13
click at [294, 320] on textarea "Weert" at bounding box center [306, 318] width 78 height 13
drag, startPoint x: 294, startPoint y: 320, endPoint x: 180, endPoint y: 315, distance: 114.6
click at [180, 315] on div "Relatie Van Oord Grondstoffen B.V. (0231) clear arrow_drop_down Product/dienst …" at bounding box center [240, 319] width 375 height 31
paste textarea "Zoet ophoogzand (m3)"
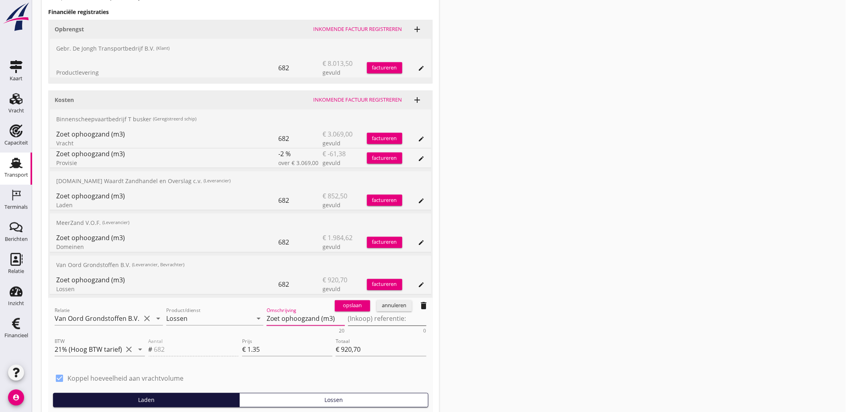
type textarea "Zoet ophoogzand (m3)"
click at [366, 318] on textarea "(Inkoop) referentie:" at bounding box center [387, 318] width 78 height 13
type textarea "Weert"
click at [352, 304] on div "opslaan" at bounding box center [352, 306] width 29 height 8
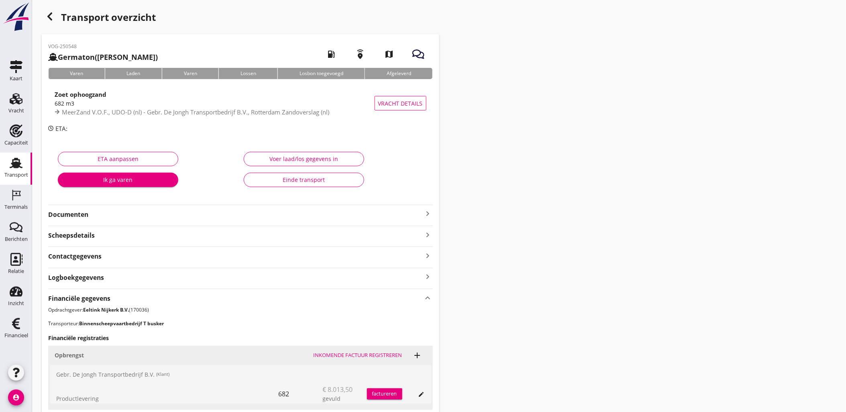
scroll to position [0, 0]
click at [53, 15] on icon "button" at bounding box center [50, 18] width 10 height 10
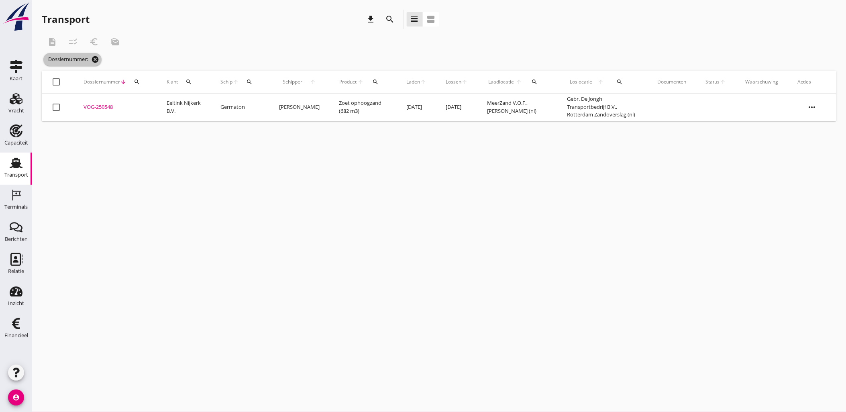
click at [95, 61] on icon "cancel" at bounding box center [95, 59] width 8 height 8
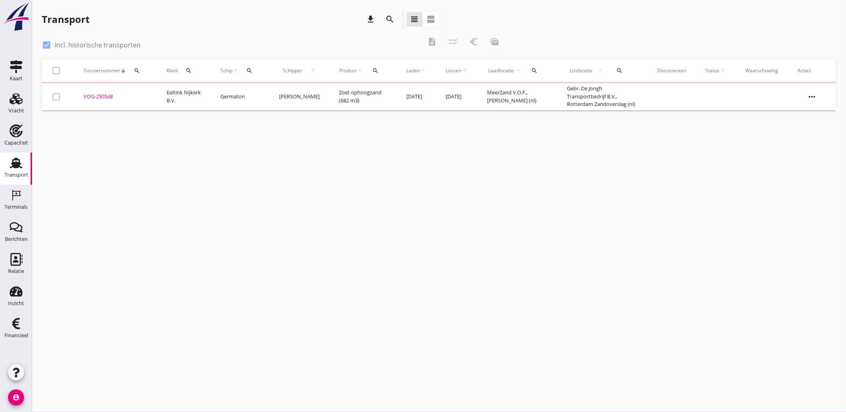
click at [49, 48] on div at bounding box center [47, 45] width 14 height 14
checkbox input "false"
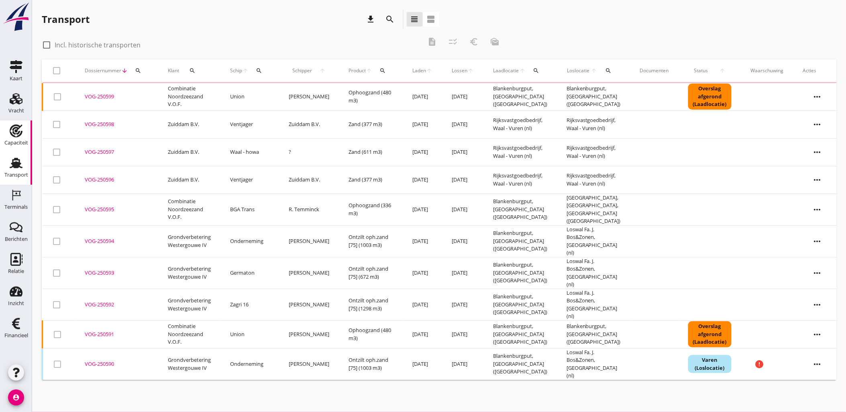
click at [21, 142] on div "Capaciteit" at bounding box center [16, 142] width 24 height 5
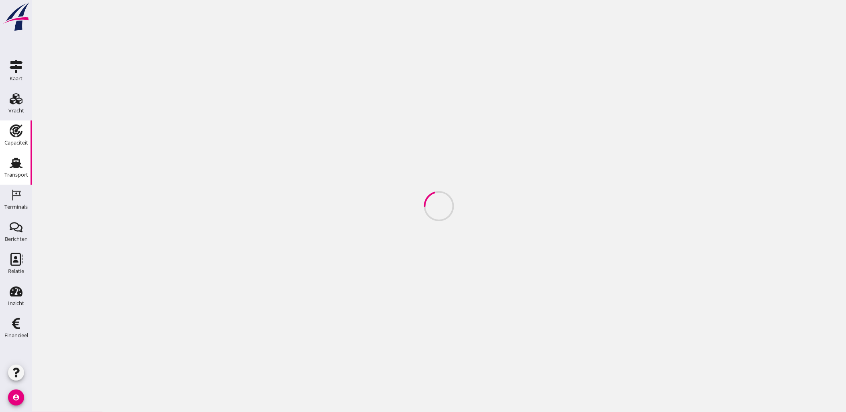
click at [17, 157] on icon "Transport" at bounding box center [16, 163] width 13 height 13
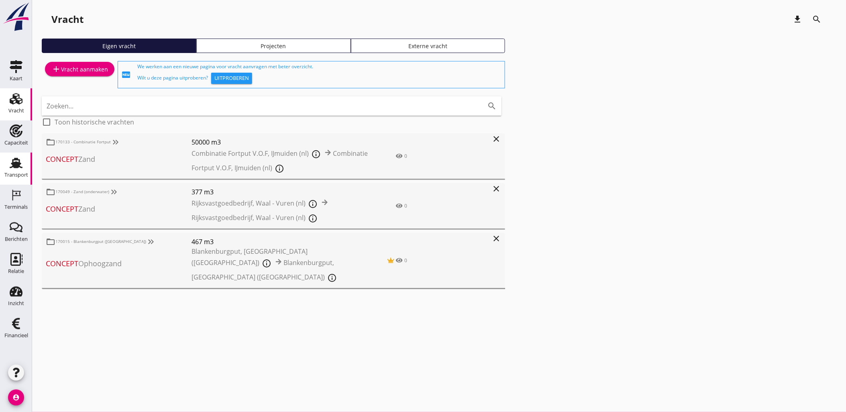
click at [16, 163] on use at bounding box center [16, 163] width 13 height 10
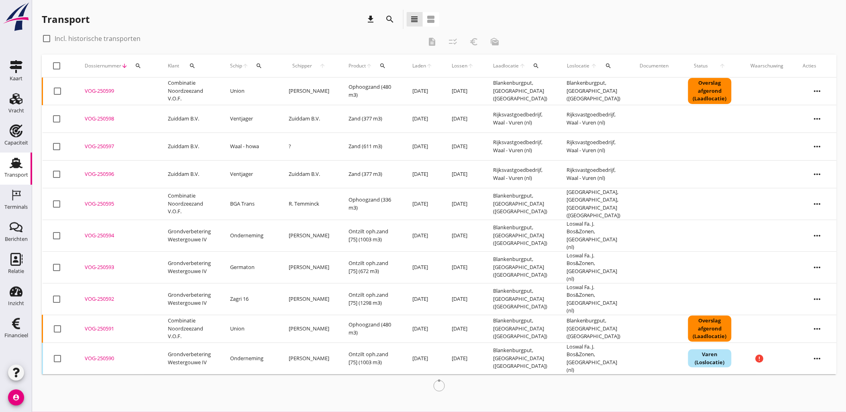
click at [72, 39] on label "Incl. historische transporten" at bounding box center [98, 39] width 86 height 8
checkbox input "true"
click at [533, 66] on icon "search" at bounding box center [536, 66] width 6 height 6
click at [561, 85] on input "text" at bounding box center [578, 89] width 84 height 13
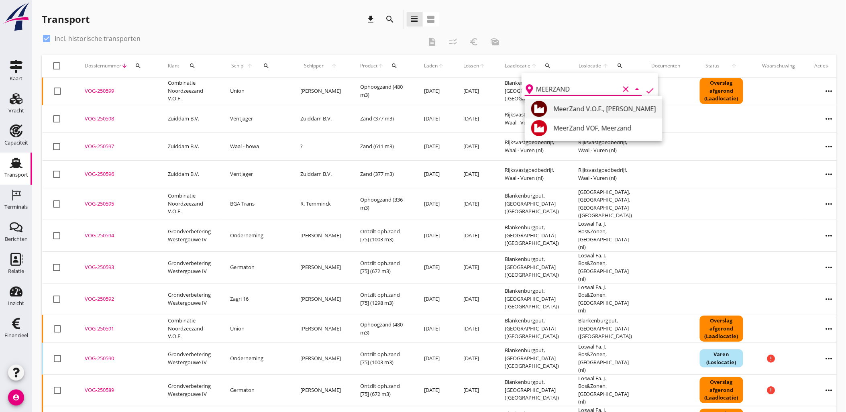
click at [601, 110] on div "MeerZand V.O.F., [PERSON_NAME]" at bounding box center [605, 109] width 102 height 10
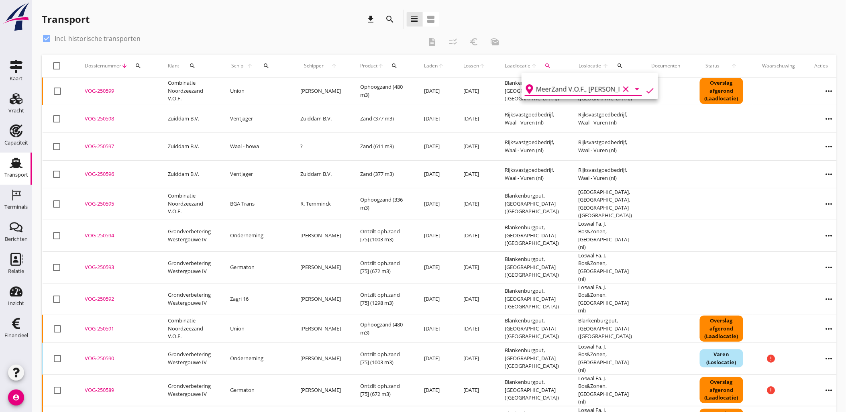
click at [647, 88] on icon "check" at bounding box center [650, 91] width 10 height 10
type input "MeerZand V.O.F."
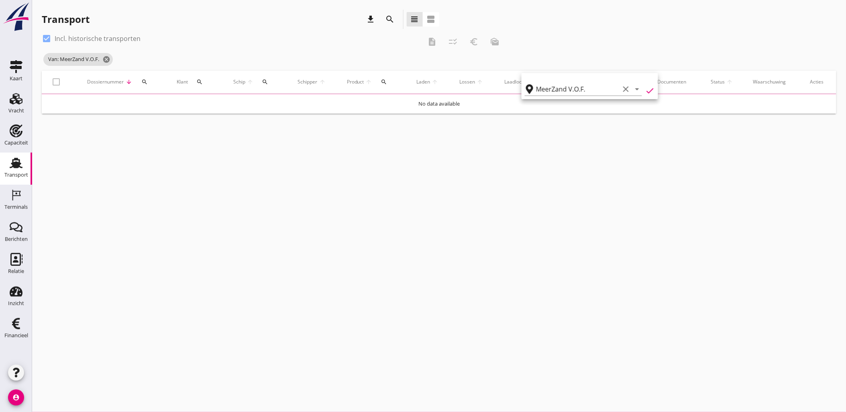
click at [648, 86] on icon "check" at bounding box center [650, 91] width 10 height 10
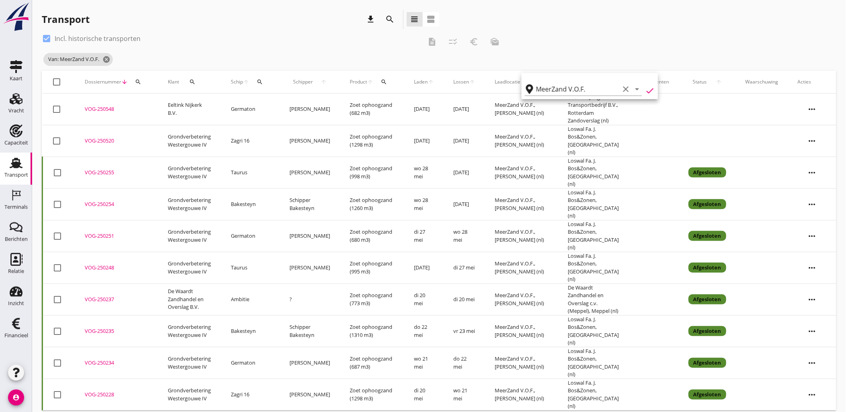
click at [621, 39] on div "check_box Incl. historische transporten description checklist_rtl euro_symbol m…" at bounding box center [439, 51] width 795 height 39
click at [611, 79] on div "search" at bounding box center [609, 82] width 15 height 6
click at [619, 103] on input "text" at bounding box center [656, 105] width 84 height 13
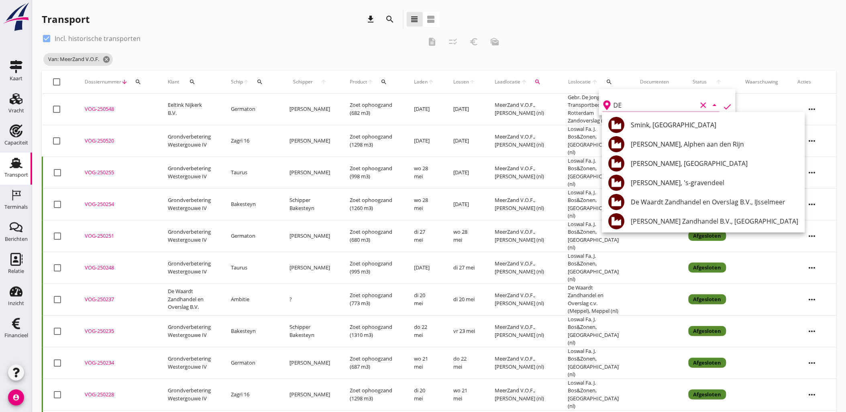
type input "D"
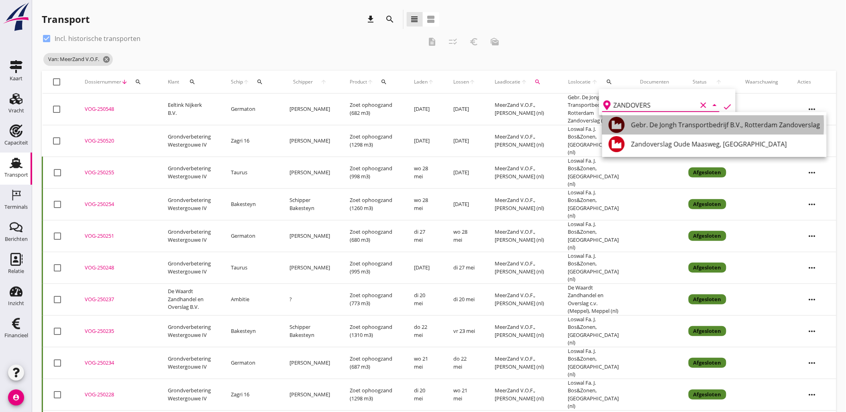
click at [666, 123] on div "Gebr. De Jongh Transportbedrijf B.V., Rotterdam Zandoverslag" at bounding box center [725, 125] width 189 height 10
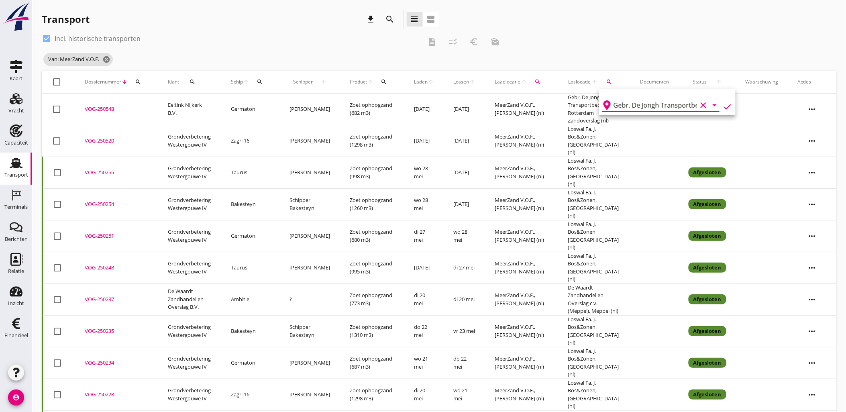
click at [726, 107] on icon "check" at bounding box center [728, 107] width 10 height 10
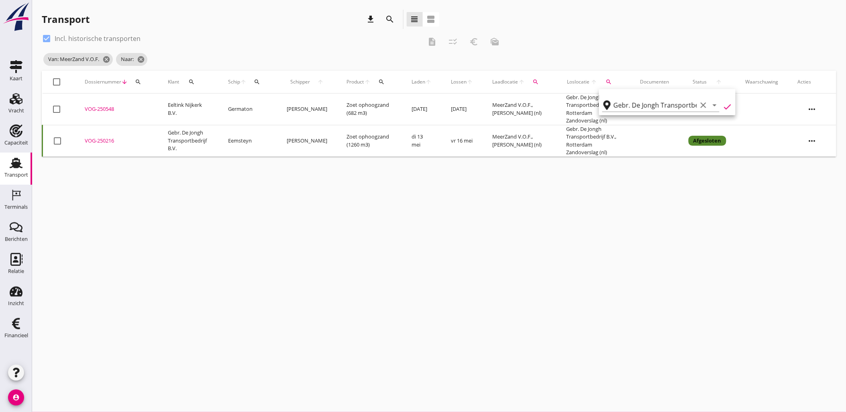
type input "Gebr. De Jongh Transportbedrijf B.V."
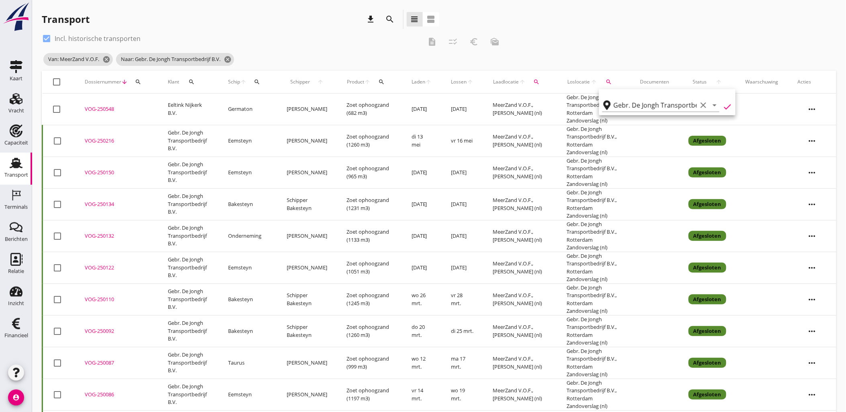
click at [260, 82] on icon "search" at bounding box center [257, 82] width 6 height 6
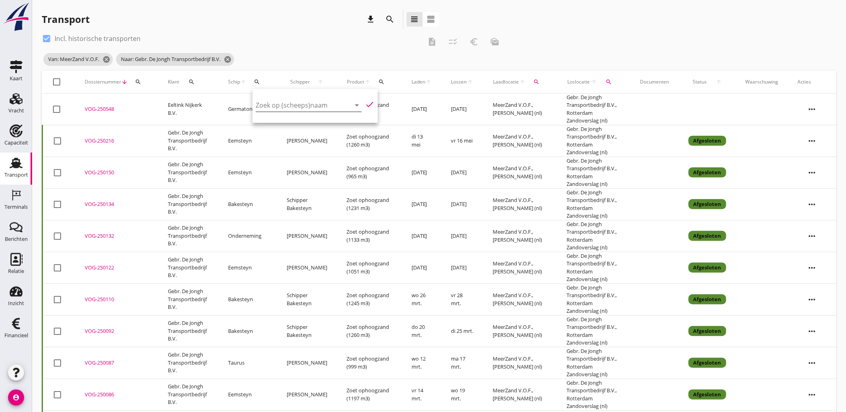
click at [298, 106] on input "Zoek op (scheeps)naam" at bounding box center [298, 105] width 84 height 13
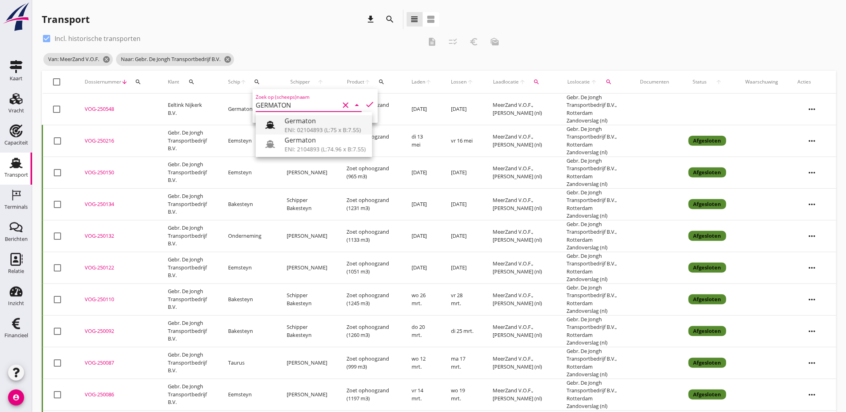
click at [327, 122] on div "Germaton" at bounding box center [325, 121] width 81 height 10
click at [367, 104] on icon "check" at bounding box center [370, 105] width 10 height 10
type input "Germaton"
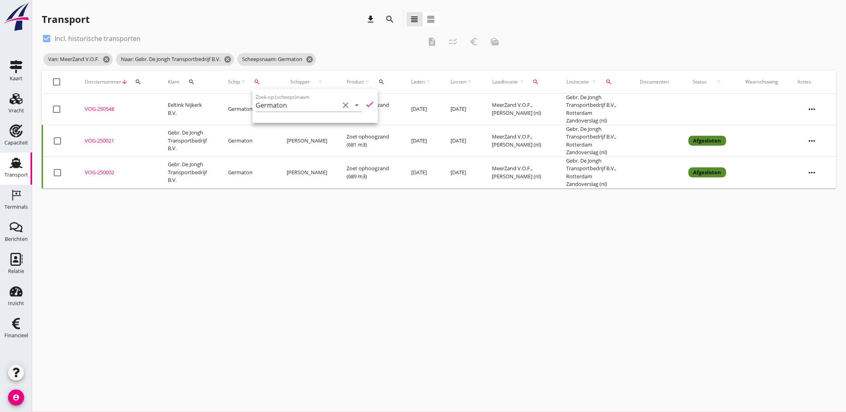
click at [477, 238] on div "cancel You are impersonating another user. Transport download search view_headl…" at bounding box center [439, 206] width 814 height 412
click at [101, 141] on div "VOG-250021" at bounding box center [117, 141] width 64 height 8
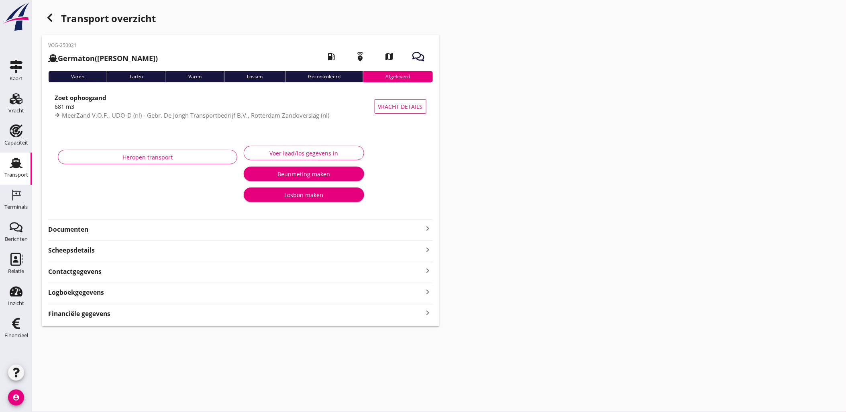
click at [128, 318] on div "Financiële gegevens keyboard_arrow_right" at bounding box center [240, 313] width 385 height 11
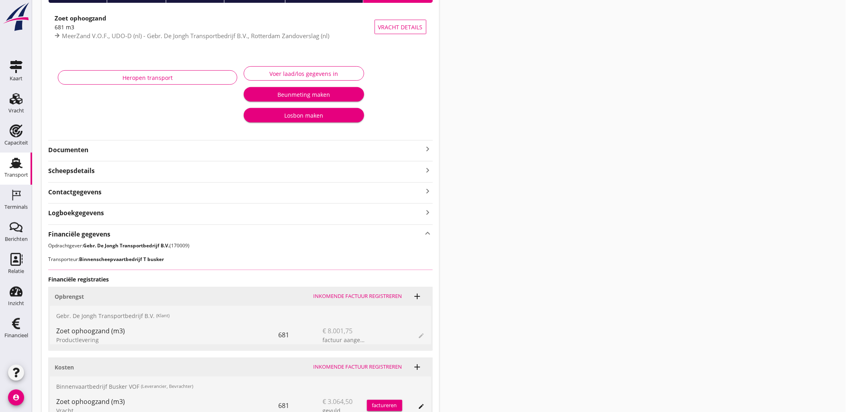
scroll to position [302, 0]
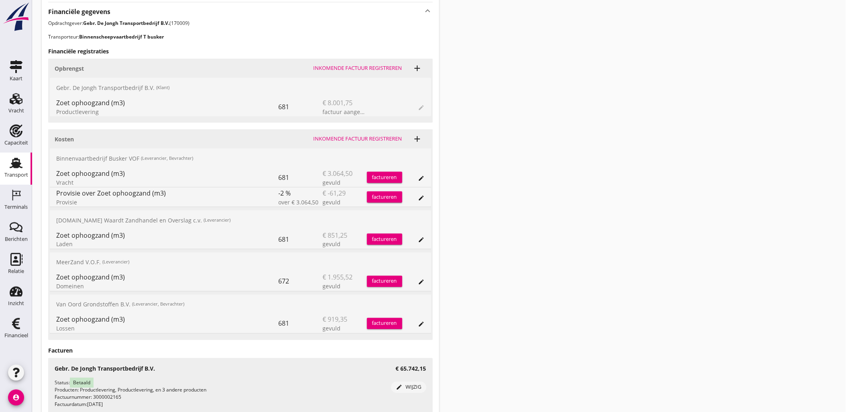
click at [423, 105] on div "Zoet ophoogzand (m3) Productlevering 681 € 8.001,75 factuur aangemaakt facturer…" at bounding box center [241, 106] width 382 height 19
click at [423, 107] on span "edit" at bounding box center [422, 107] width 6 height 10
click at [421, 109] on span "edit" at bounding box center [422, 107] width 6 height 10
click at [422, 179] on icon "edit" at bounding box center [422, 178] width 6 height 6
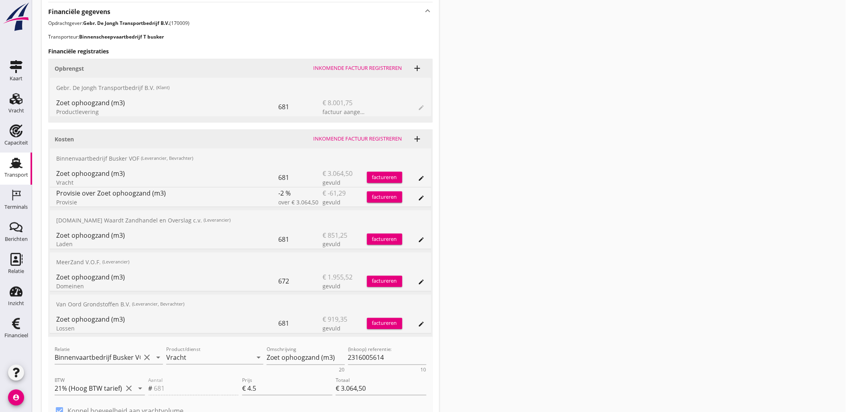
click at [468, 231] on div "Transport overzicht VOG-250021 Germaton ([PERSON_NAME]) local_gas_station emerg…" at bounding box center [439, 134] width 814 height 872
click at [421, 239] on icon "edit" at bounding box center [422, 240] width 6 height 6
click at [419, 239] on icon "edit" at bounding box center [422, 240] width 6 height 6
drag, startPoint x: 86, startPoint y: 242, endPoint x: 51, endPoint y: 235, distance: 36.2
click at [51, 235] on div "Zoet ophoogzand (m3) Laden 681 € 851,25 gevuld factureren edit" at bounding box center [241, 239] width 382 height 19
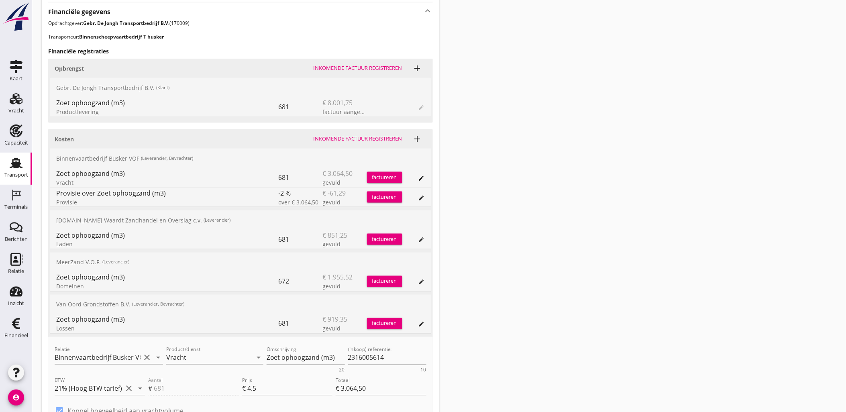
click at [54, 235] on div "Zoet ophoogzand (m3) Laden 681 € 851,25 gevuld factureren edit" at bounding box center [241, 239] width 382 height 19
drag, startPoint x: 55, startPoint y: 234, endPoint x: 82, endPoint y: 241, distance: 27.6
click at [82, 241] on div "Zoet ophoogzand (m3) Laden 681 € 851,25 gevuld factureren edit" at bounding box center [241, 239] width 382 height 19
click at [82, 241] on div "Laden" at bounding box center [167, 244] width 223 height 8
click at [397, 347] on div "annuleren" at bounding box center [394, 345] width 29 height 8
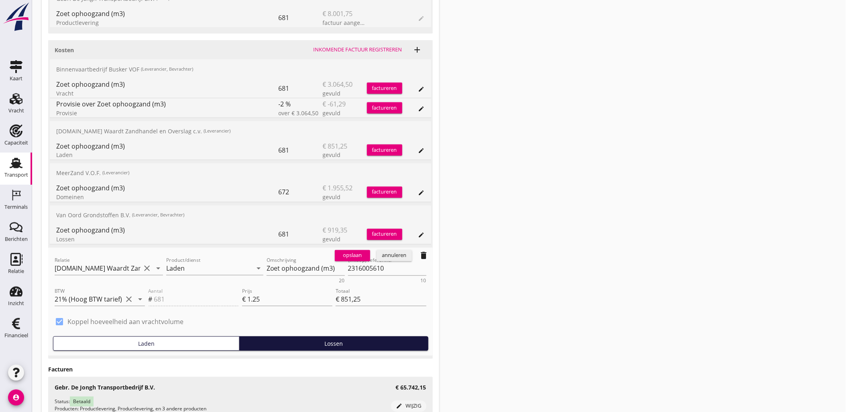
click at [392, 257] on div "annuleren" at bounding box center [394, 256] width 29 height 8
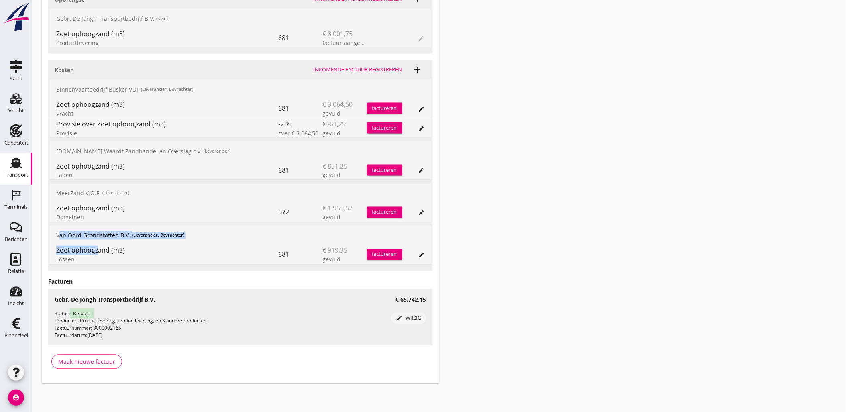
drag, startPoint x: 94, startPoint y: 254, endPoint x: 57, endPoint y: 234, distance: 41.7
click at [57, 234] on div "Van Oord Grondstoffen B.V. (Leverancier, Bevrachter) Zoet ophoogzand (m3) Losse…" at bounding box center [241, 245] width 382 height 39
click at [58, 238] on div "Van Oord Grondstoffen B.V. (Leverancier, Bevrachter)" at bounding box center [241, 235] width 382 height 19
drag, startPoint x: 82, startPoint y: 258, endPoint x: 51, endPoint y: 252, distance: 31.5
click at [51, 252] on div "Zoet ophoogzand (m3) Lossen 681 € 919,35 gevuld factureren edit" at bounding box center [241, 254] width 382 height 19
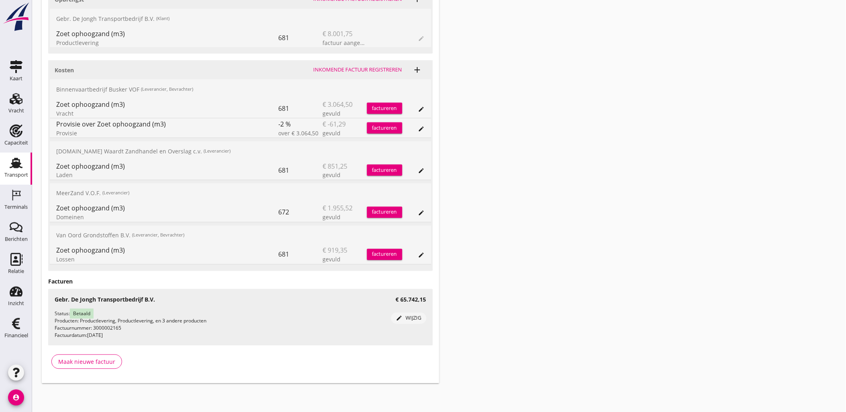
click at [51, 252] on div "Zoet ophoogzand (m3) Lossen 681 € 919,35 gevuld factureren edit" at bounding box center [241, 254] width 382 height 19
drag, startPoint x: 51, startPoint y: 252, endPoint x: 78, endPoint y: 259, distance: 27.2
click at [78, 259] on div "Zoet ophoogzand (m3) Lossen 681 € 919,35 gevuld factureren edit" at bounding box center [241, 254] width 382 height 19
click at [78, 259] on div "Lossen" at bounding box center [167, 259] width 223 height 8
click at [433, 147] on div "VOG-250021 Germaton (Tonny Busker) local_gas_station emergency_share map Varen …" at bounding box center [241, 23] width 398 height 719
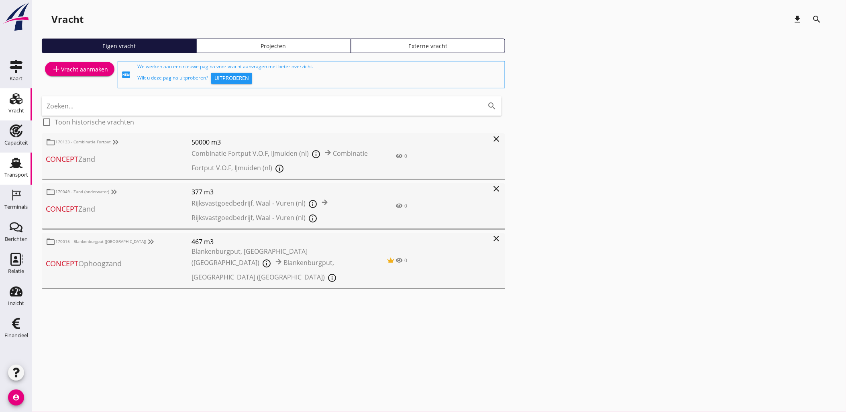
click at [19, 155] on link "Transport Transport" at bounding box center [16, 169] width 32 height 32
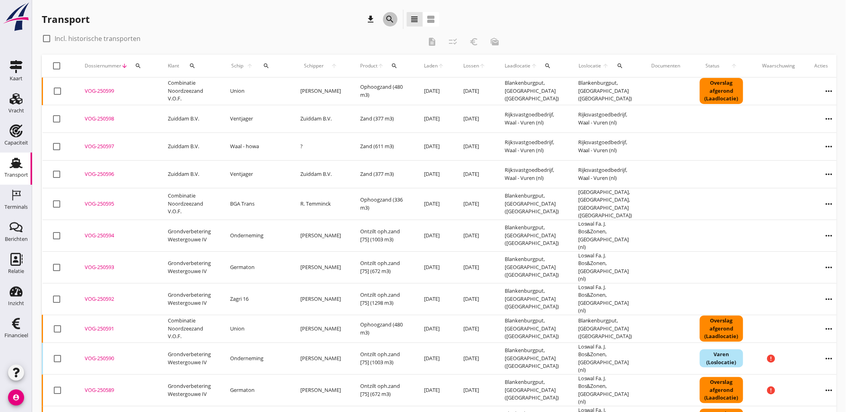
click at [394, 18] on icon "search" at bounding box center [391, 19] width 10 height 10
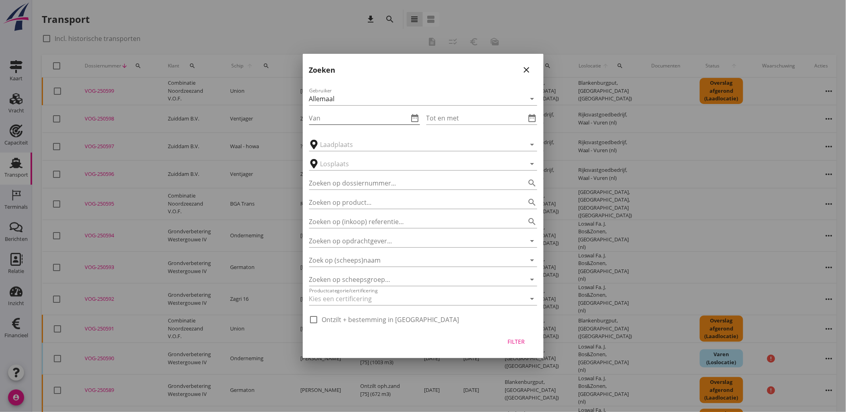
click at [415, 117] on icon "date_range" at bounding box center [415, 118] width 10 height 10
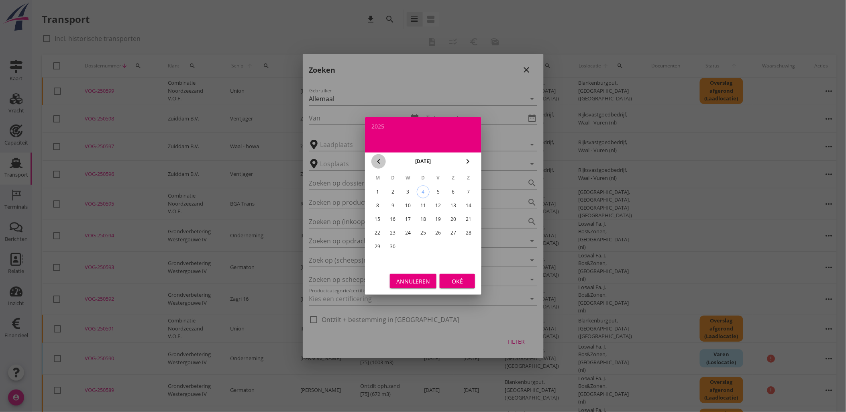
click at [382, 162] on icon "chevron_left" at bounding box center [379, 162] width 10 height 10
click at [441, 233] on div "22" at bounding box center [438, 233] width 13 height 13
type input "[DATE]"
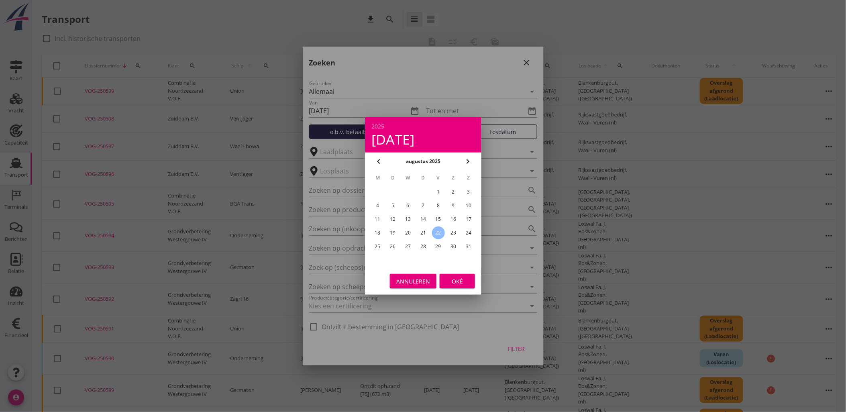
click at [454, 267] on div "M D W D V Z Z 1 2 3 4 5 6 7 8 9 10 11 12 13 14 15 16 17 18 19 20 21 22 23 24 25…" at bounding box center [423, 218] width 116 height 97
click at [460, 278] on div "Oké" at bounding box center [457, 281] width 22 height 8
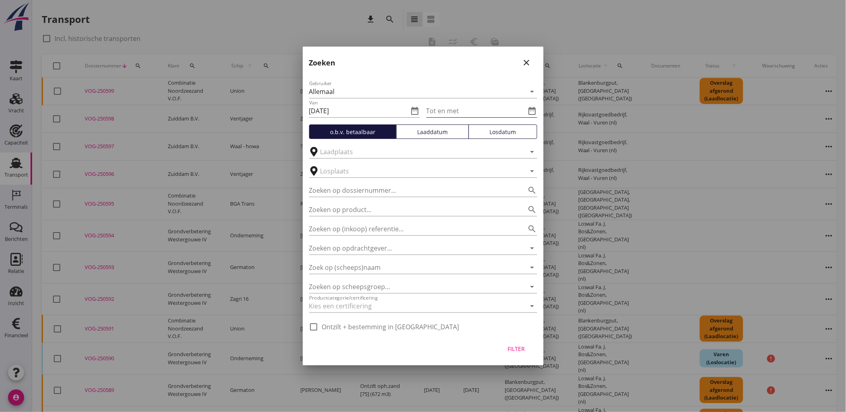
click at [527, 110] on div "date_range" at bounding box center [531, 111] width 11 height 10
click at [533, 109] on icon "date_range" at bounding box center [533, 111] width 10 height 10
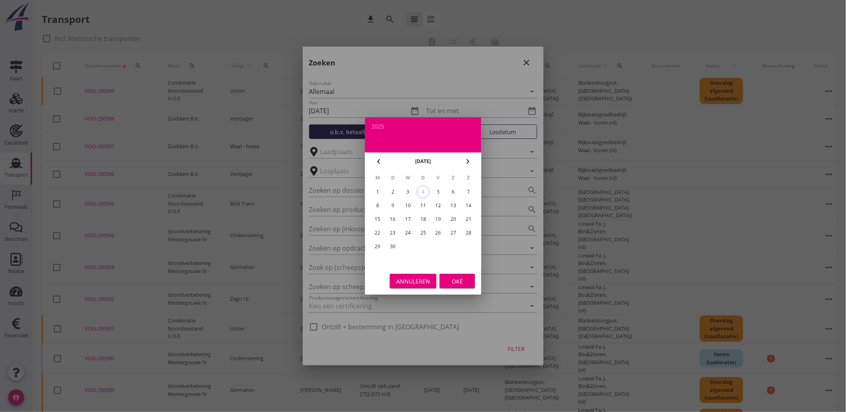
click at [386, 162] on div "[DATE]" at bounding box center [423, 161] width 75 height 12
click at [381, 161] on icon "chevron_left" at bounding box center [379, 162] width 10 height 10
click at [463, 246] on div "31" at bounding box center [468, 246] width 13 height 13
type input "[DATE]"
click at [446, 277] on button "Oké" at bounding box center [457, 281] width 35 height 14
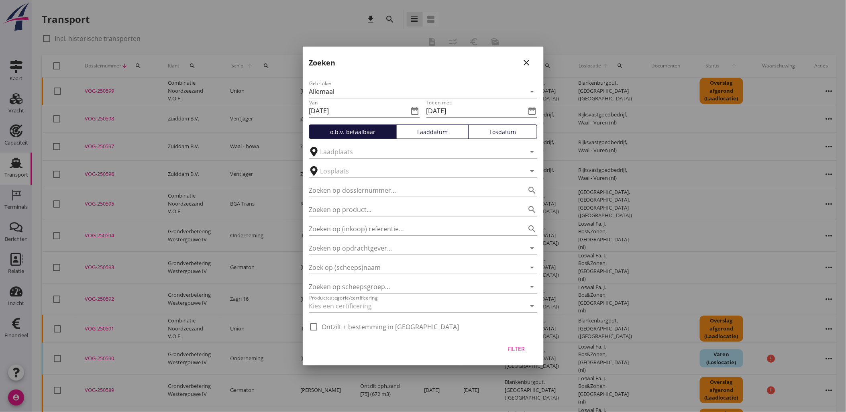
click at [427, 136] on button "Laaddatum" at bounding box center [432, 132] width 73 height 14
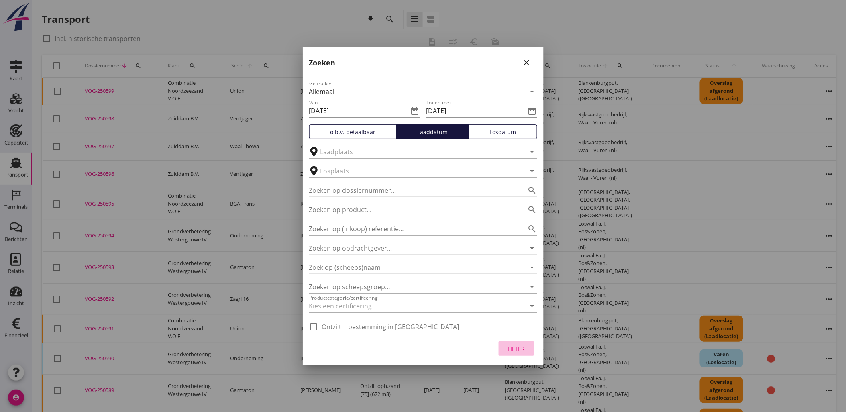
click at [509, 347] on div "Filter" at bounding box center [516, 349] width 22 height 8
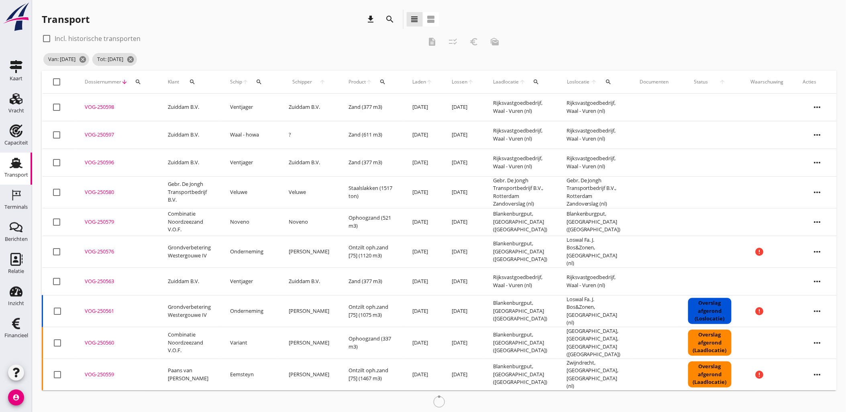
click at [412, 80] on span "Laden" at bounding box center [419, 81] width 14 height 7
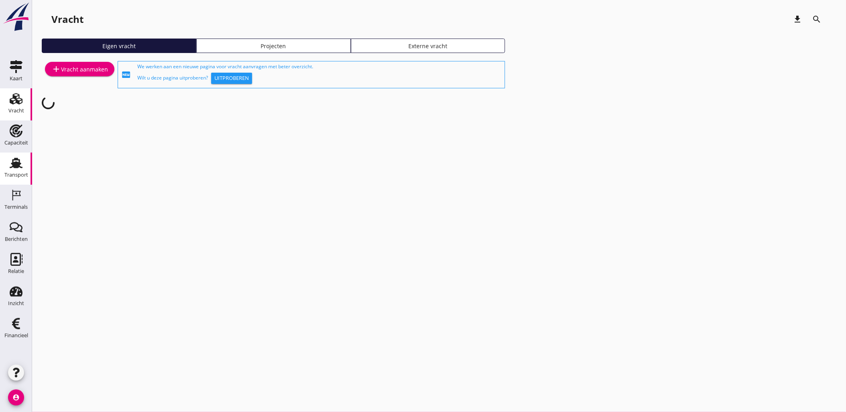
click at [12, 166] on icon "Transport" at bounding box center [16, 163] width 13 height 13
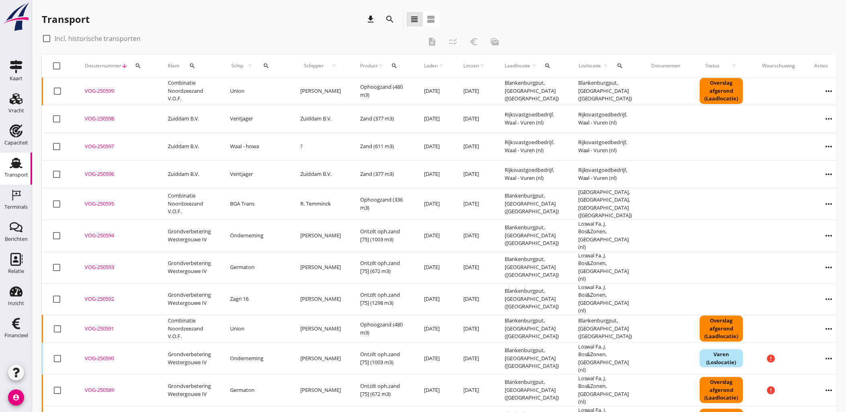
click at [394, 21] on icon "search" at bounding box center [391, 19] width 10 height 10
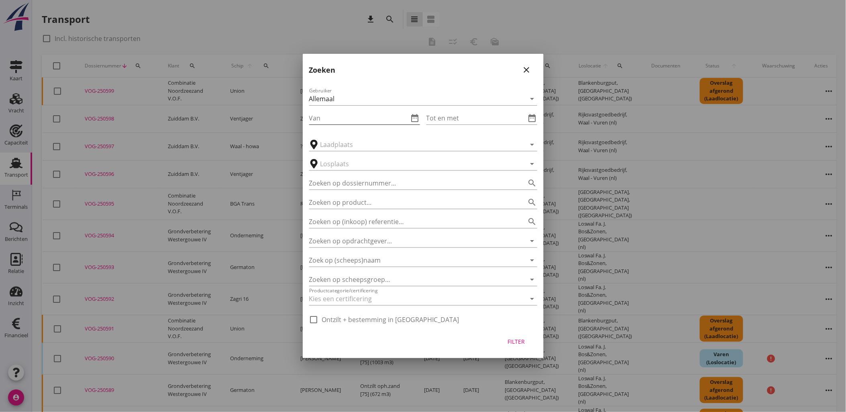
click at [415, 116] on icon "date_range" at bounding box center [415, 118] width 10 height 10
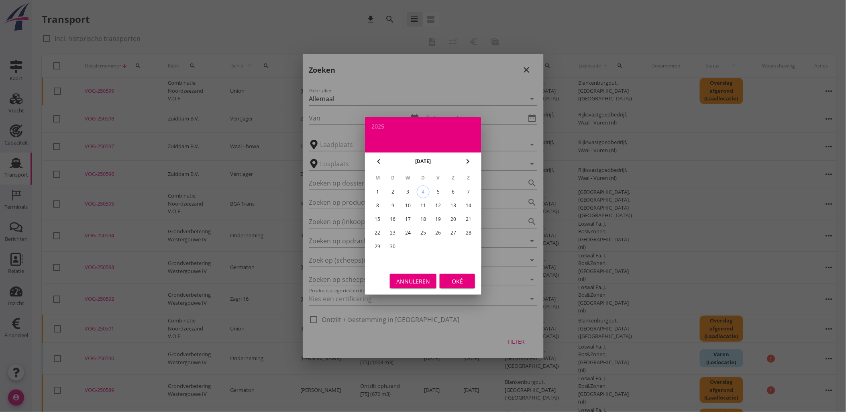
click at [382, 161] on icon "chevron_left" at bounding box center [379, 162] width 10 height 10
click at [456, 234] on div "23" at bounding box center [453, 233] width 13 height 13
type input "[DATE]"
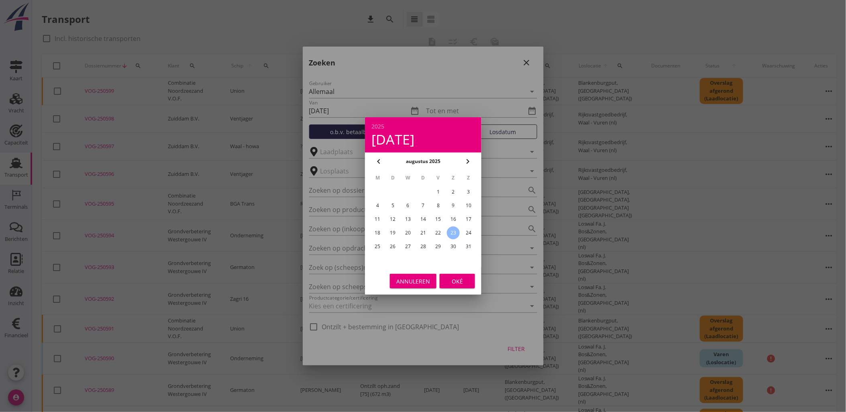
drag, startPoint x: 458, startPoint y: 276, endPoint x: 457, endPoint y: 255, distance: 21.7
click at [458, 277] on div "Oké" at bounding box center [457, 281] width 22 height 8
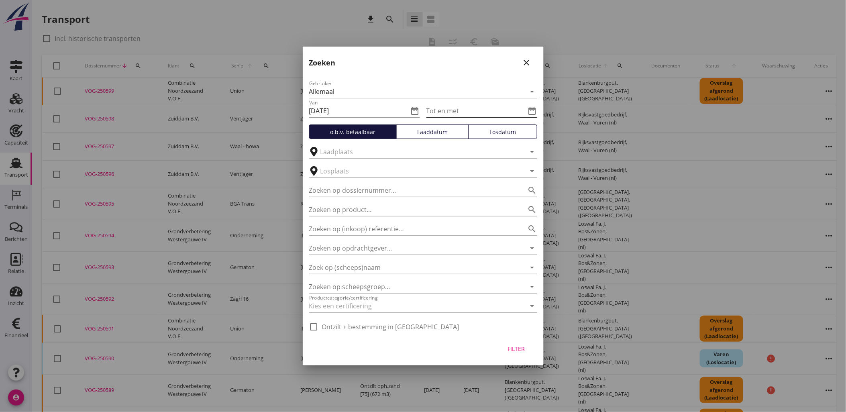
click at [537, 110] on icon "date_range" at bounding box center [533, 111] width 10 height 10
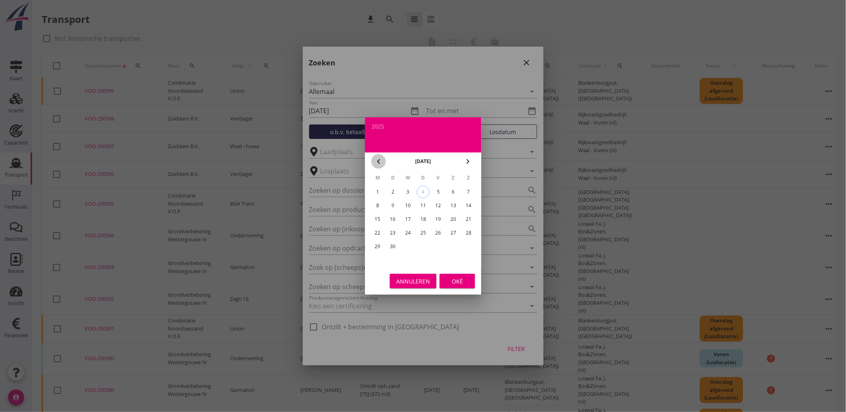
click at [376, 163] on icon "chevron_left" at bounding box center [379, 162] width 10 height 10
click at [467, 246] on div "31" at bounding box center [468, 246] width 13 height 13
type input "[DATE]"
click at [456, 283] on div "Oké" at bounding box center [457, 281] width 22 height 8
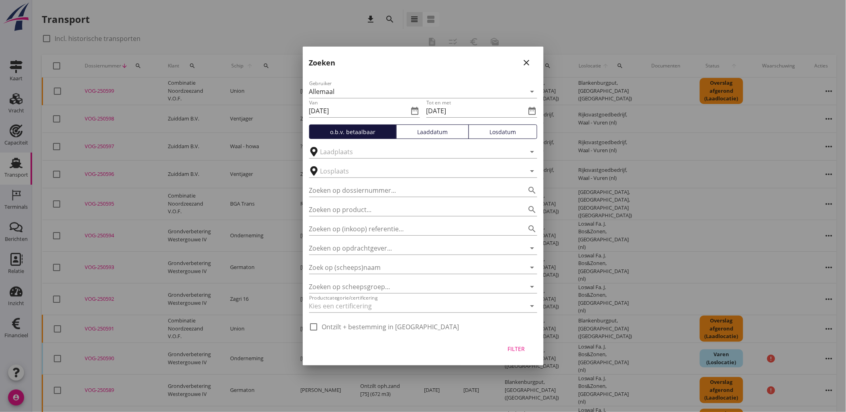
click at [439, 134] on div "Laaddatum" at bounding box center [432, 132] width 65 height 8
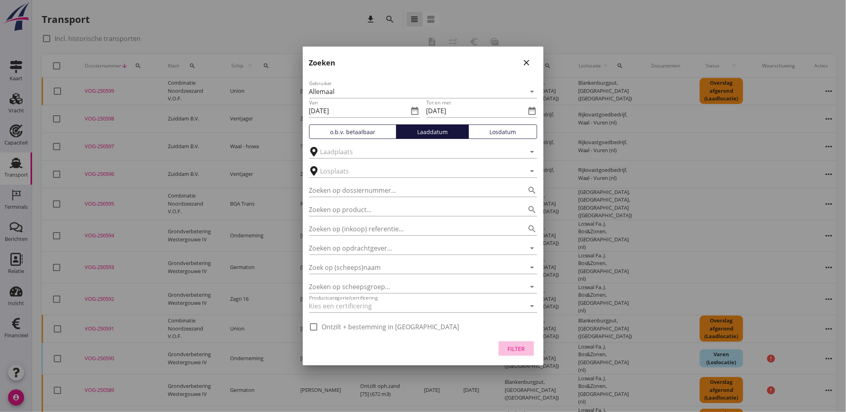
click at [512, 347] on div "Filter" at bounding box center [516, 349] width 22 height 8
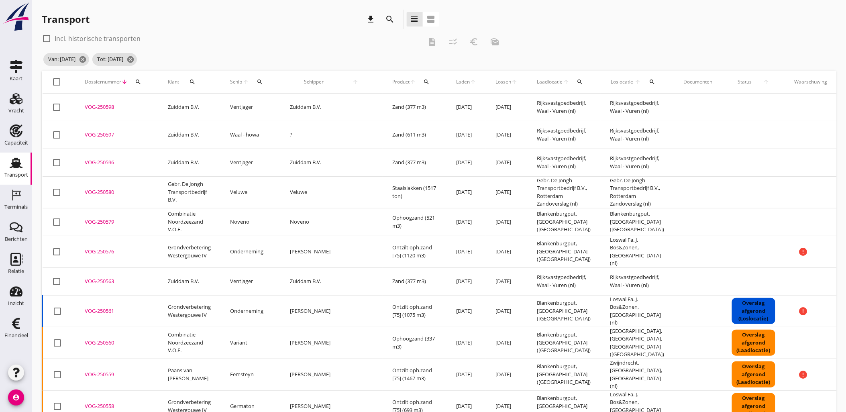
click at [59, 81] on div at bounding box center [57, 82] width 14 height 14
checkbox input "true"
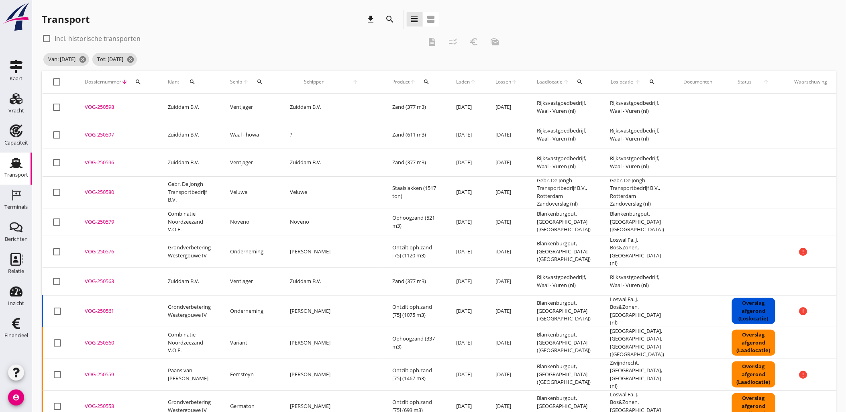
checkbox input "true"
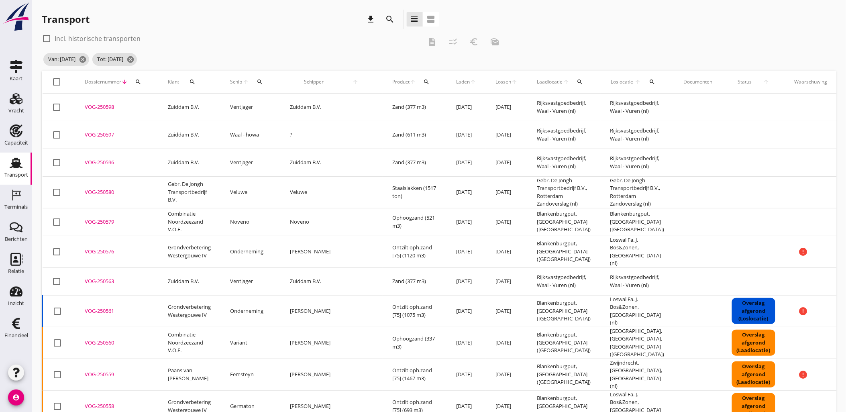
checkbox input "true"
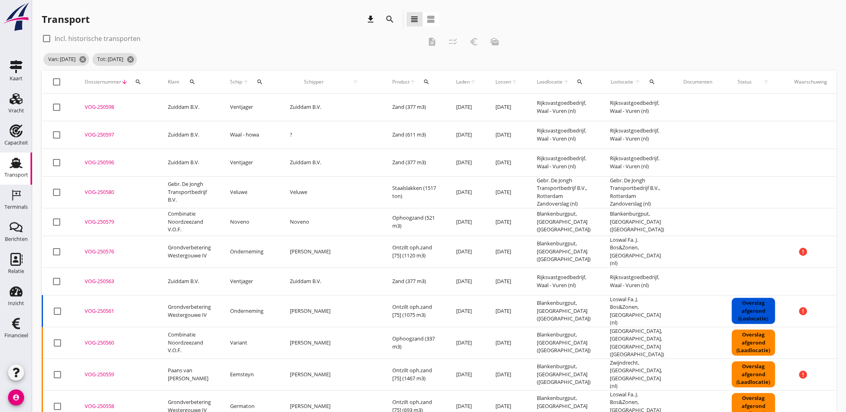
checkbox input "true"
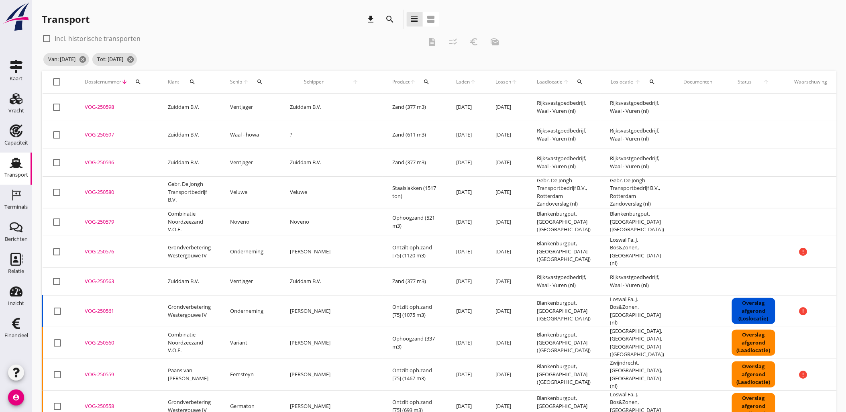
checkbox input "true"
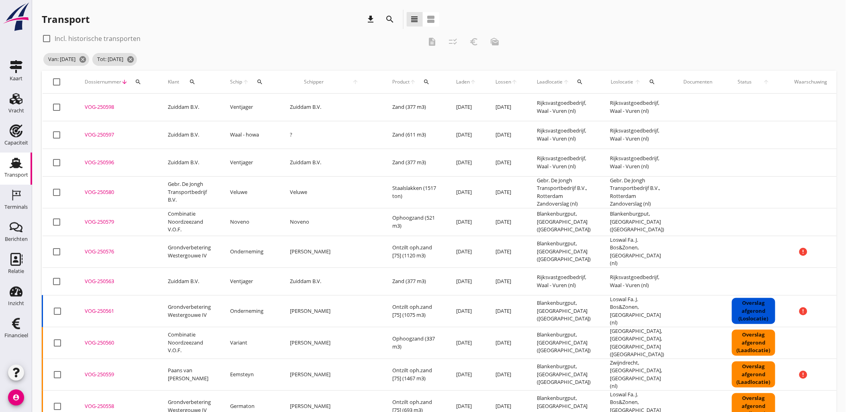
checkbox input "true"
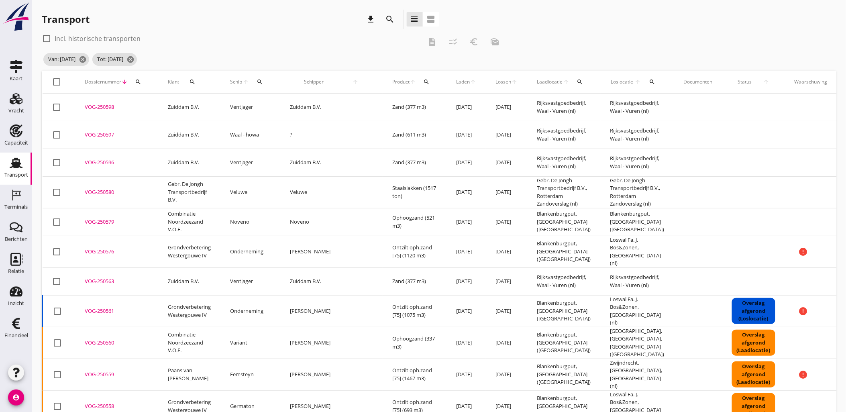
checkbox input "true"
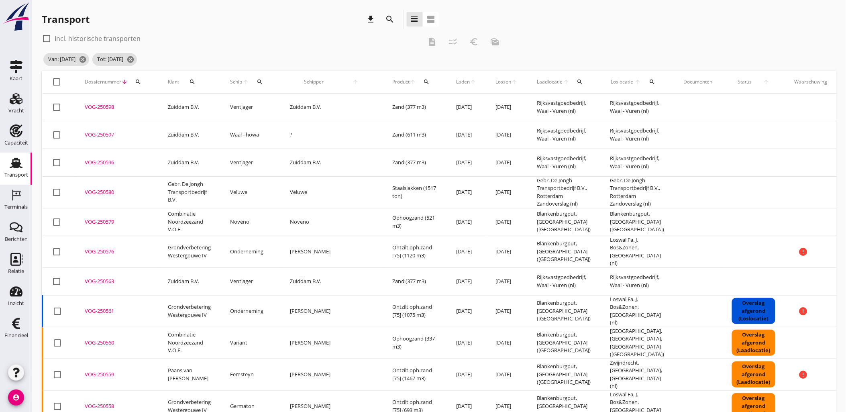
checkbox input "true"
click at [454, 43] on icon "checklist_rtl" at bounding box center [453, 42] width 10 height 10
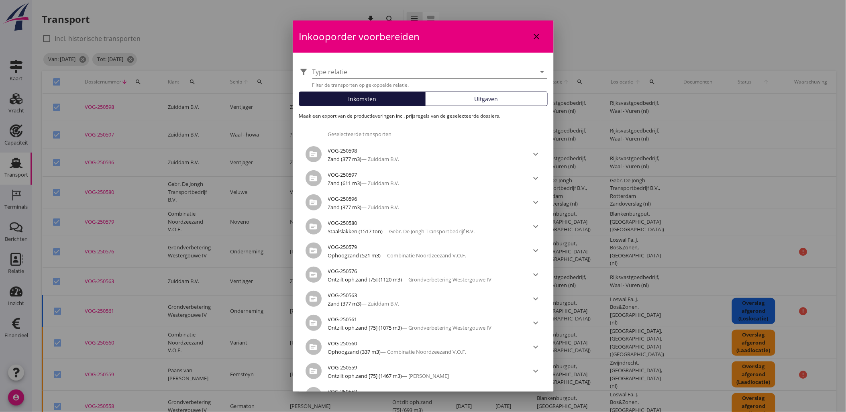
click at [469, 99] on div "Uitgaven" at bounding box center [486, 99] width 115 height 8
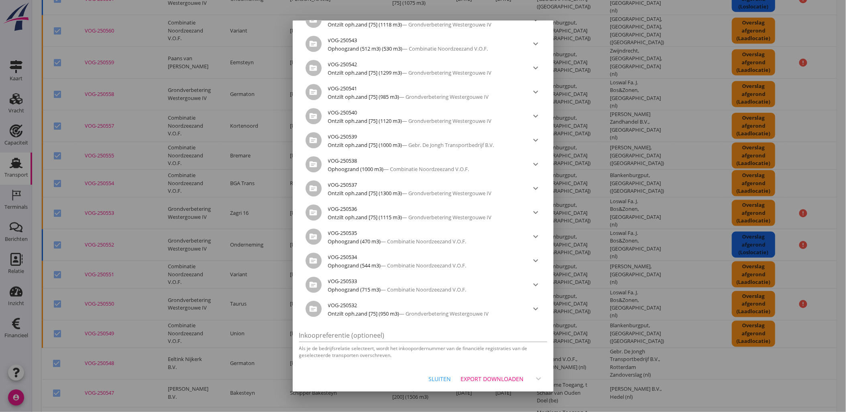
scroll to position [357, 0]
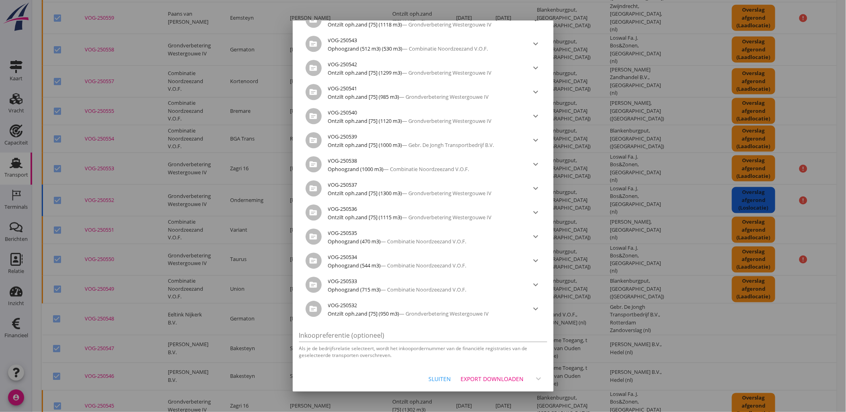
click at [488, 380] on div "Export downloaden" at bounding box center [492, 379] width 63 height 8
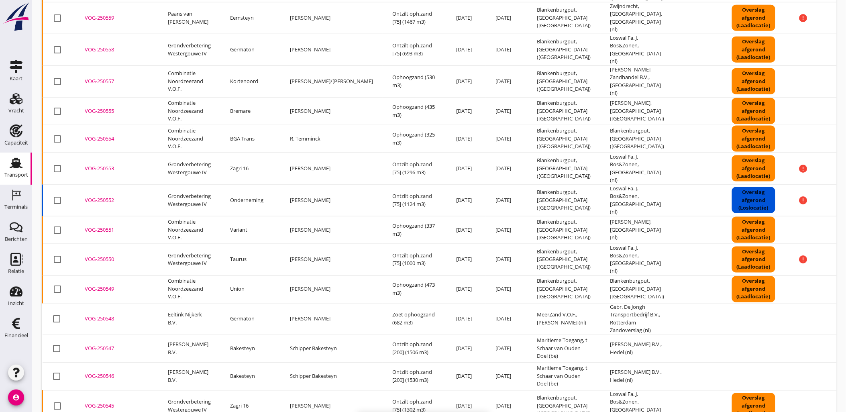
checkbox input "false"
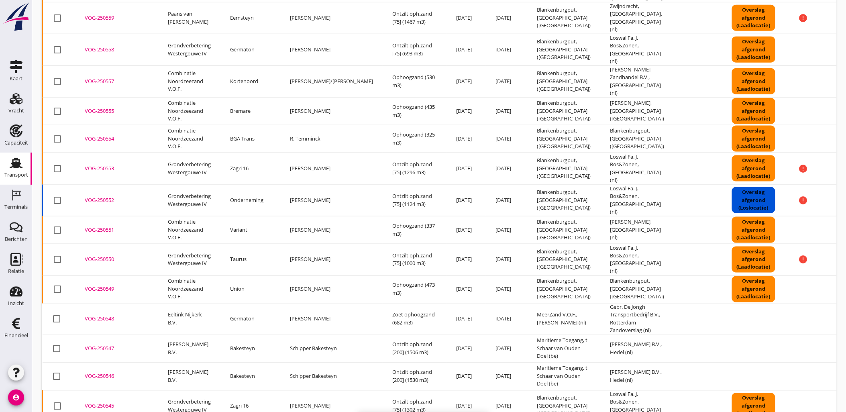
checkbox input "false"
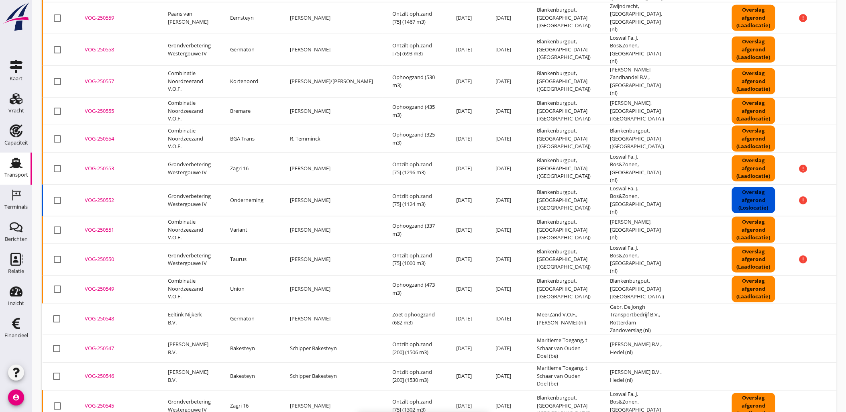
checkbox input "false"
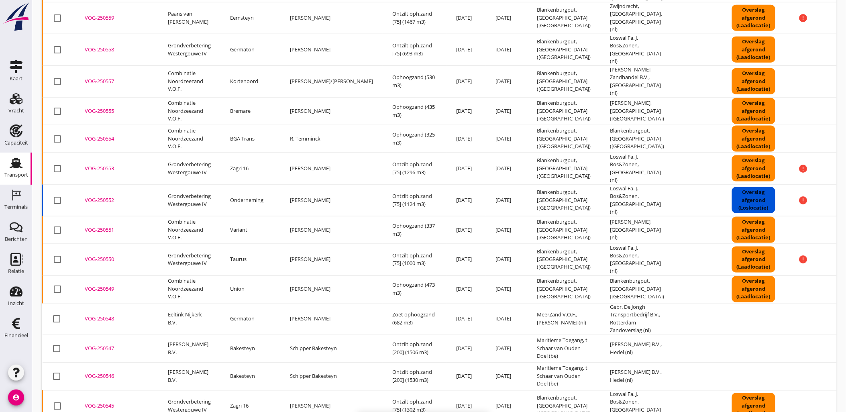
checkbox input "false"
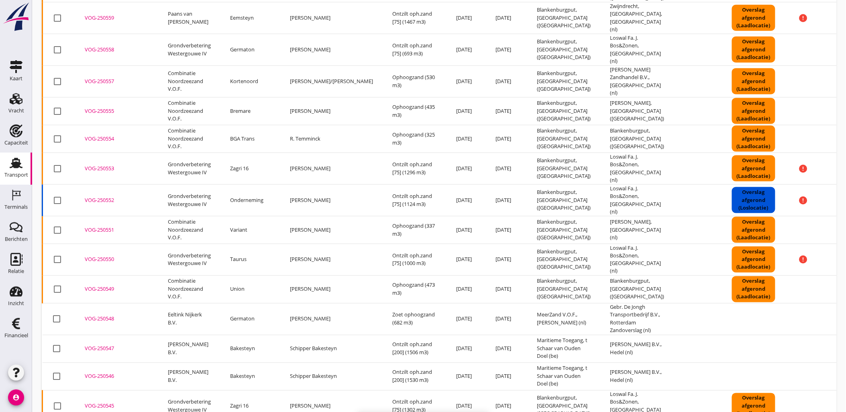
checkbox input "false"
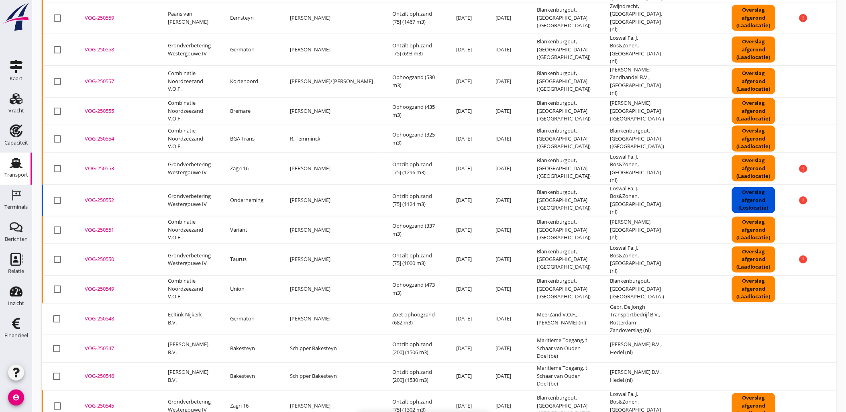
checkbox input "false"
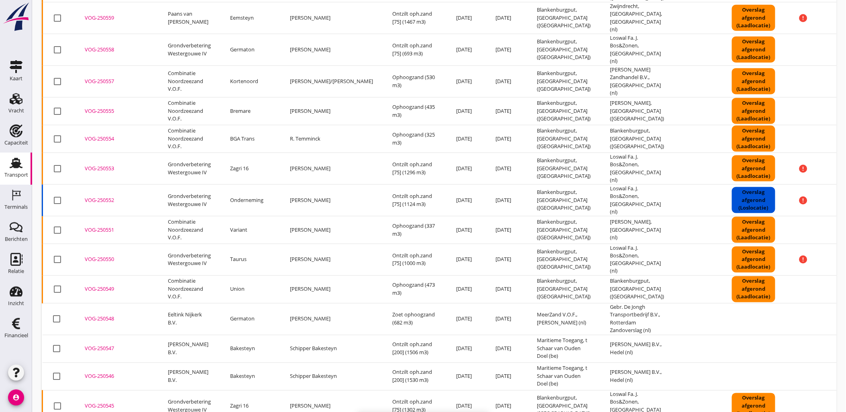
checkbox input "false"
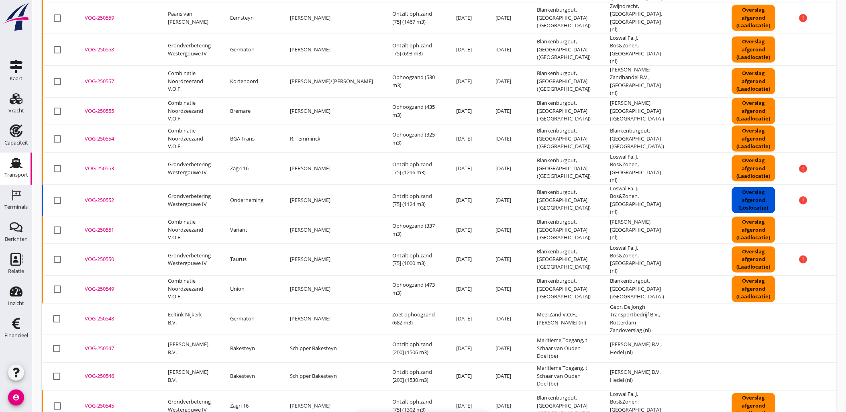
checkbox input "false"
